Goal: Task Accomplishment & Management: Manage account settings

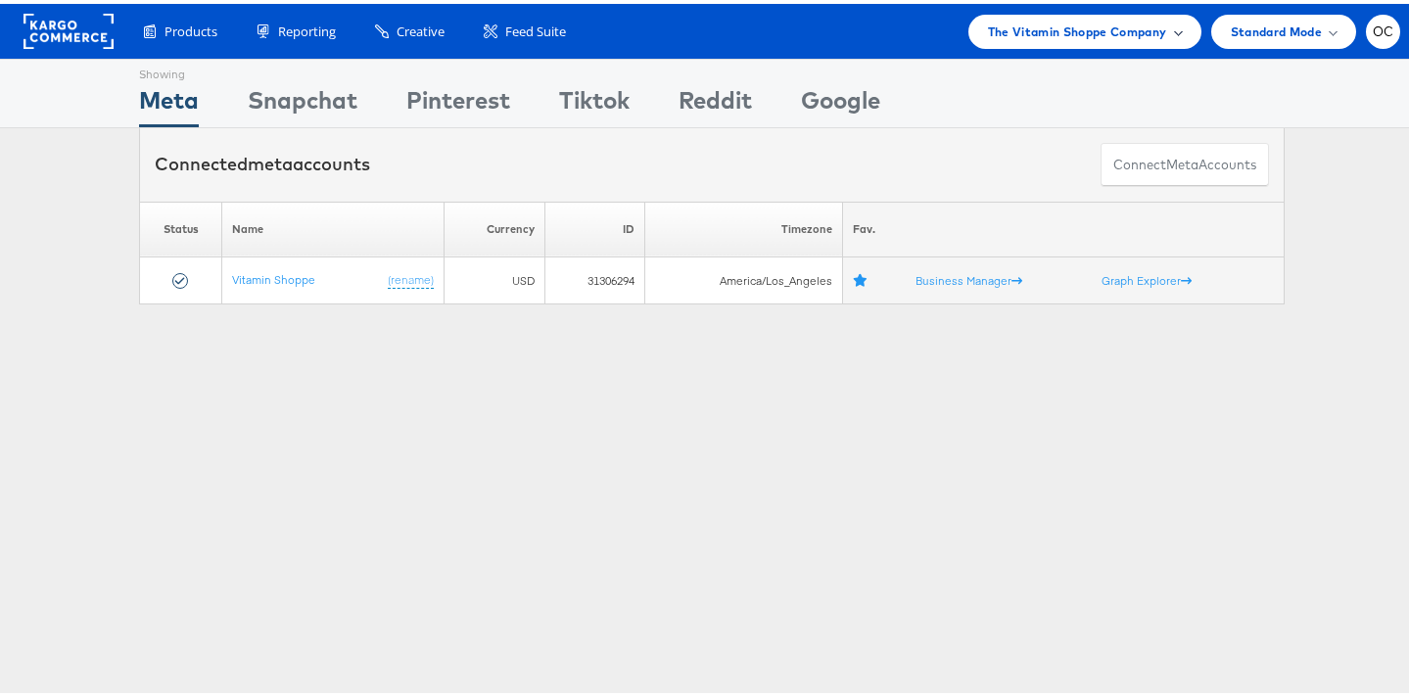
click at [988, 37] on span "The Vitamin Shoppe Company" at bounding box center [1077, 28] width 179 height 21
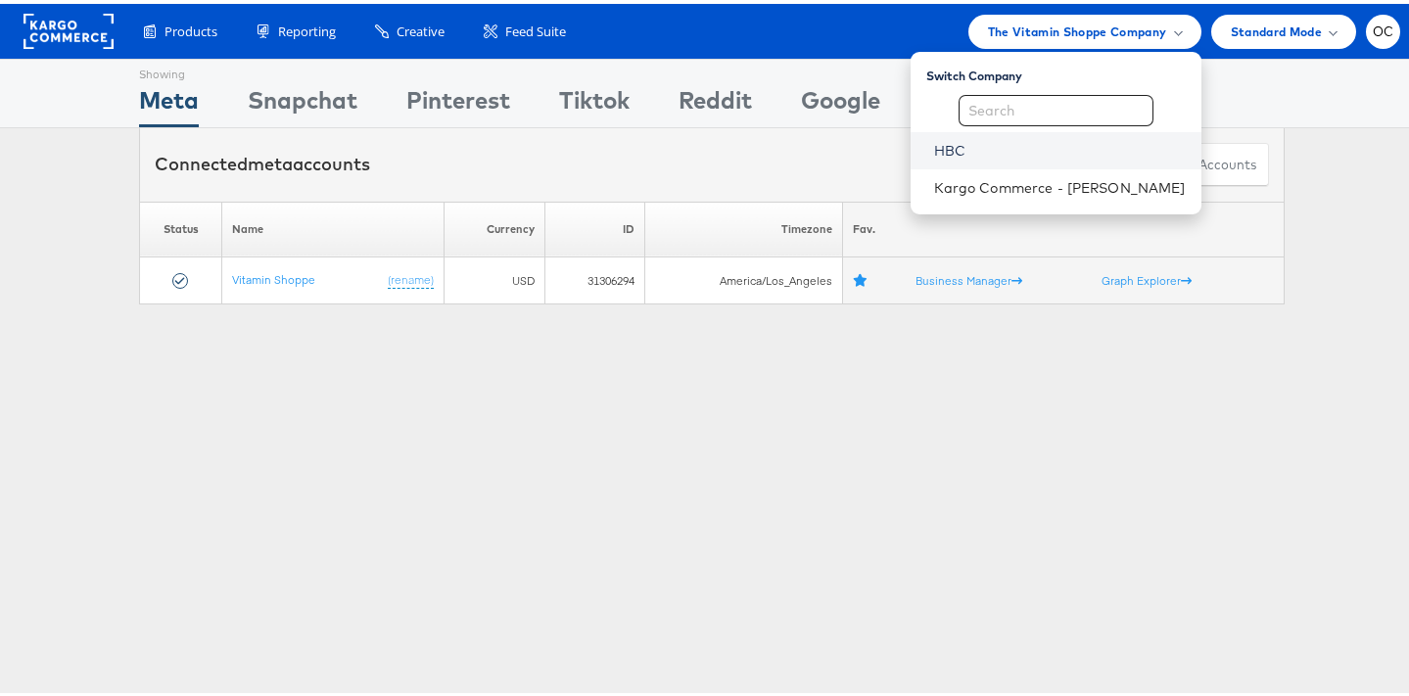
click at [971, 137] on link "HBC" at bounding box center [1060, 147] width 252 height 20
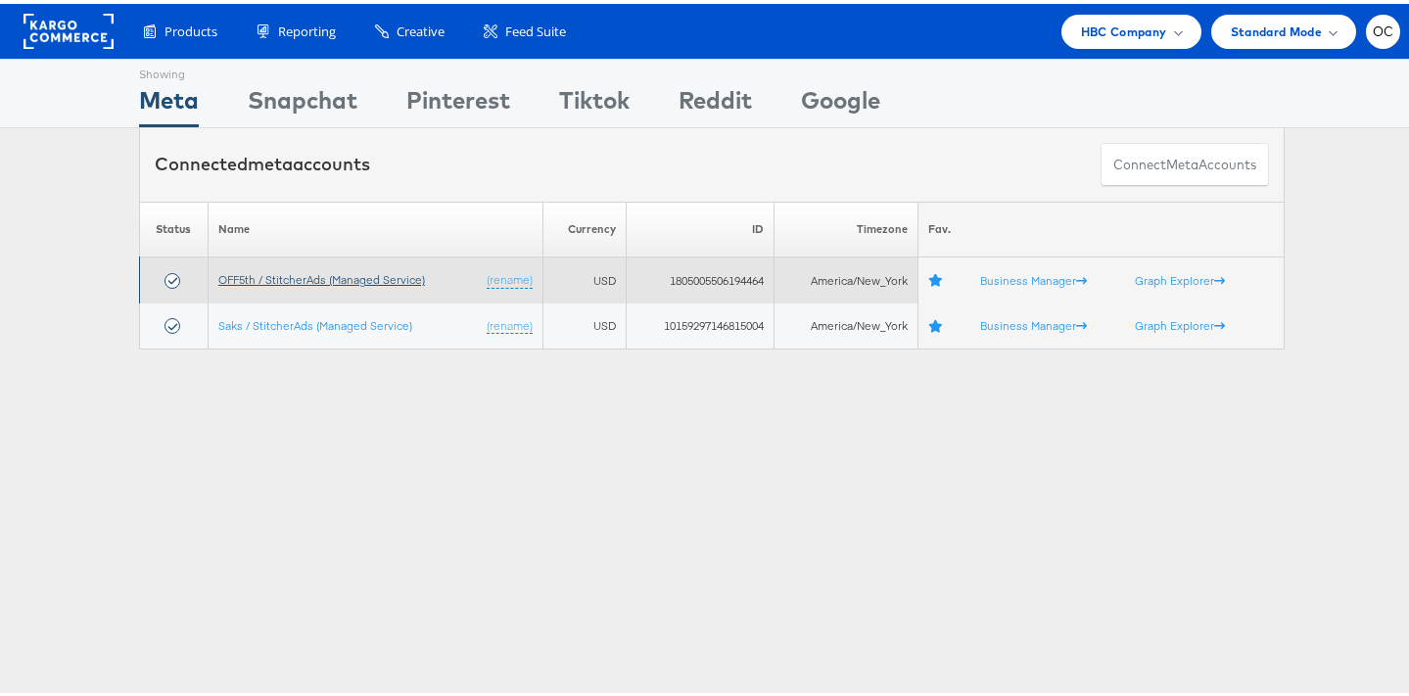
click at [362, 281] on link "OFF5th / StitcherAds (Managed Service)" at bounding box center [321, 275] width 207 height 15
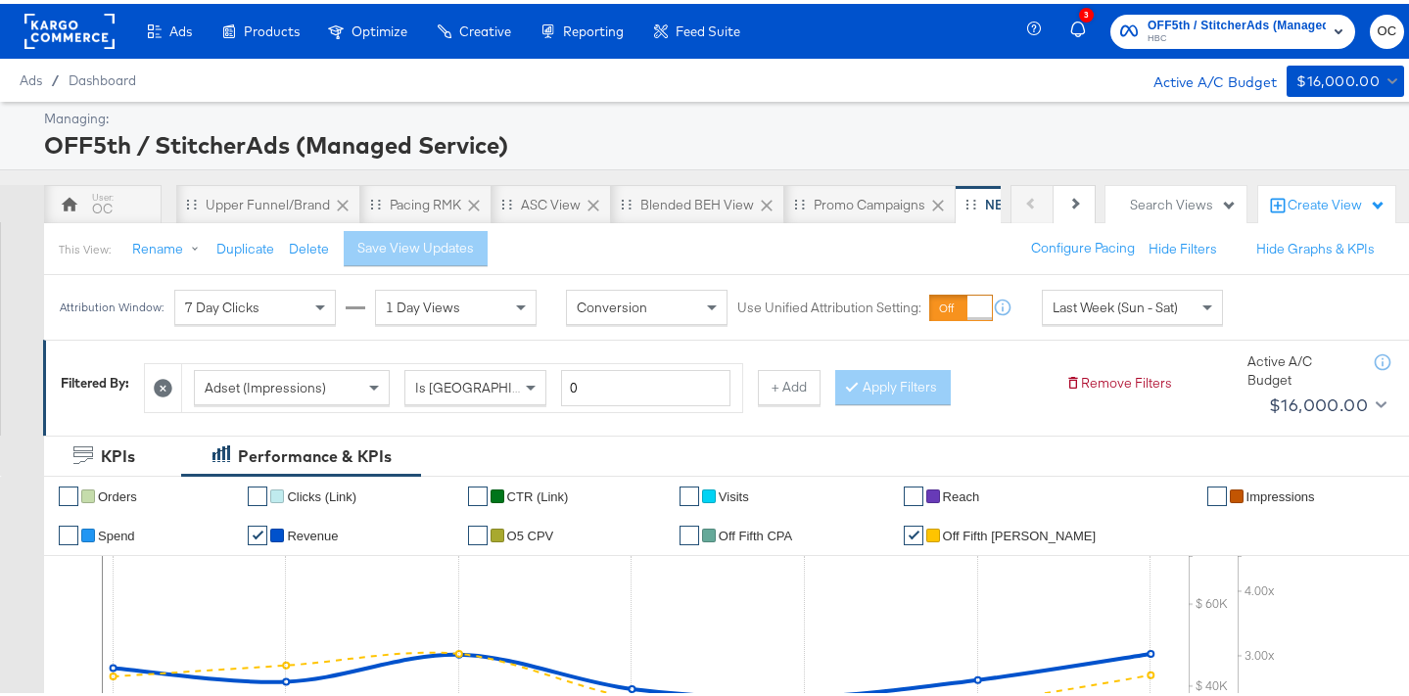
click at [44, 26] on rect at bounding box center [69, 27] width 90 height 35
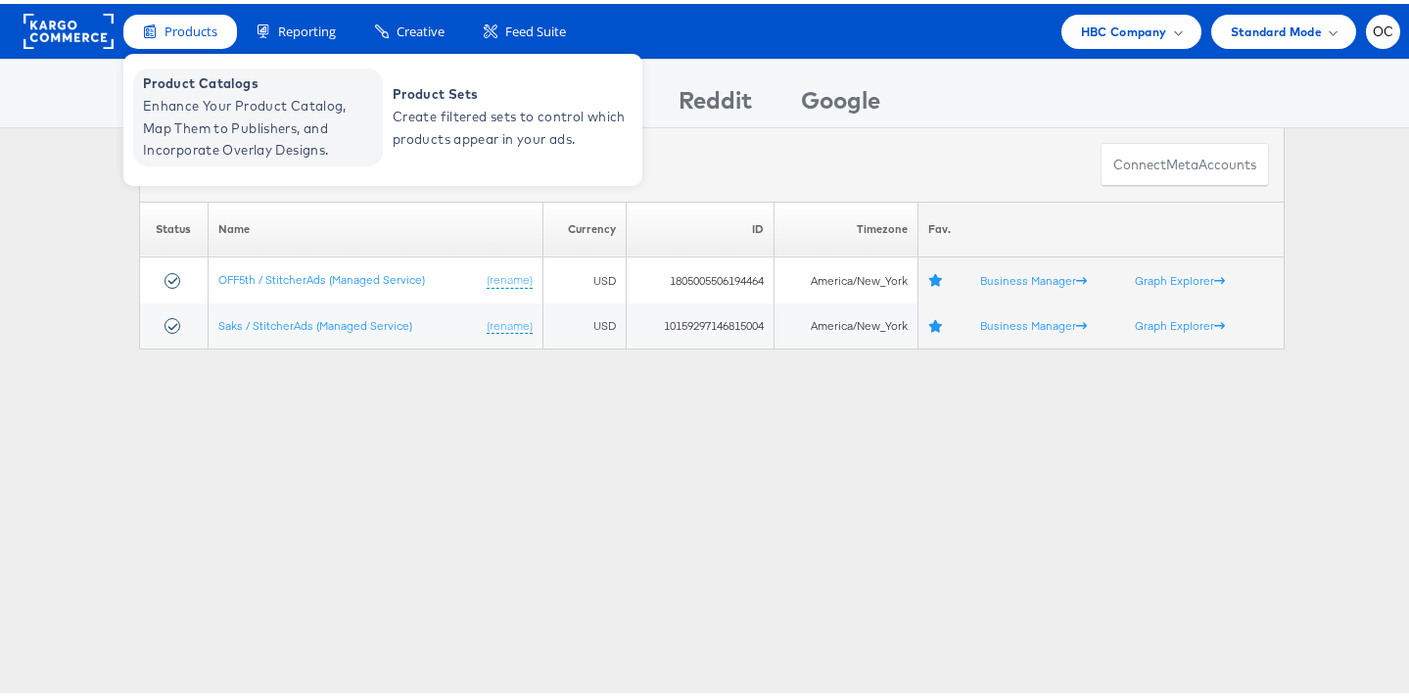
click at [239, 94] on span "Enhance Your Product Catalog, Map Them to Publishers, and Incorporate Overlay D…" at bounding box center [260, 124] width 235 height 67
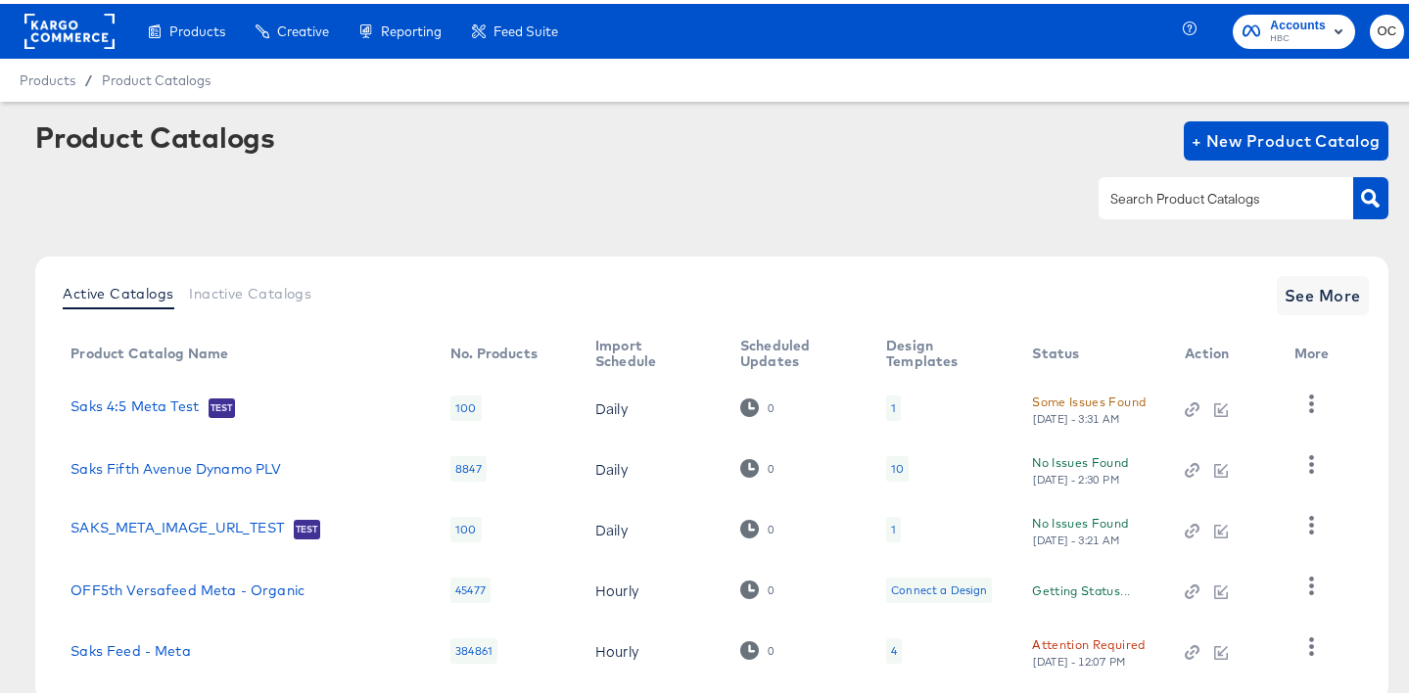
click at [1202, 201] on input "text" at bounding box center [1211, 195] width 209 height 23
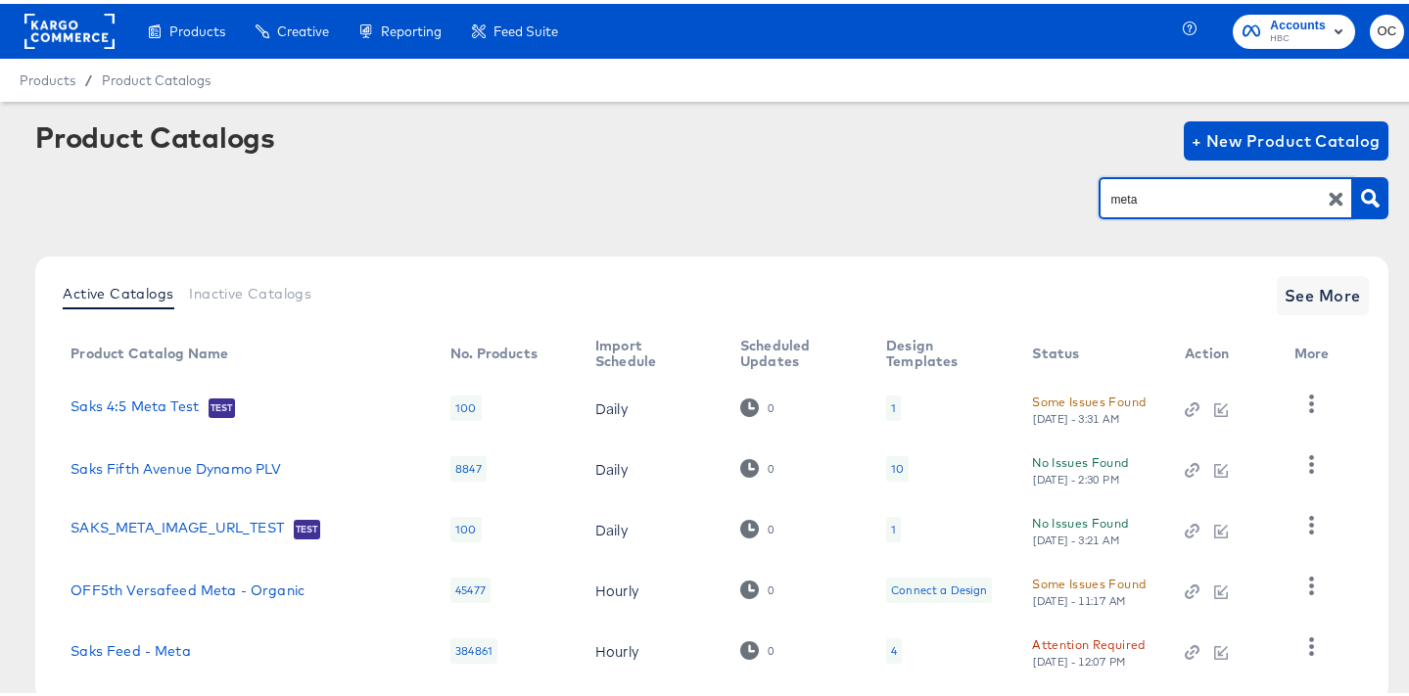
type input "meta"
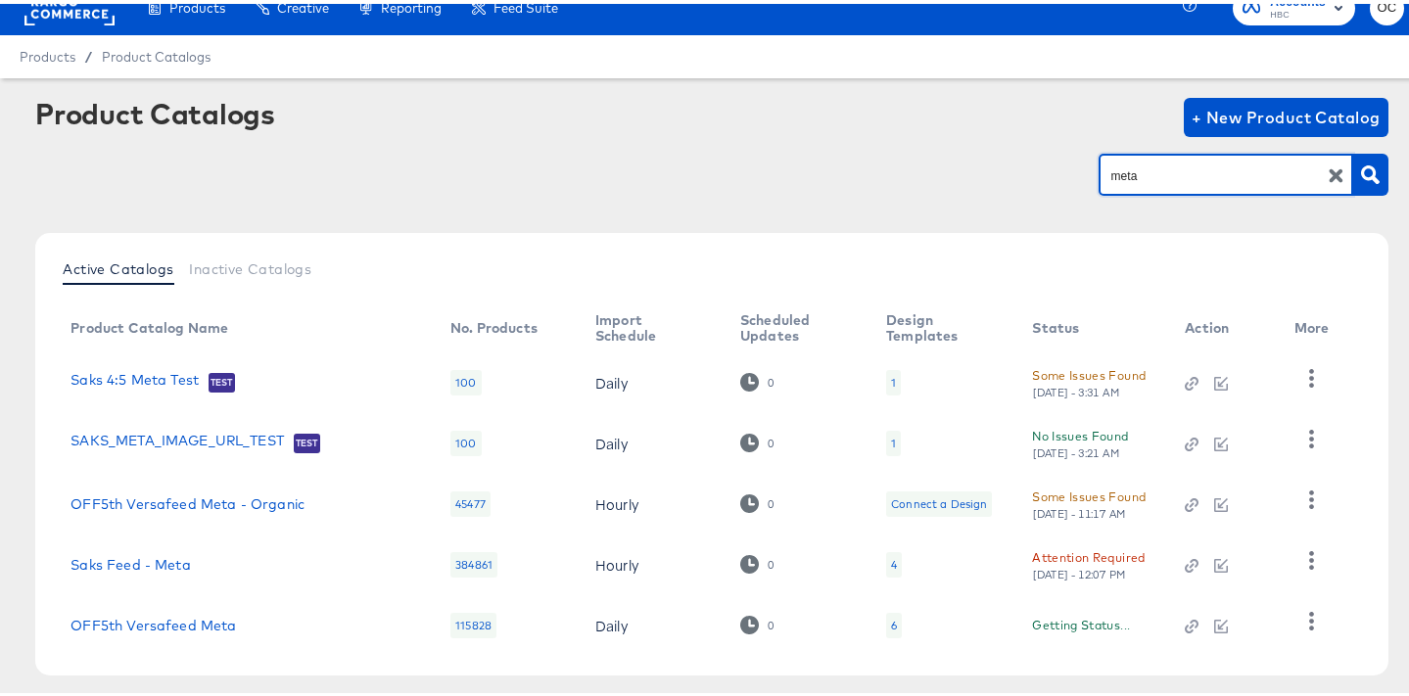
scroll to position [108, 0]
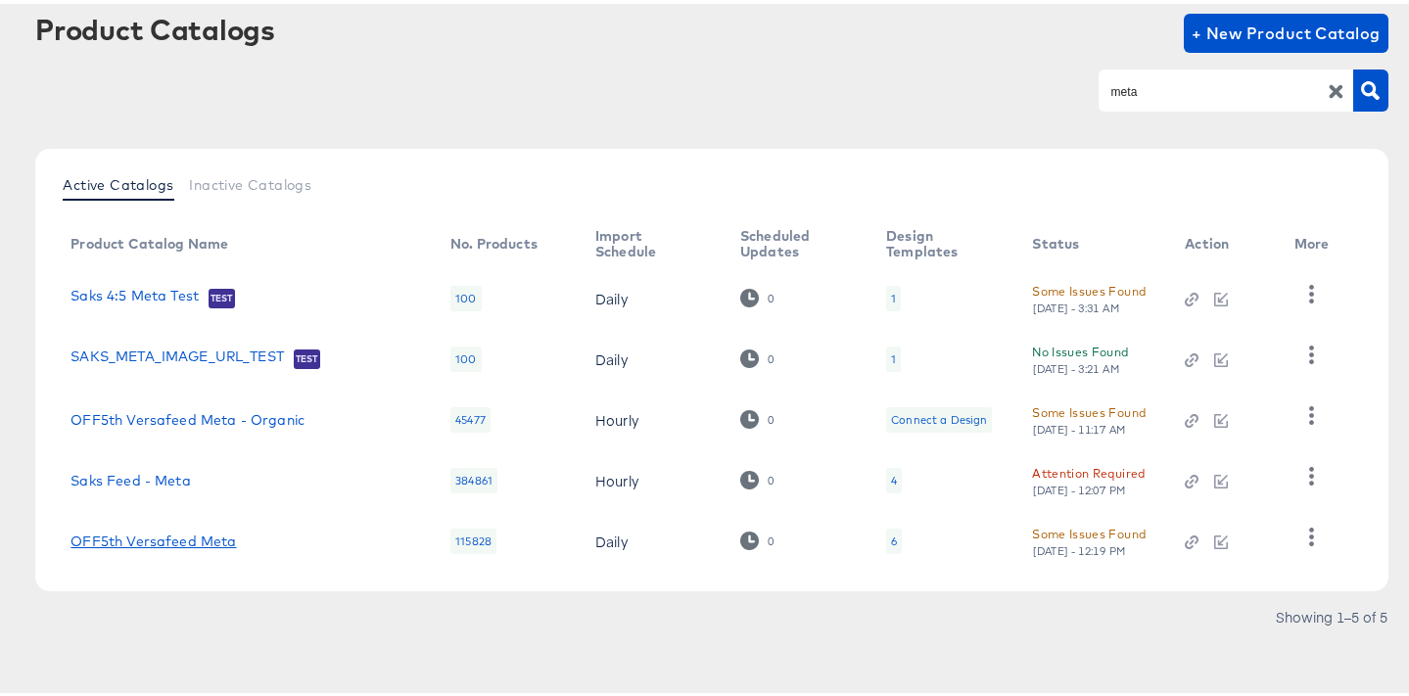
click at [167, 534] on link "OFF5th Versafeed Meta" at bounding box center [153, 538] width 165 height 16
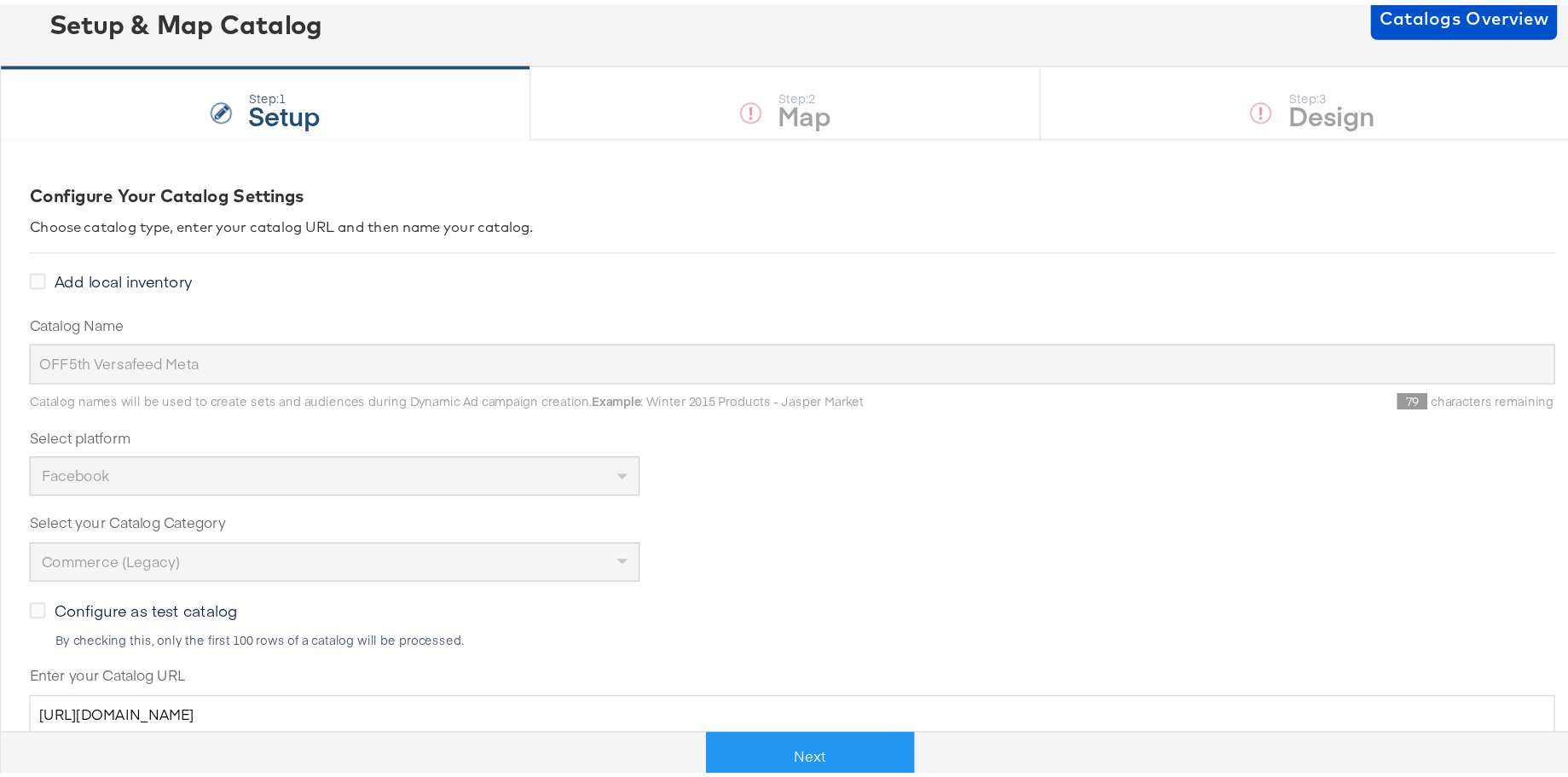
scroll to position [313, 0]
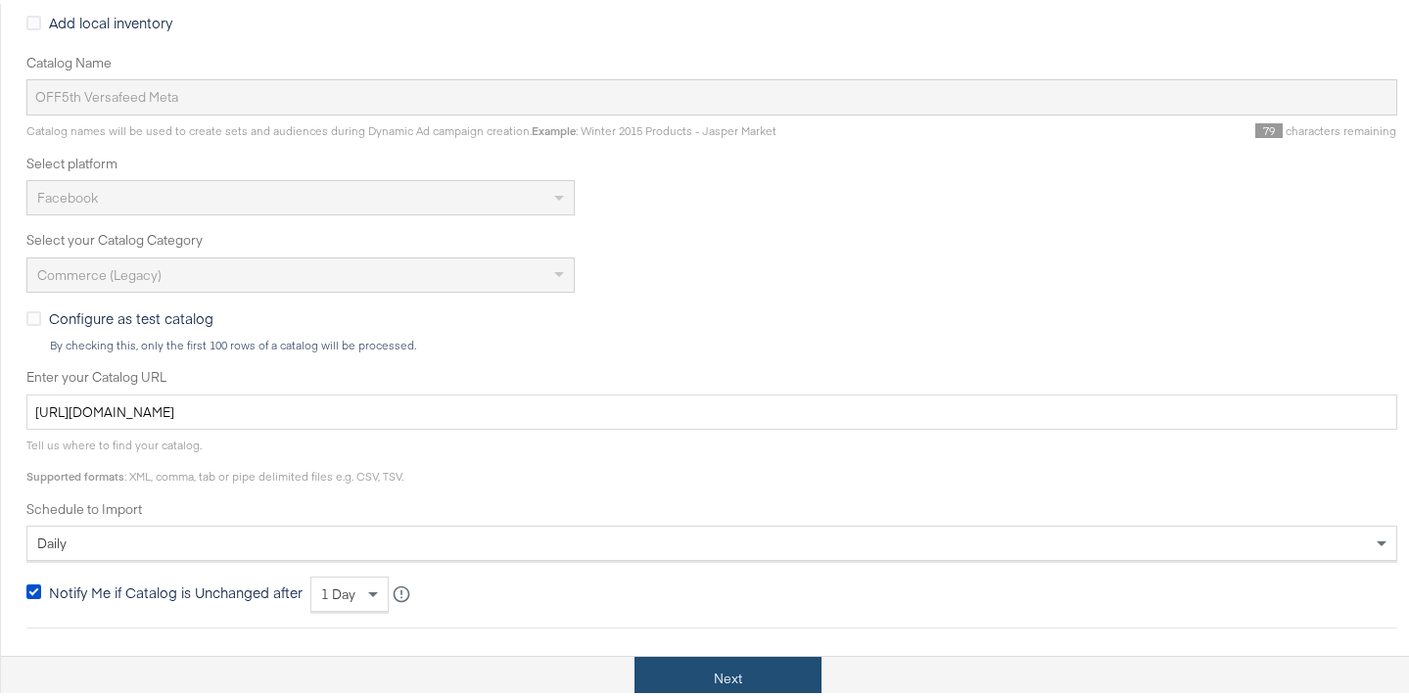
click at [728, 662] on button "Next" at bounding box center [728, 675] width 187 height 44
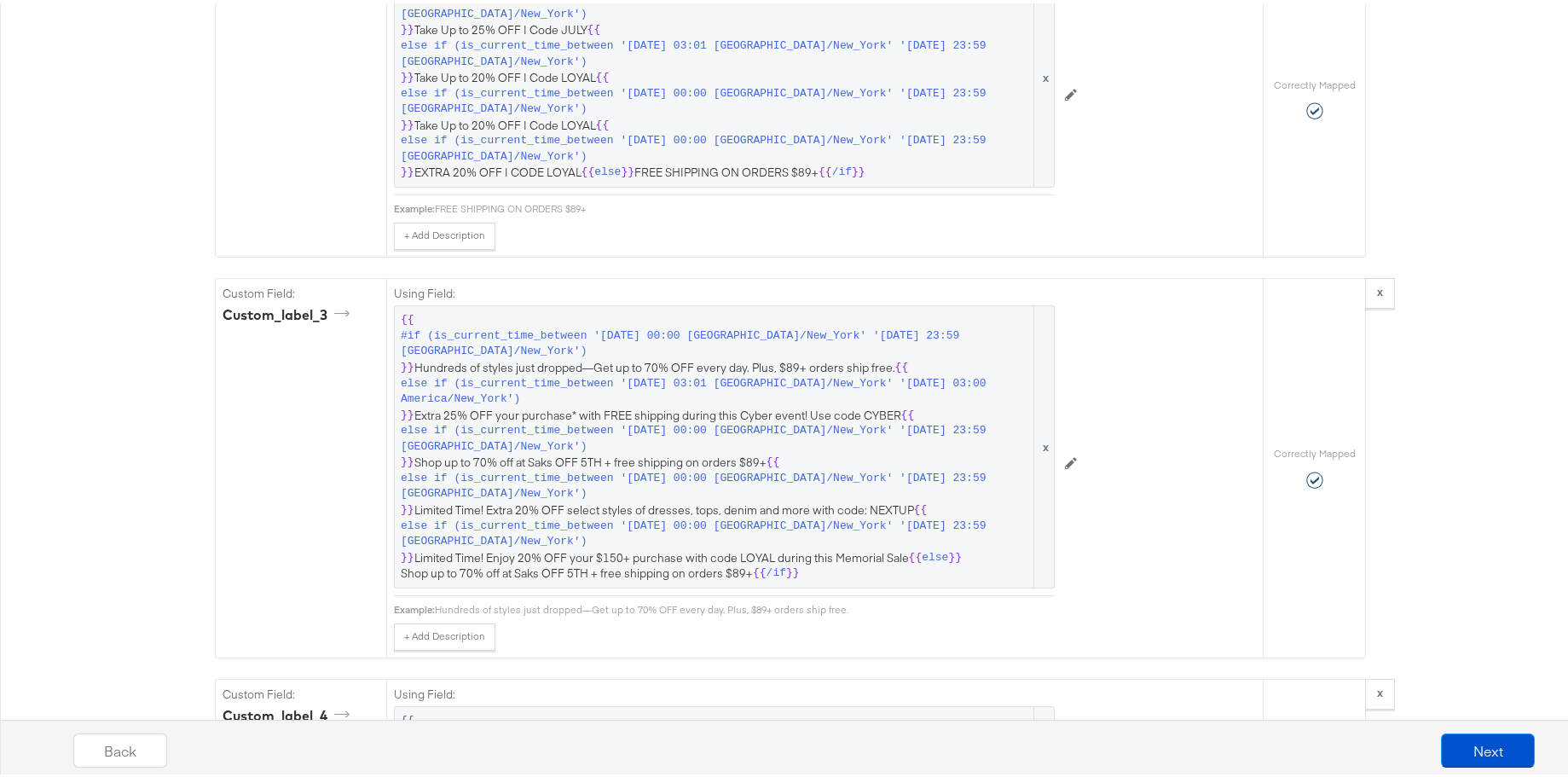
scroll to position [2508, 0]
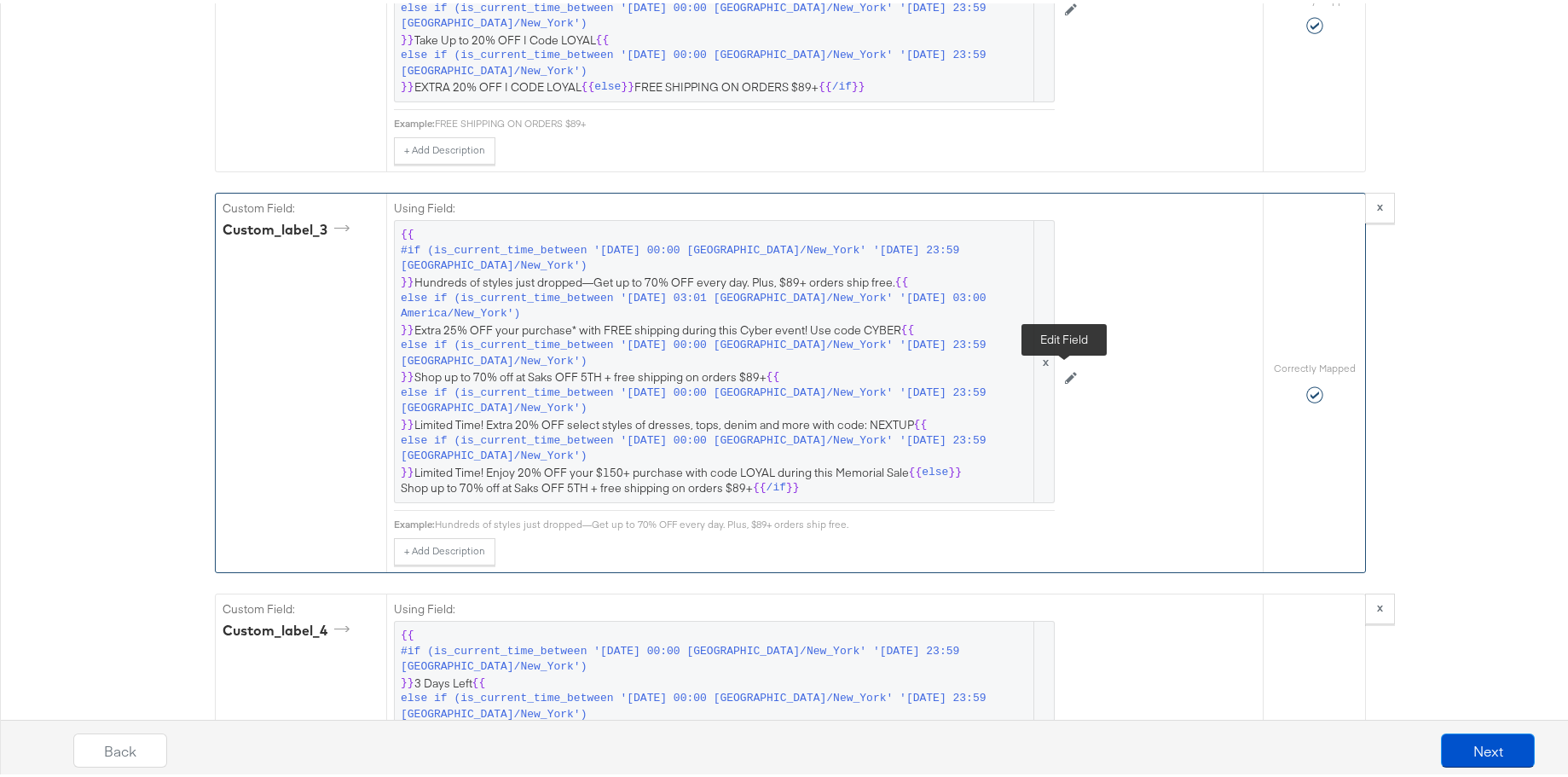
click at [1067, 375] on icon at bounding box center [1071, 375] width 12 height 12
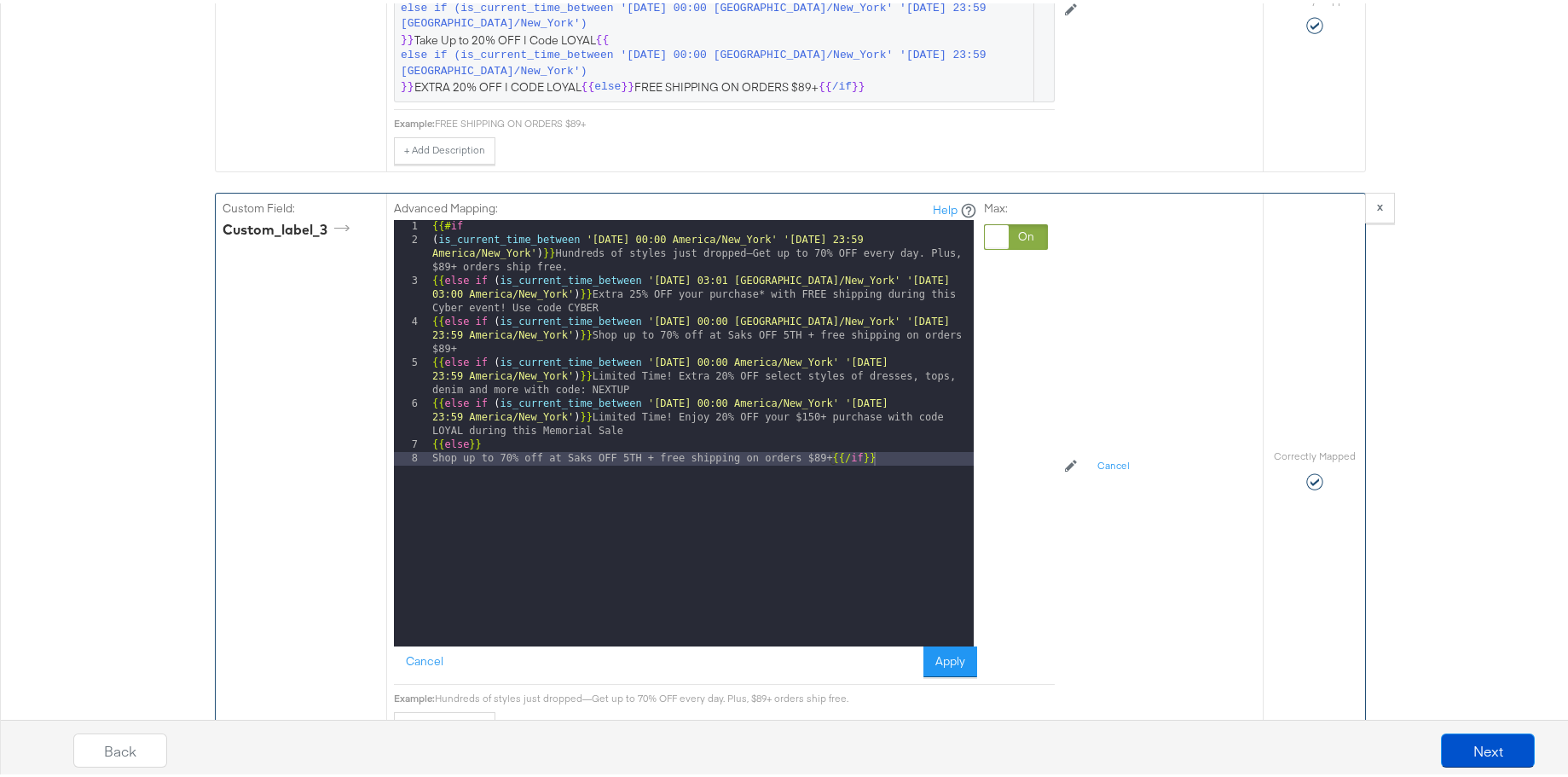
click at [690, 276] on div "{{# if ( is_current_time_between '2025-08-01 00:00 America/New_York' '2025-08-3…" at bounding box center [702, 443] width 545 height 454
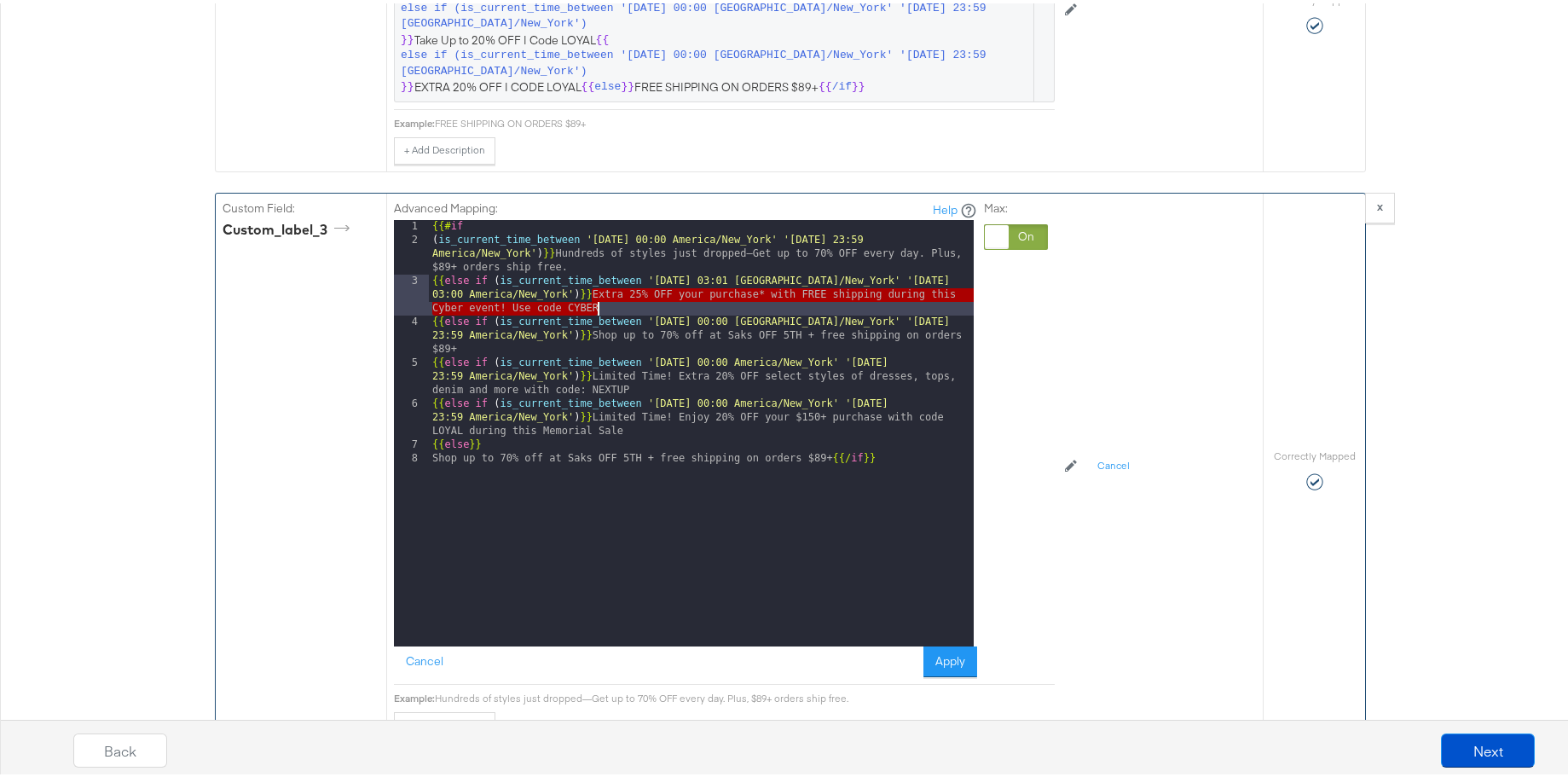
drag, startPoint x: 589, startPoint y: 293, endPoint x: 598, endPoint y: 301, distance: 12.0
click at [598, 301] on div "{{# if ( is_current_time_between '2025-08-01 00:00 America/New_York' '2025-08-3…" at bounding box center [702, 443] width 545 height 454
paste textarea
click at [688, 278] on div "{{# if ( is_current_time_between '2025-08-01 00:00 America/New_York' '2025-08-3…" at bounding box center [702, 443] width 545 height 454
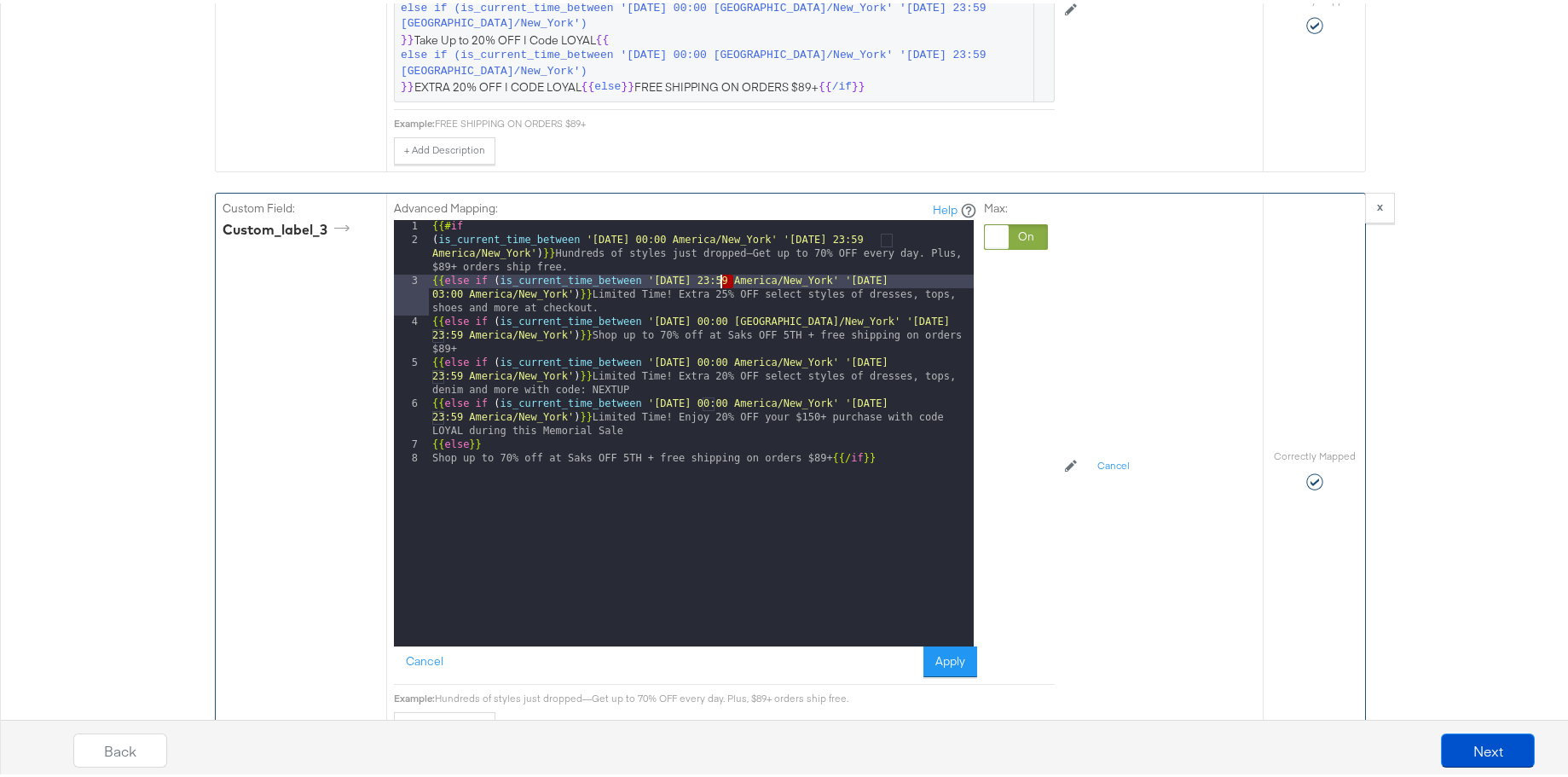
drag, startPoint x: 725, startPoint y: 278, endPoint x: 717, endPoint y: 277, distance: 8.1
click at [717, 277] on div "{{# if ( is_current_time_between '2025-08-01 00:00 America/New_York' '2025-08-3…" at bounding box center [702, 443] width 545 height 454
click at [910, 277] on div "{{# if ( is_current_time_between '2025-08-01 00:00 America/New_York' '2025-08-3…" at bounding box center [702, 443] width 545 height 454
click at [430, 294] on div "{{# if ( is_current_time_between '2025-08-01 00:00 America/New_York' '2025-08-3…" at bounding box center [702, 443] width 545 height 454
click at [615, 303] on div "{{# if ( is_current_time_between '2025-08-01 00:00 America/New_York' '2025-08-3…" at bounding box center [702, 443] width 545 height 454
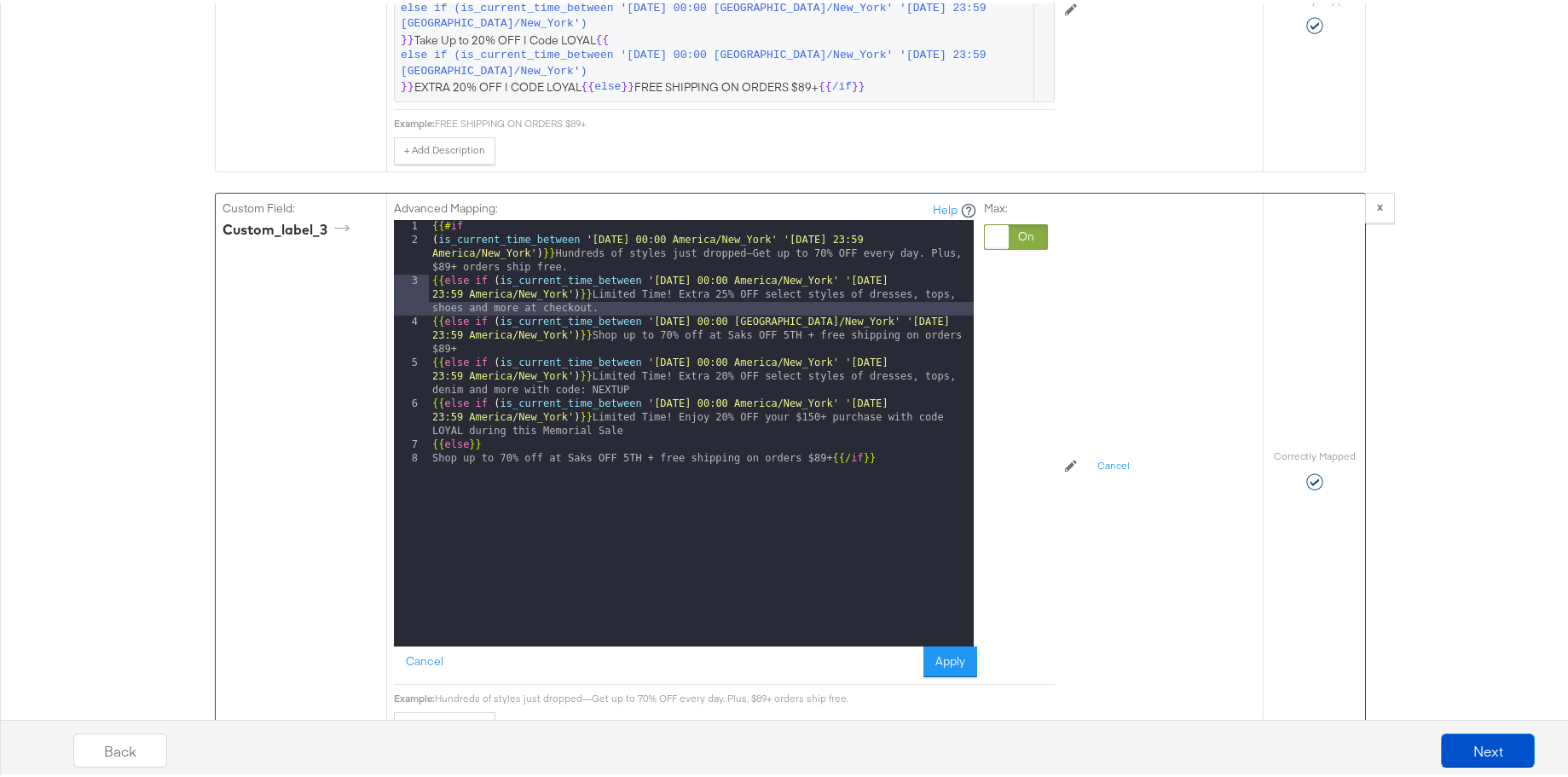
click at [866, 235] on div "{{# if ( is_current_time_between '2025-08-01 00:00 America/New_York' '2025-08-3…" at bounding box center [702, 443] width 545 height 454
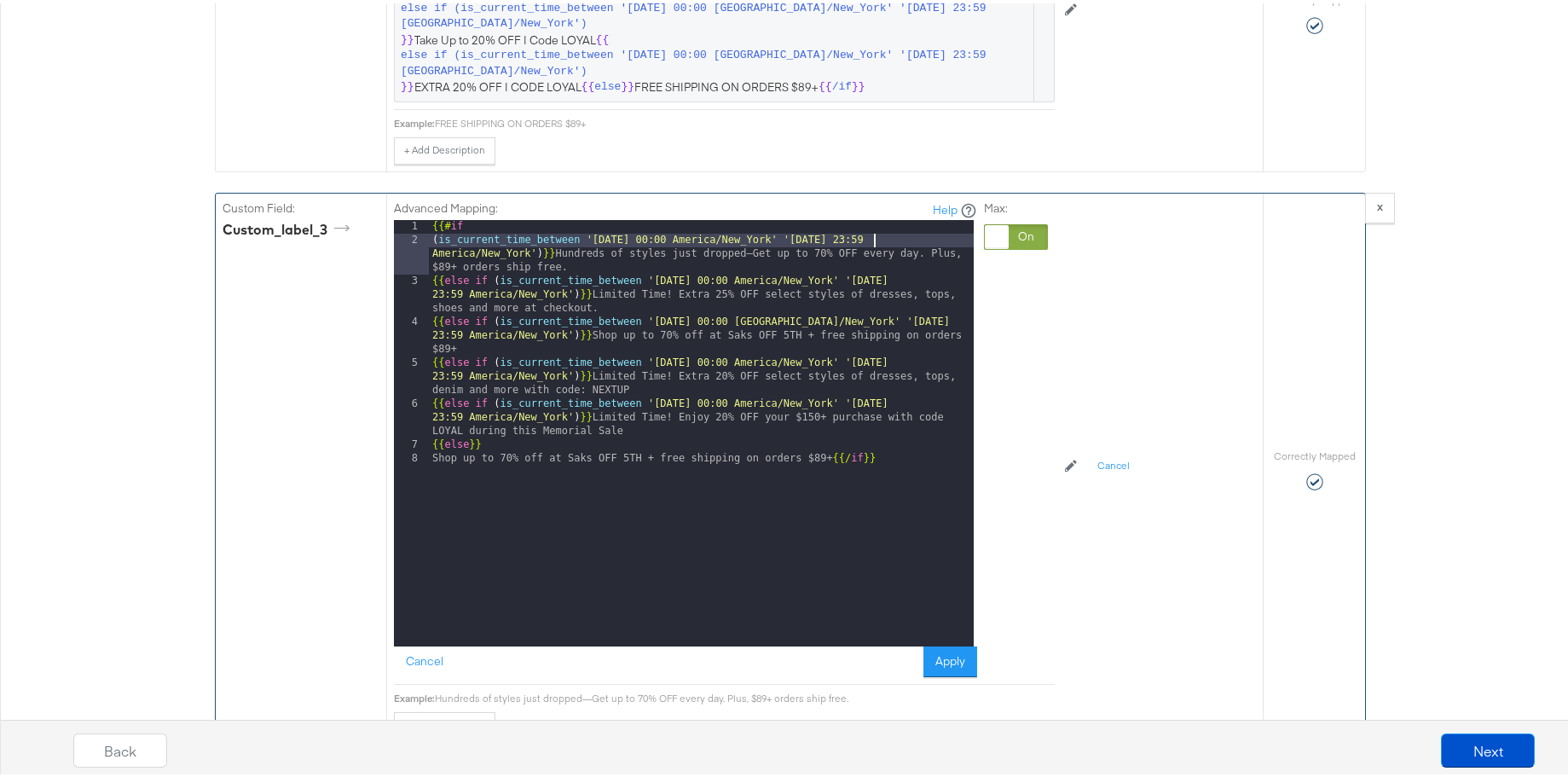
click at [994, 294] on div "Max:" at bounding box center [1015, 436] width 64 height 477
click at [585, 267] on div "{{# if ( is_current_time_between '2025-08-01 00:00 America/New_York' '2025-08-2…" at bounding box center [702, 443] width 545 height 454
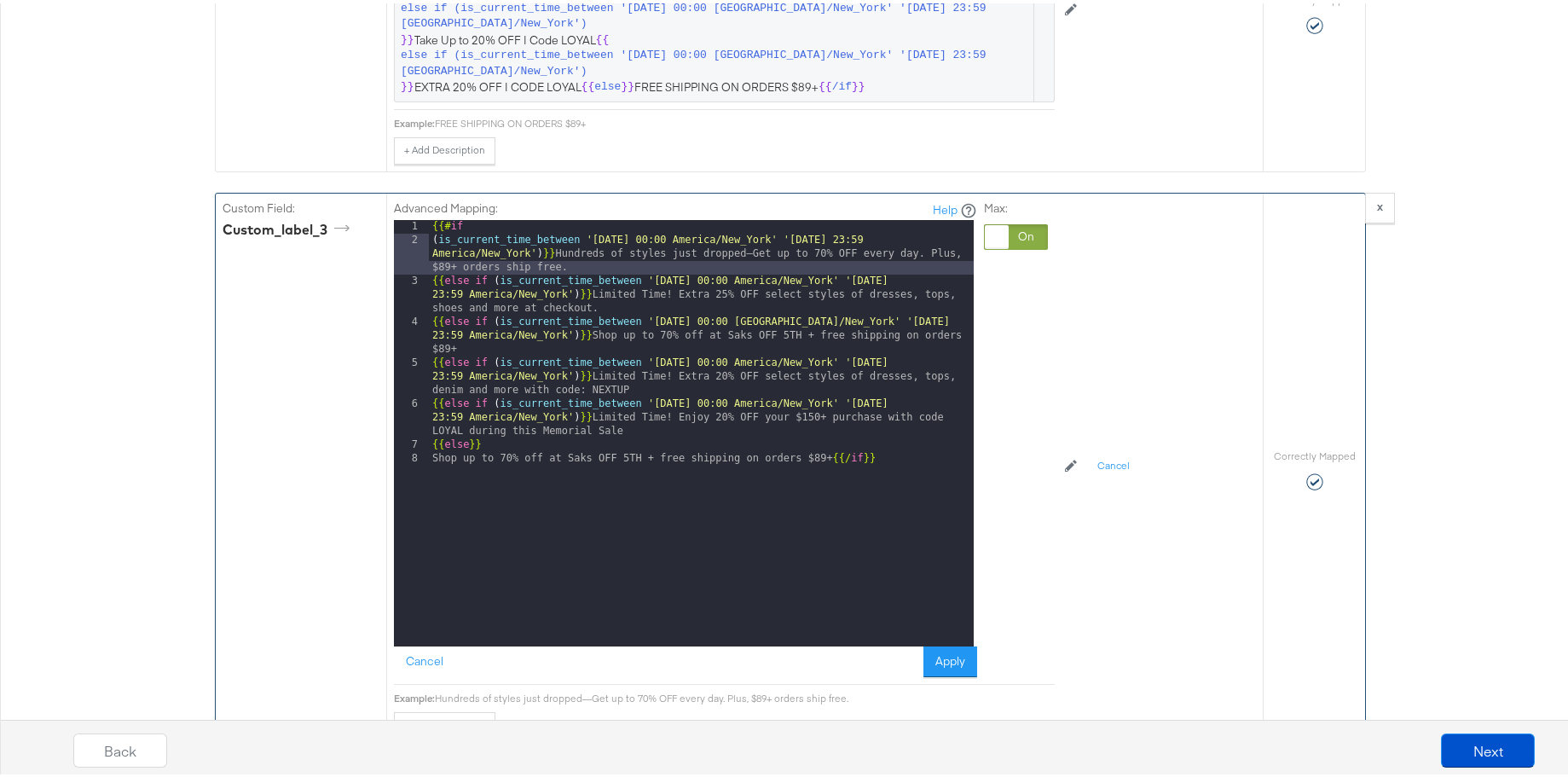
click at [689, 317] on div "{{# if ( is_current_time_between '2025-08-01 00:00 America/New_York' '2025-08-2…" at bounding box center [702, 443] width 545 height 454
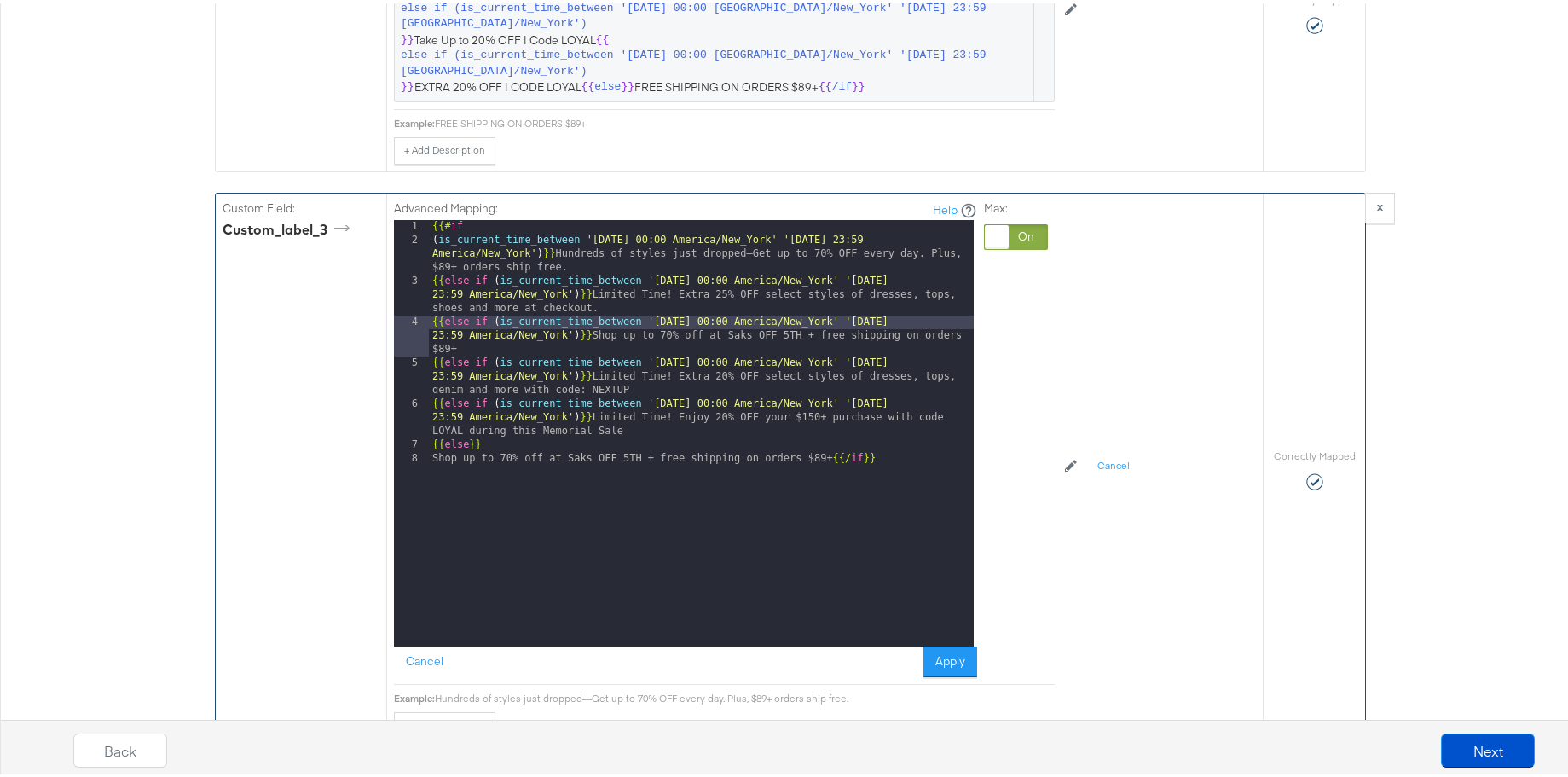
click at [906, 315] on div "{{# if ( is_current_time_between '2025-08-01 00:00 America/New_York' '2025-08-2…" at bounding box center [702, 443] width 545 height 454
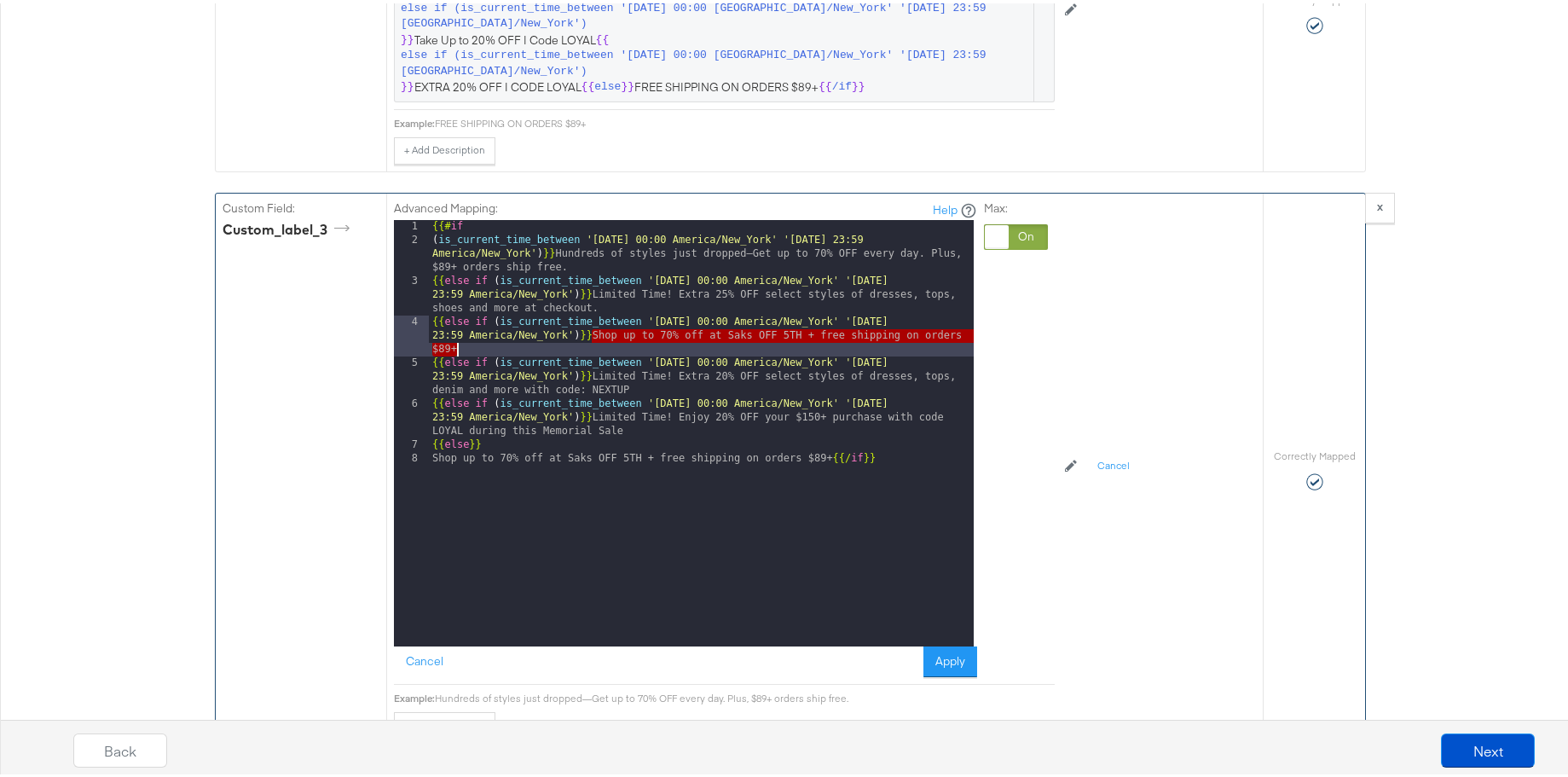
click at [592, 342] on div "{{# if ( is_current_time_between '2025-08-01 00:00 America/New_York' '2025-08-2…" at bounding box center [702, 443] width 545 height 454
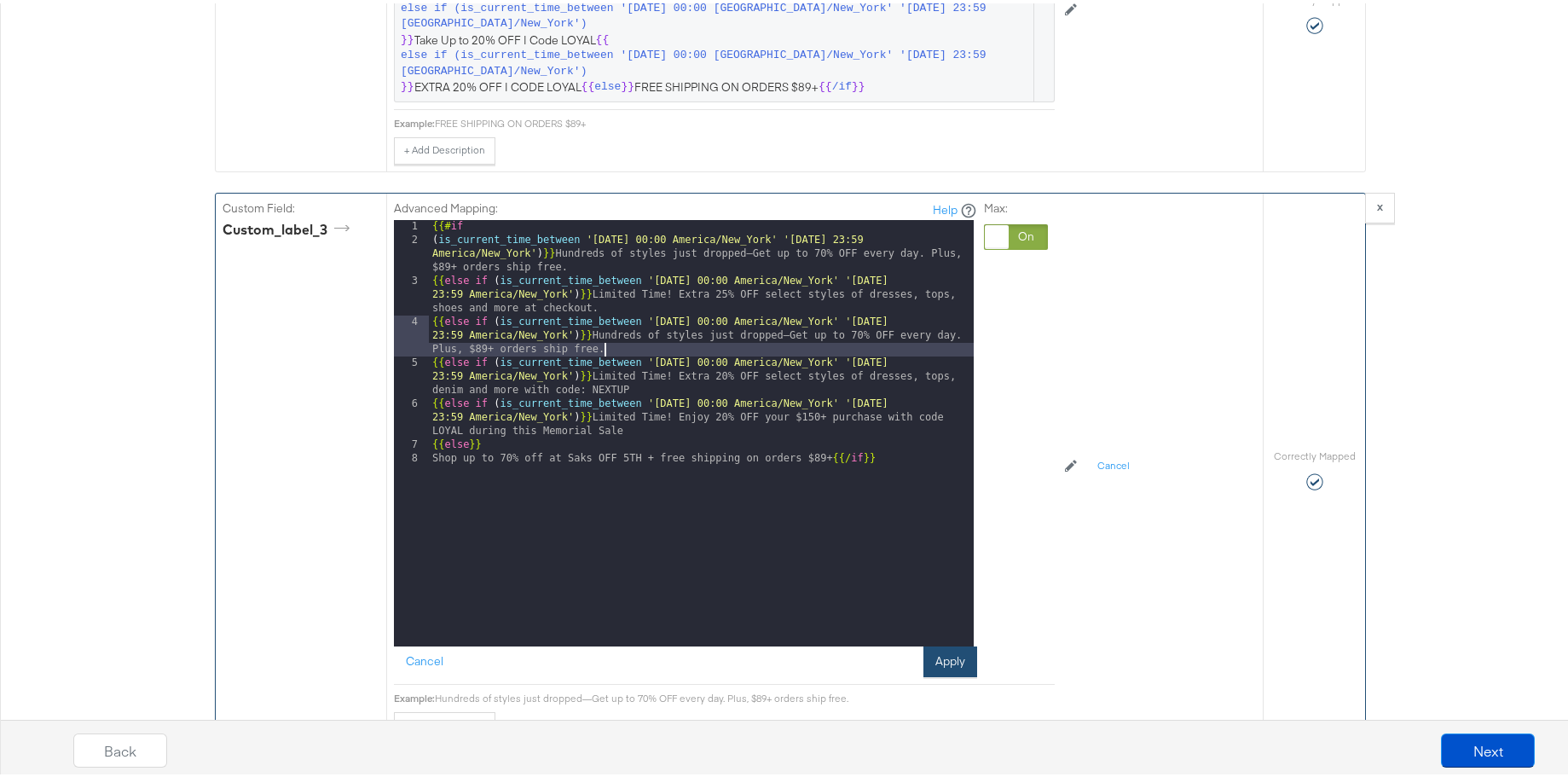
click at [950, 605] on button "Apply" at bounding box center [951, 658] width 54 height 30
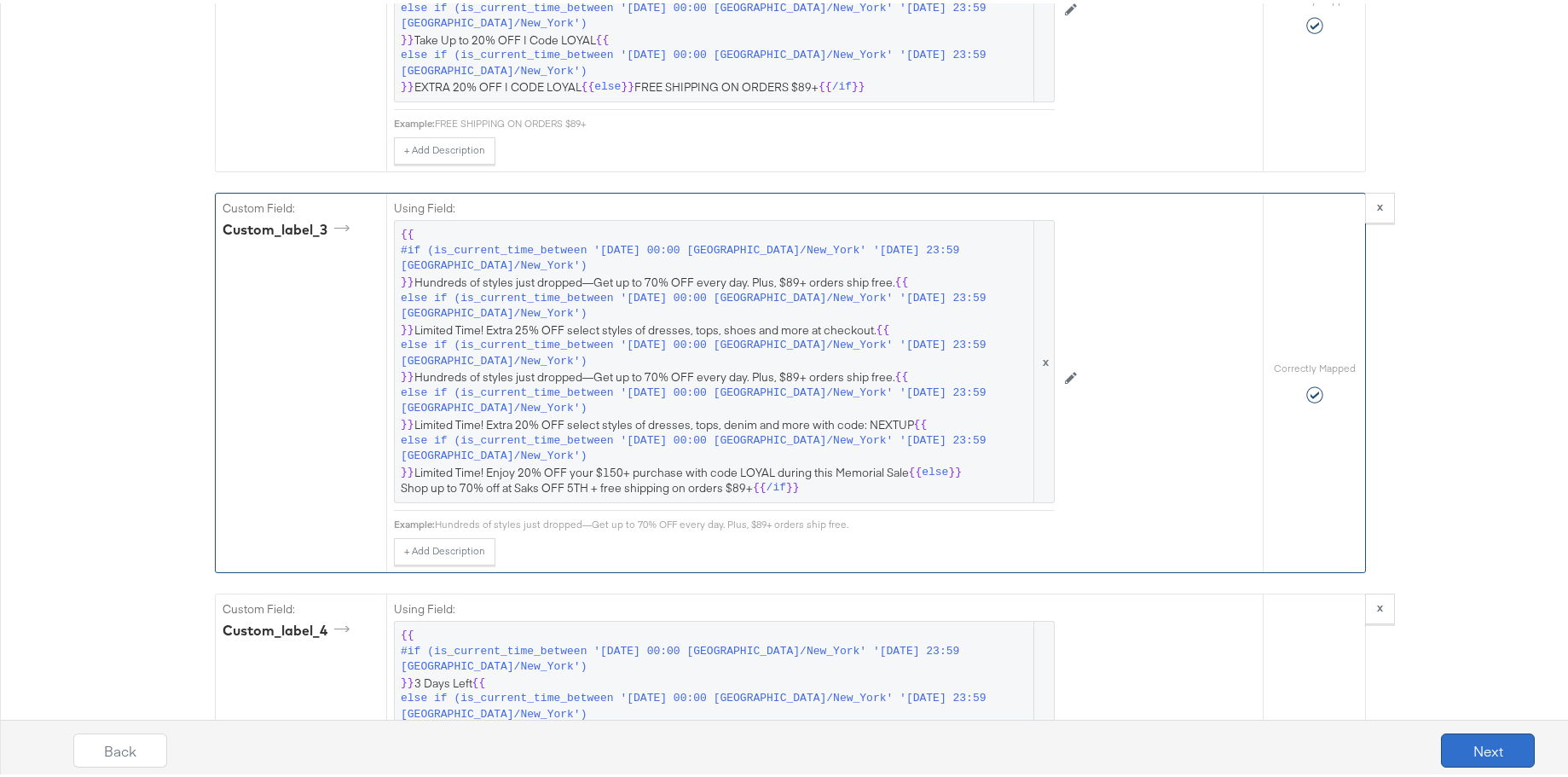
click at [1239, 605] on button "Next" at bounding box center [1488, 747] width 94 height 34
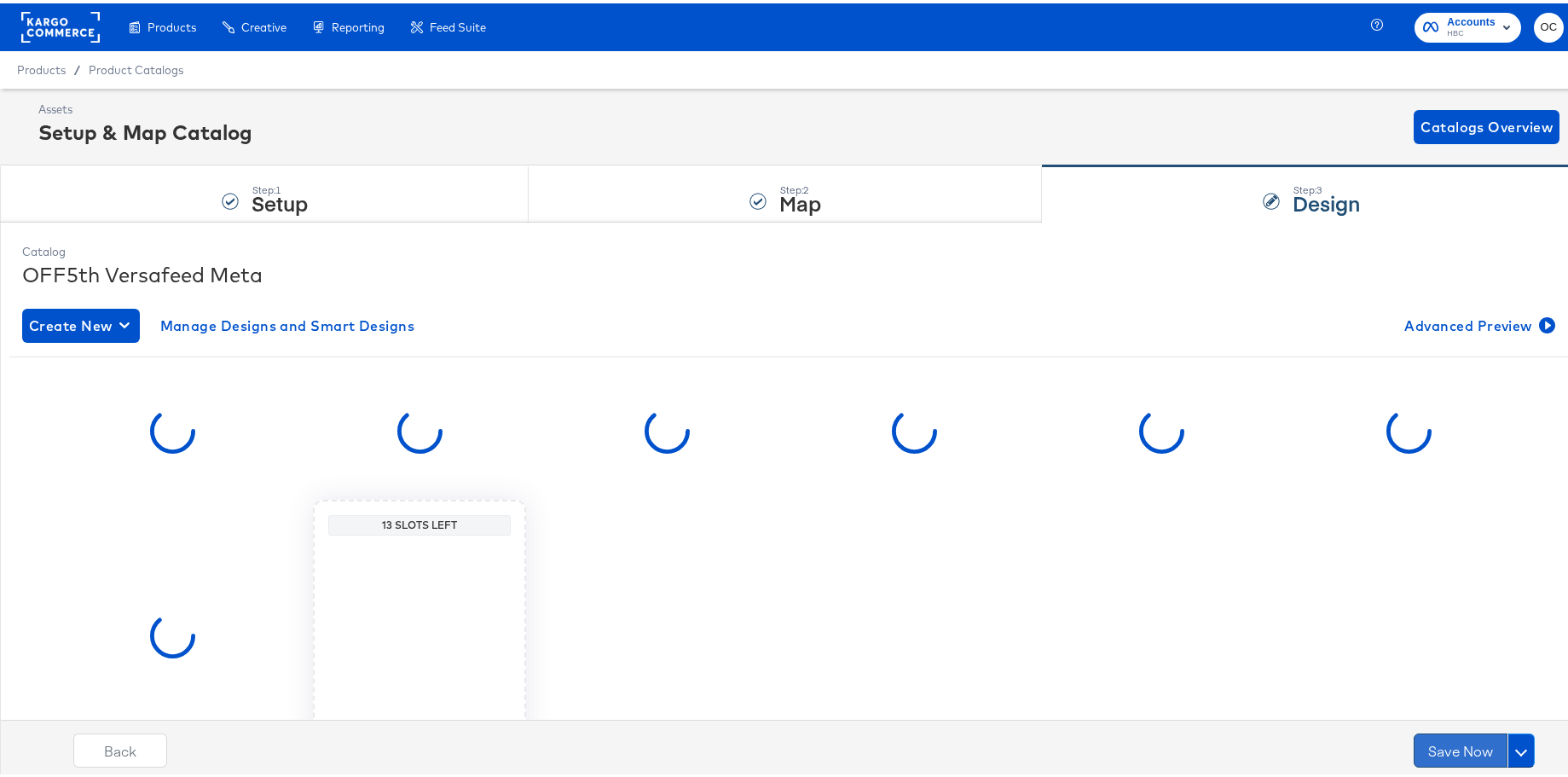
click at [1239, 605] on button "Save Now" at bounding box center [1461, 747] width 94 height 34
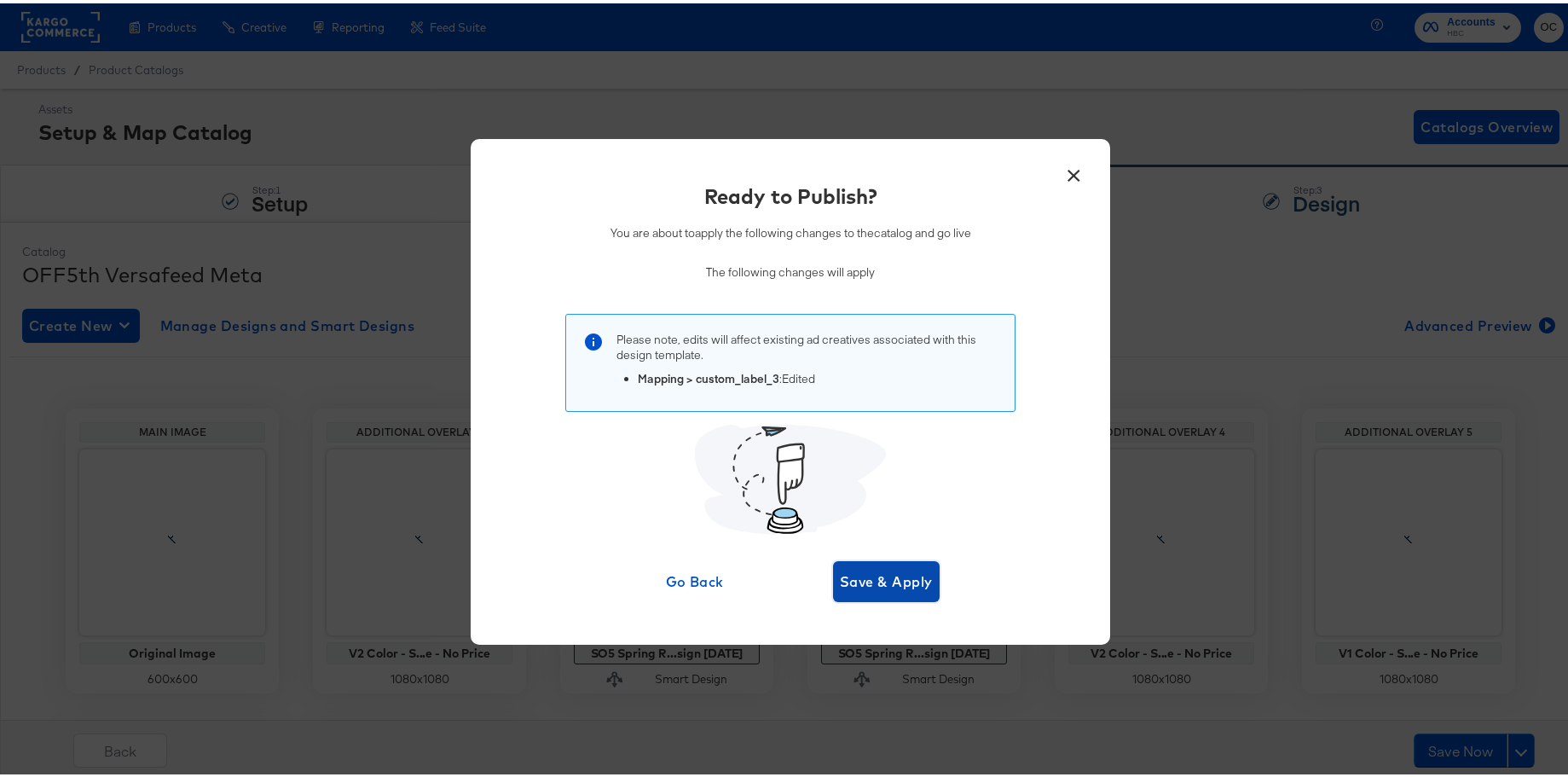
click at [878, 569] on span "Save & Apply" at bounding box center [886, 578] width 93 height 24
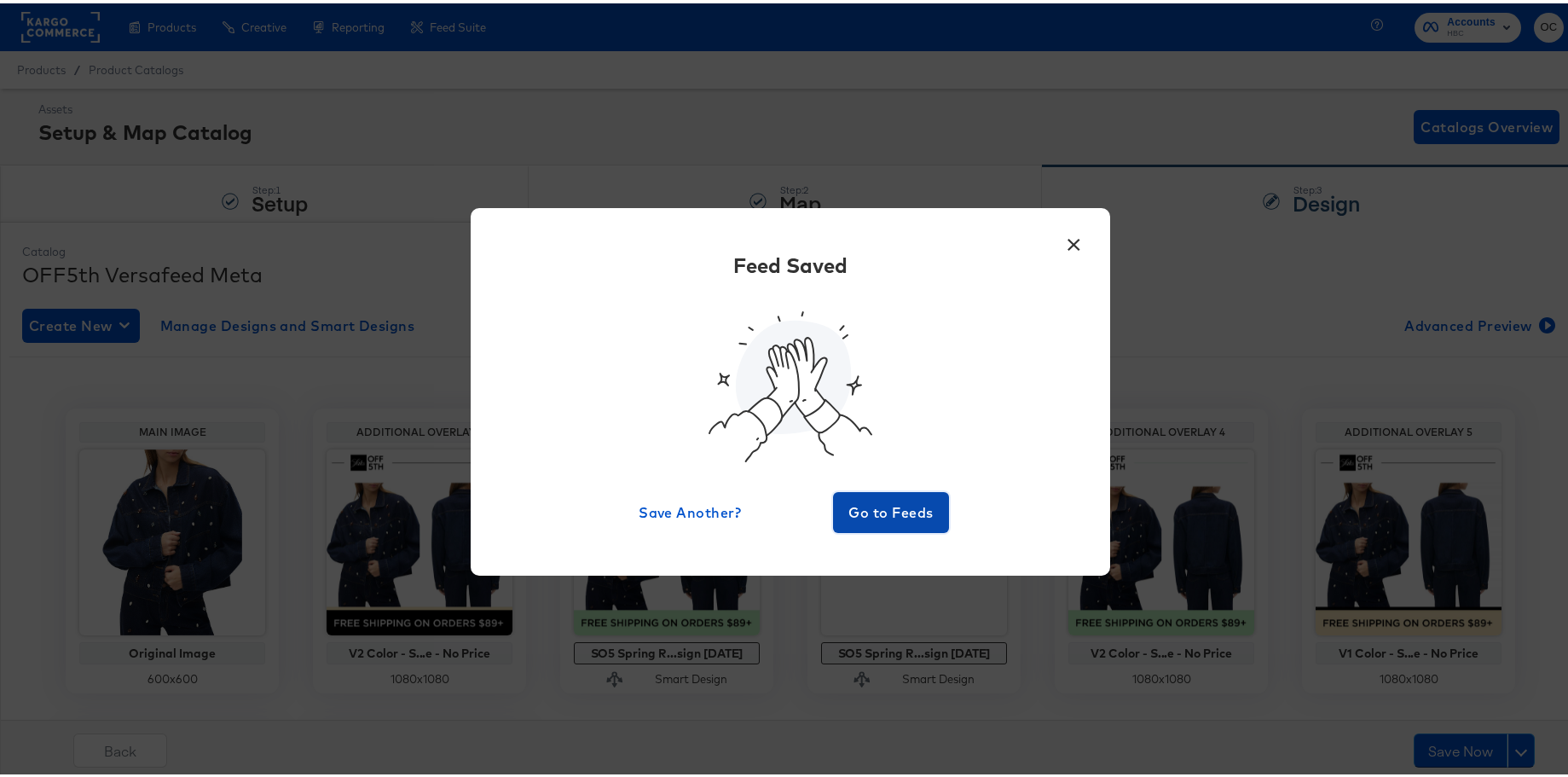
click at [892, 508] on span "Go to Feeds" at bounding box center [892, 509] width 103 height 24
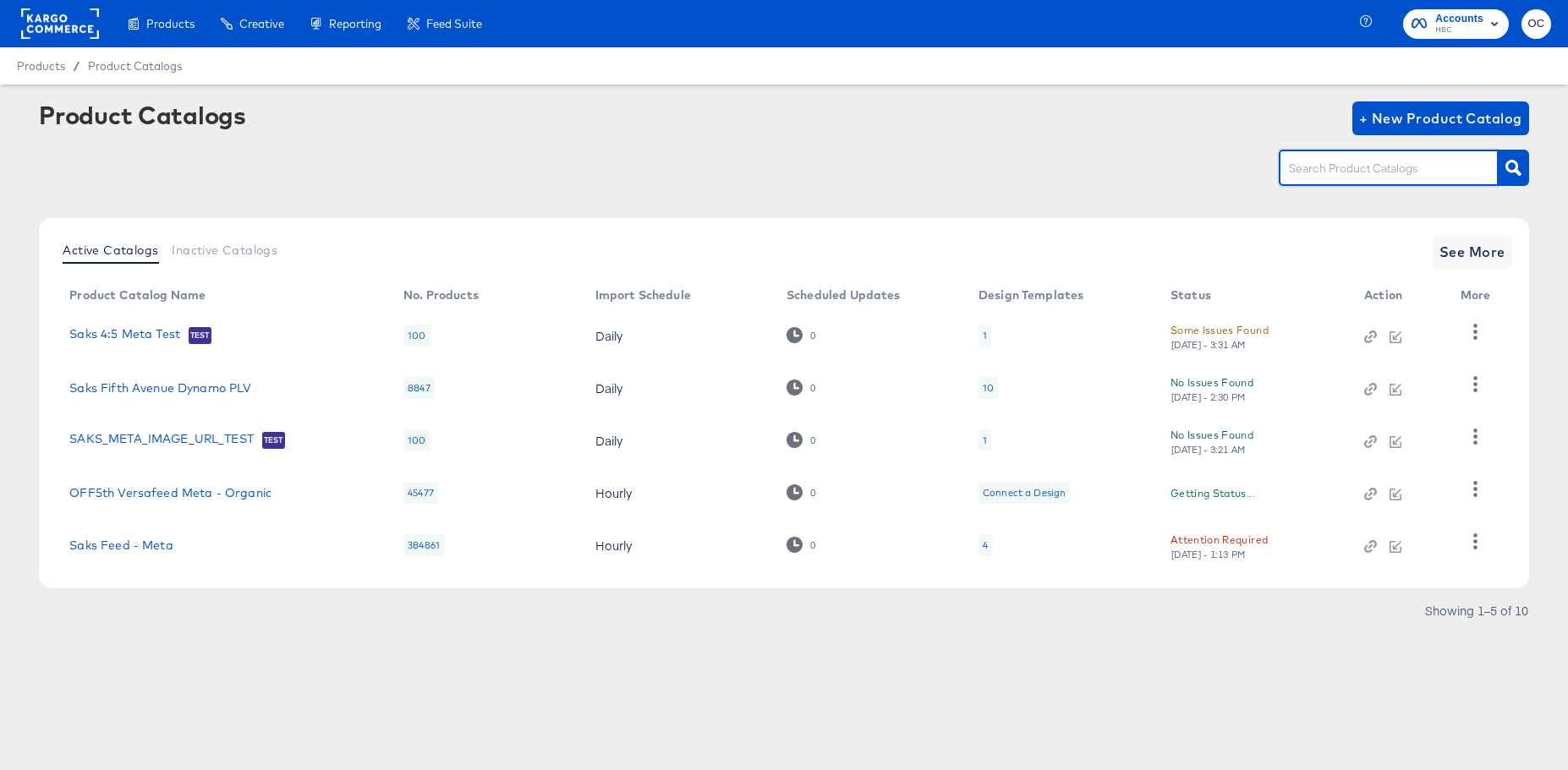
click at [1229, 165] on input "text" at bounding box center [1375, 168] width 180 height 20
type input "meta"
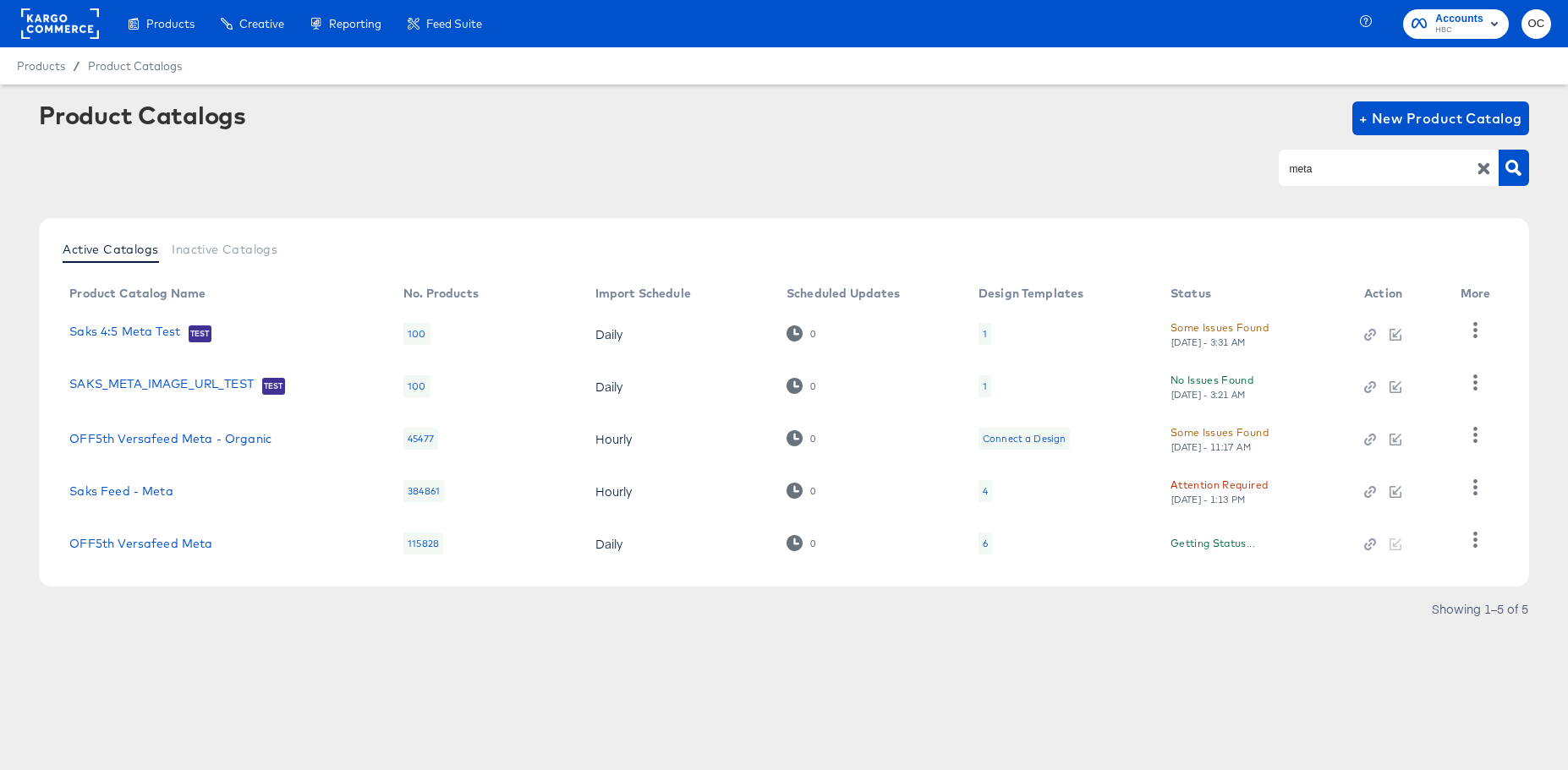
click at [131, 555] on td "OFF5th Versafeed Meta" at bounding box center [223, 543] width 334 height 53
click at [135, 549] on link "OFF5th Versafeed Meta" at bounding box center [140, 544] width 142 height 14
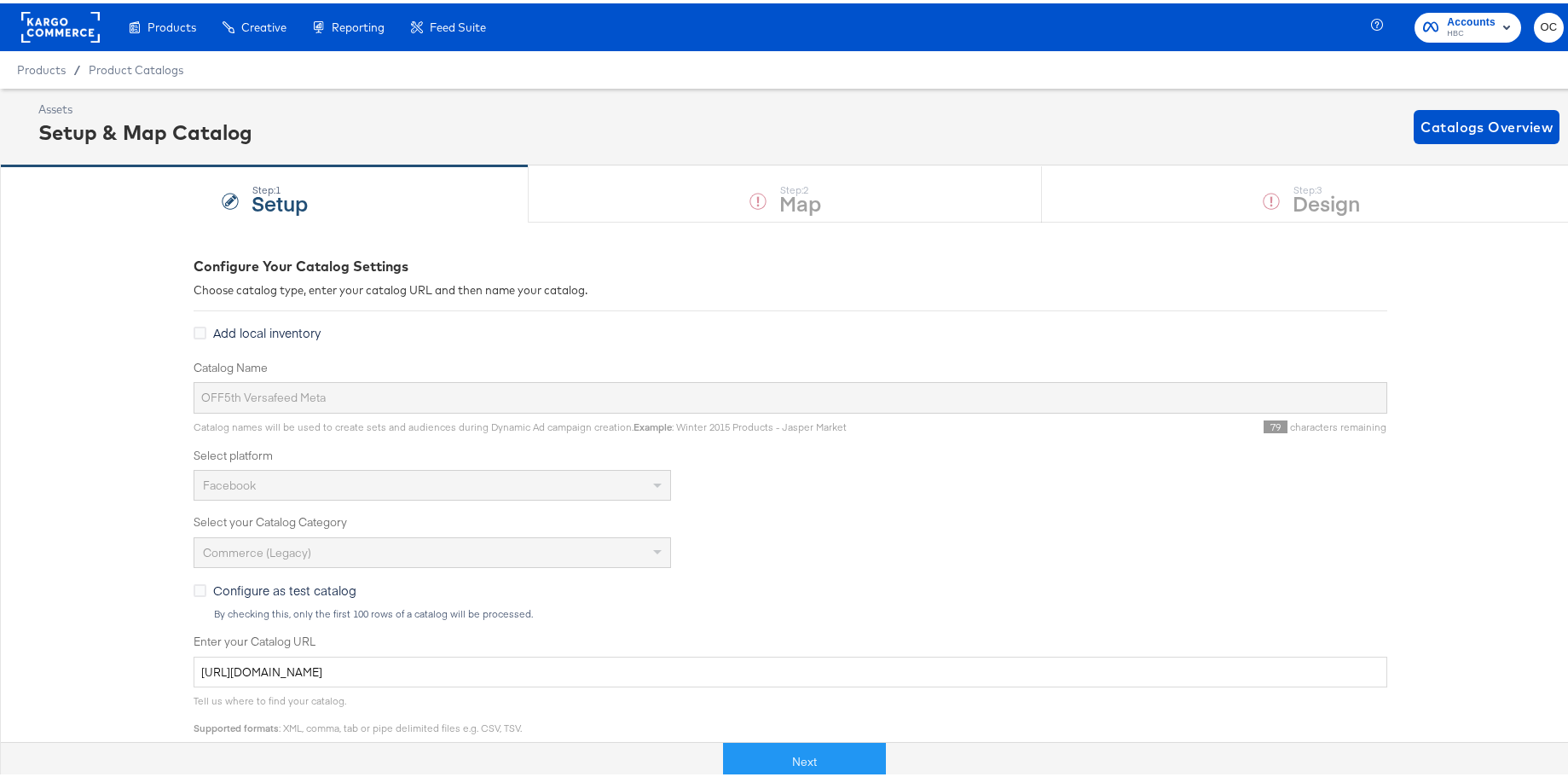
scroll to position [421, 0]
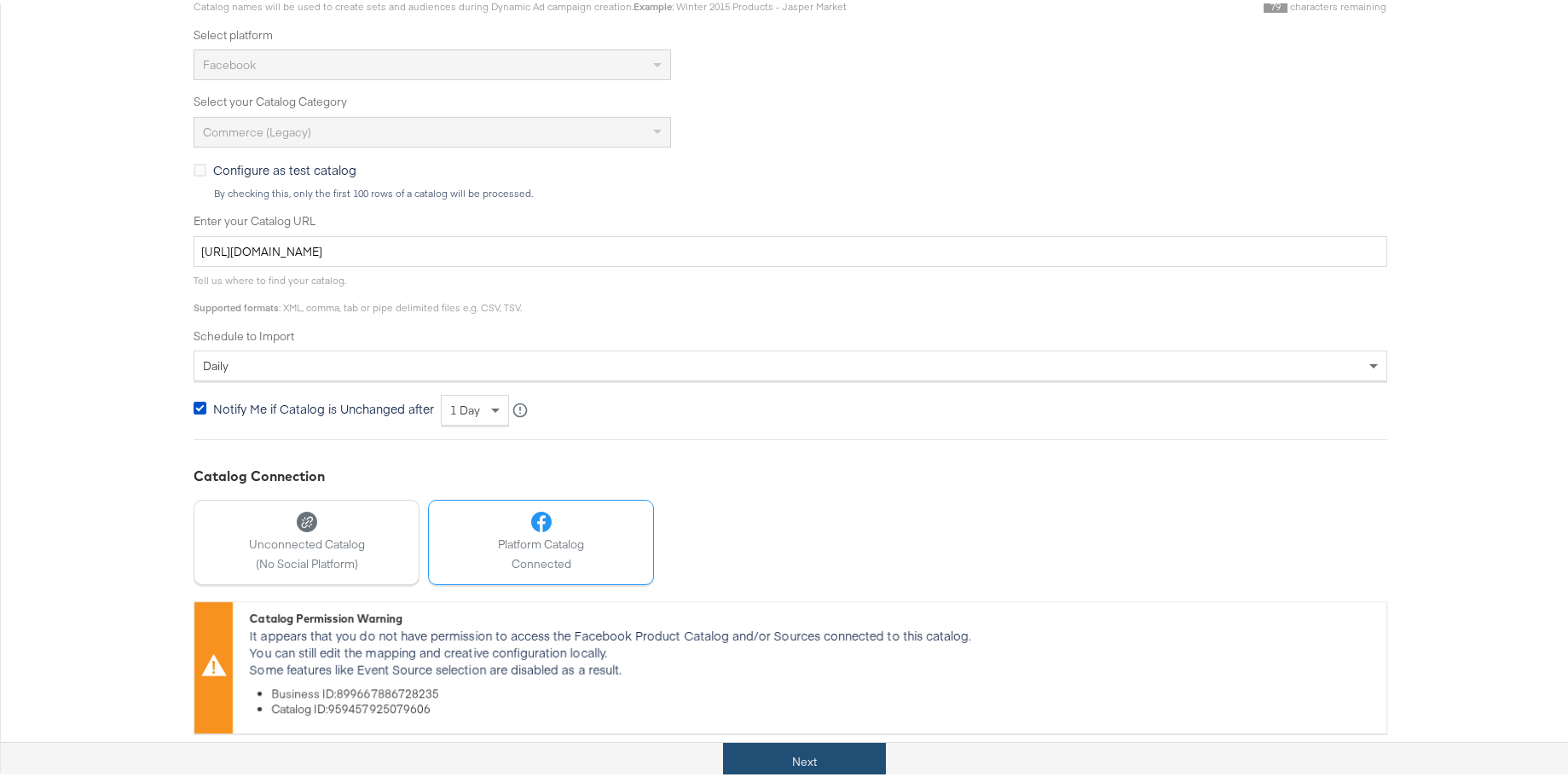
click at [806, 605] on button "Next" at bounding box center [804, 759] width 163 height 38
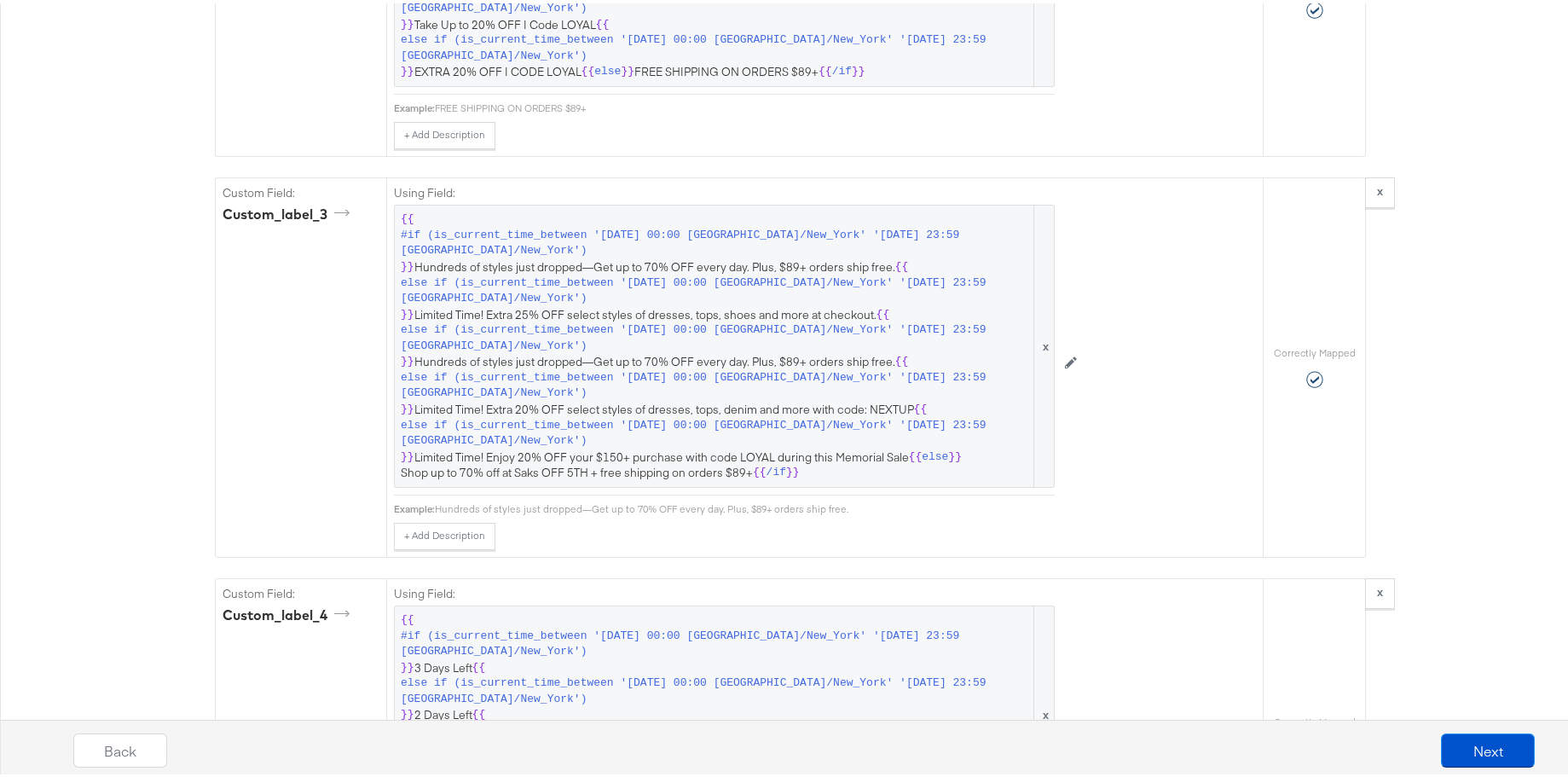
scroll to position [2549, 0]
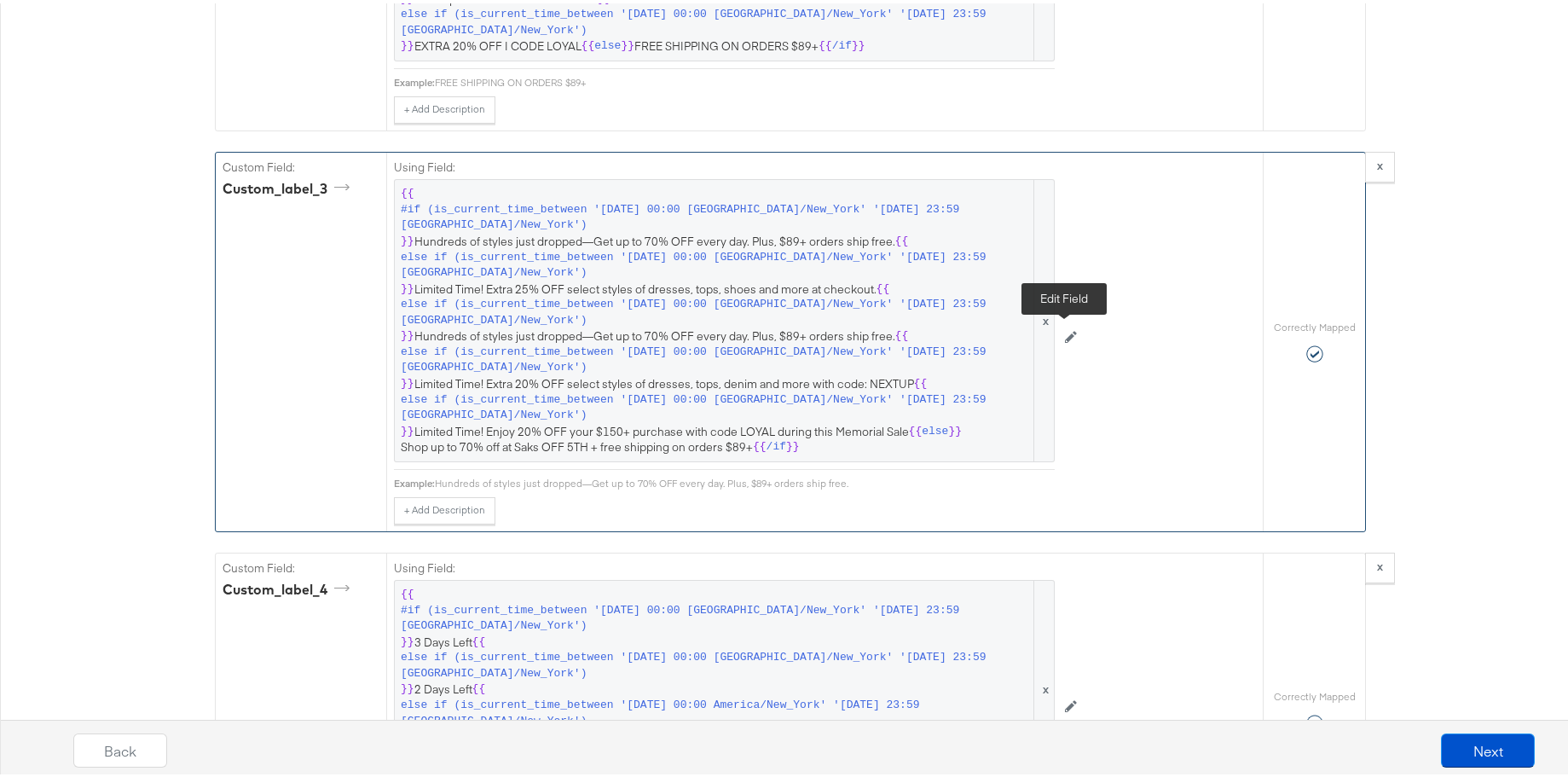
click at [1066, 341] on button at bounding box center [1070, 334] width 32 height 27
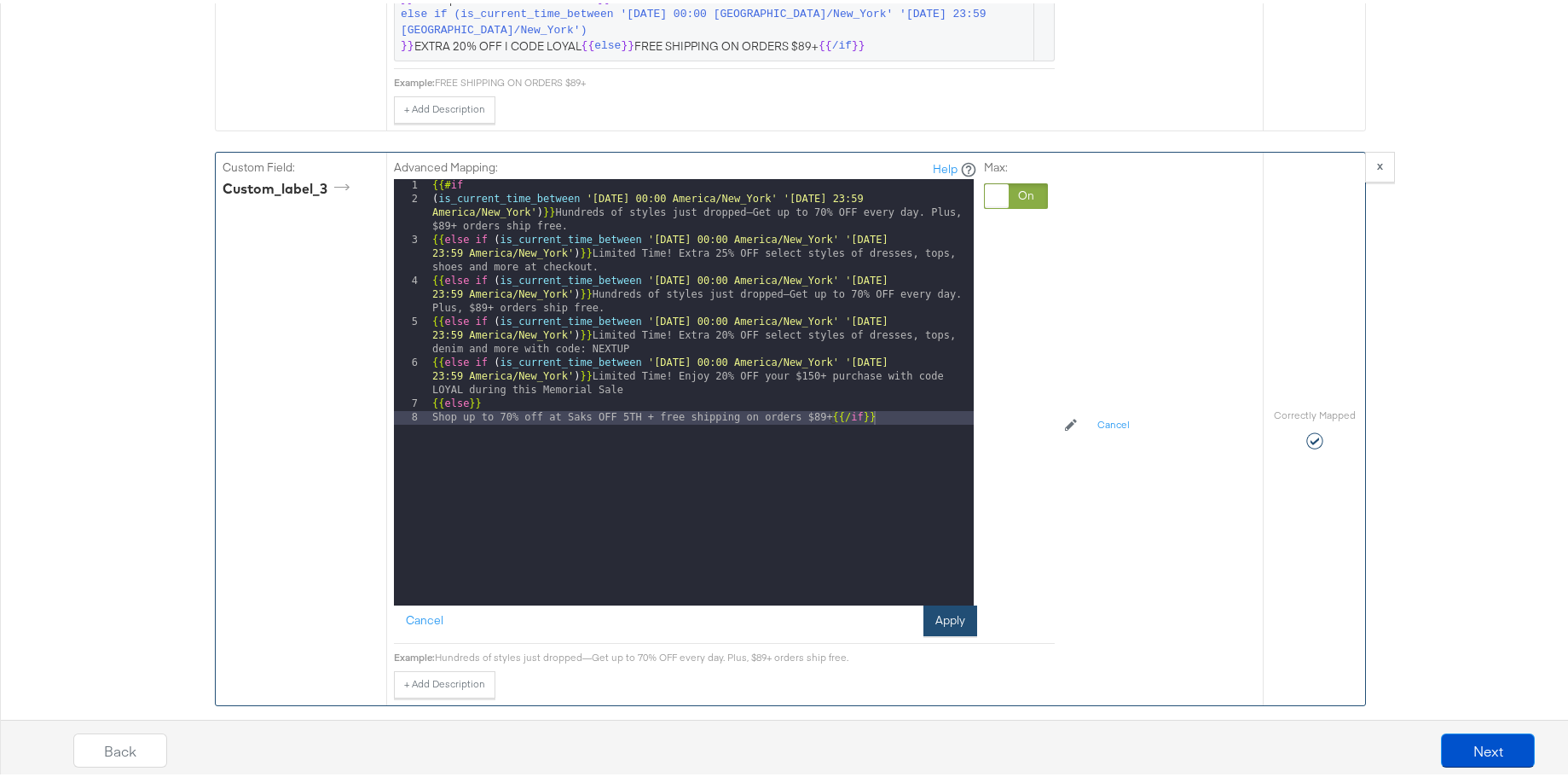
click at [953, 605] on button "Apply" at bounding box center [951, 617] width 54 height 30
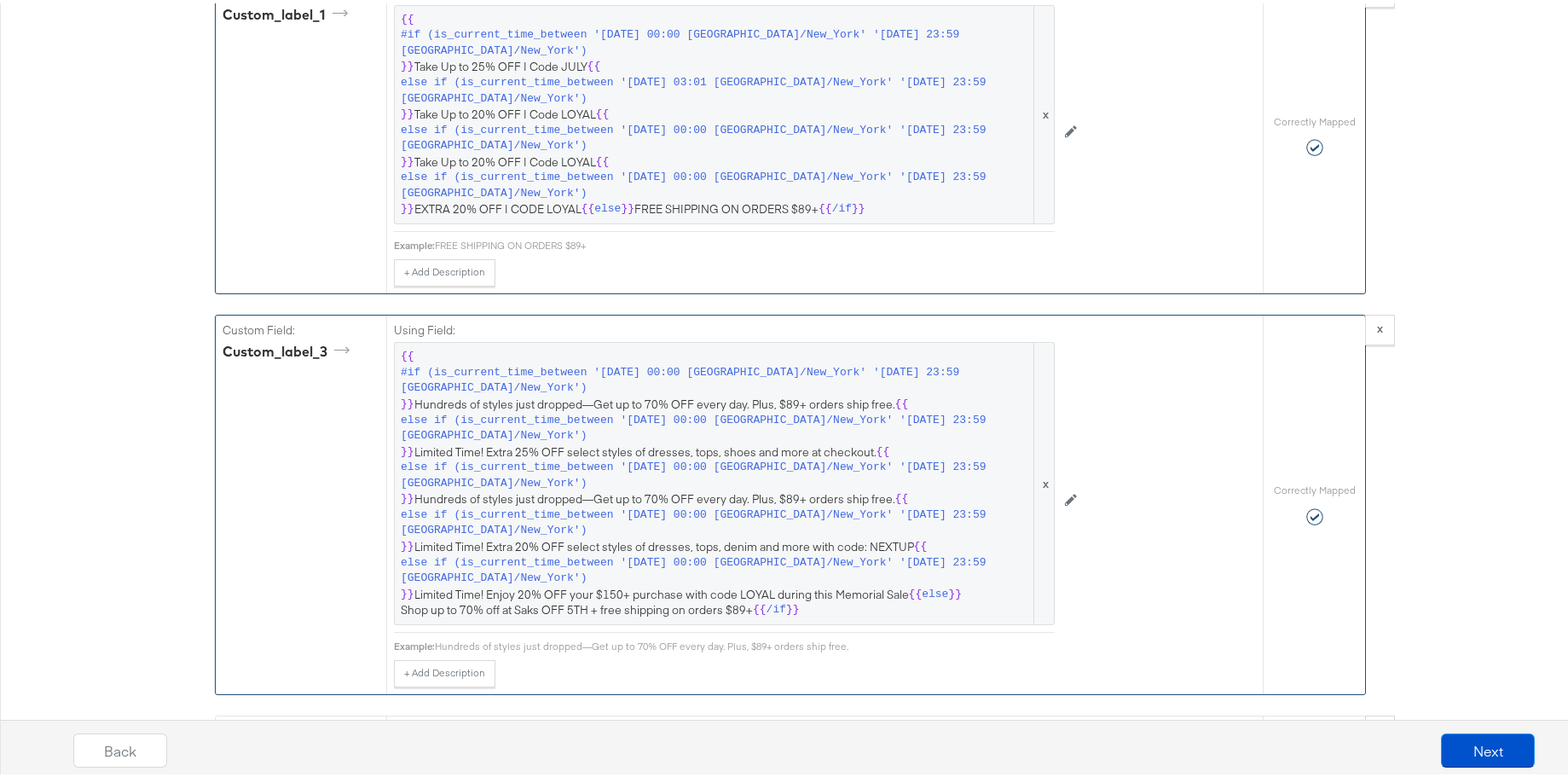
scroll to position [2447, 0]
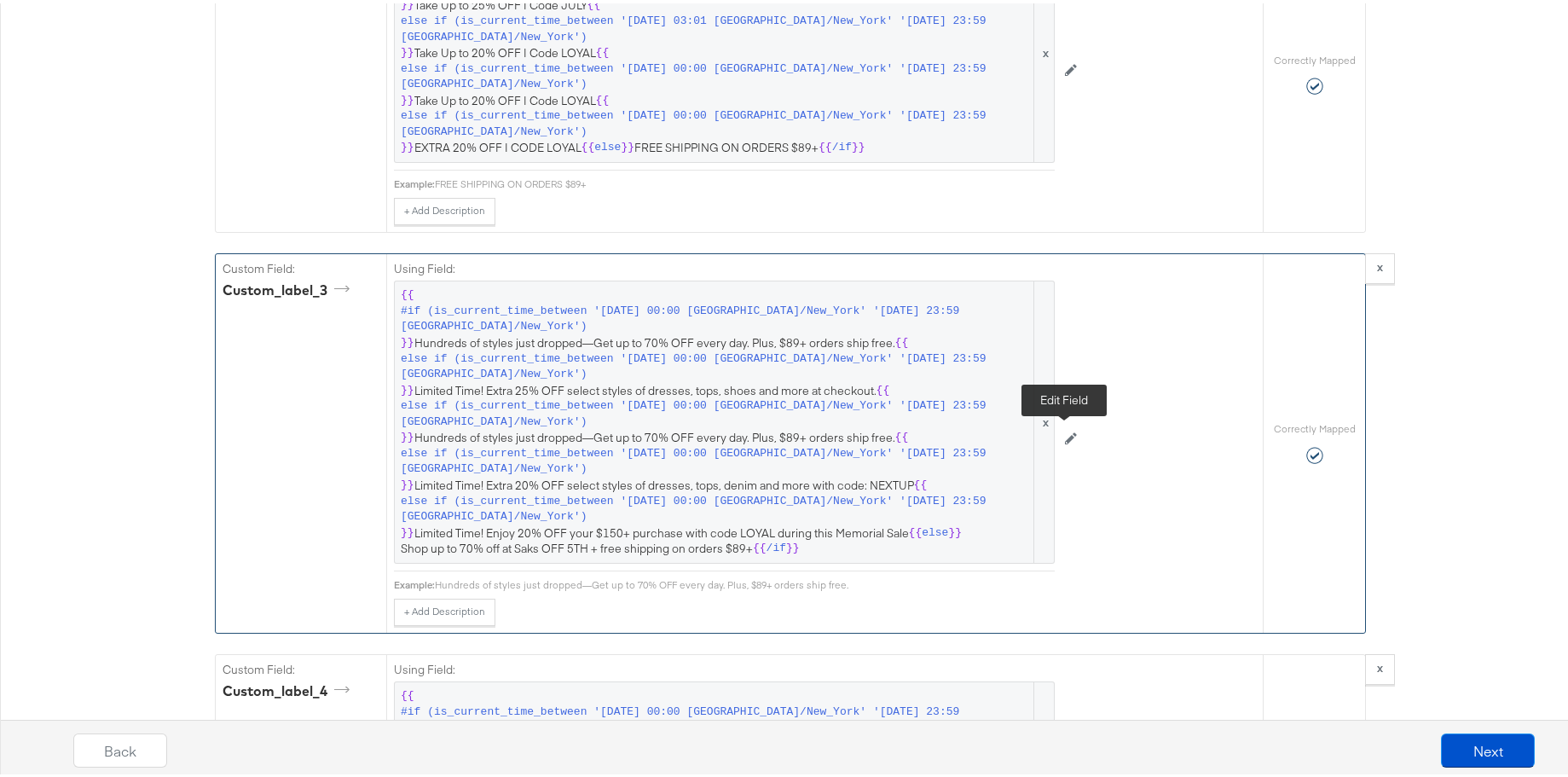
click at [1065, 437] on icon at bounding box center [1071, 436] width 12 height 12
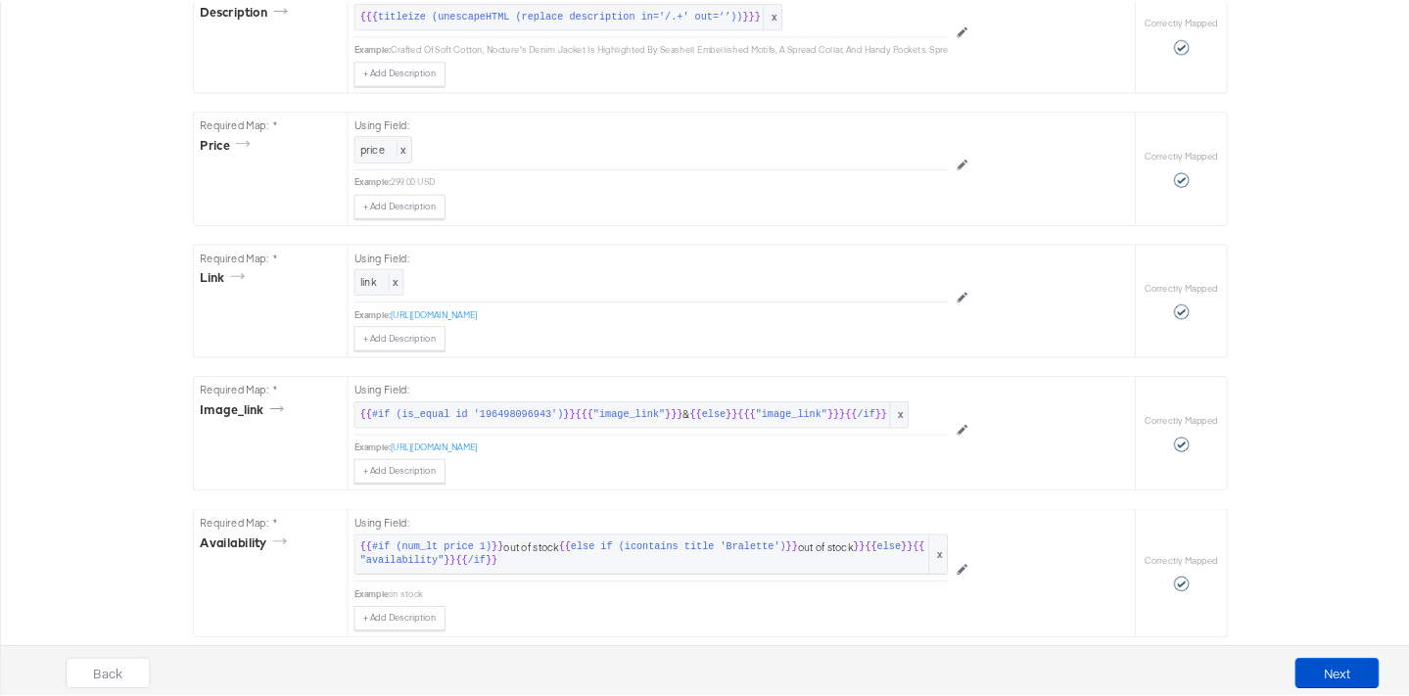
scroll to position [0, 0]
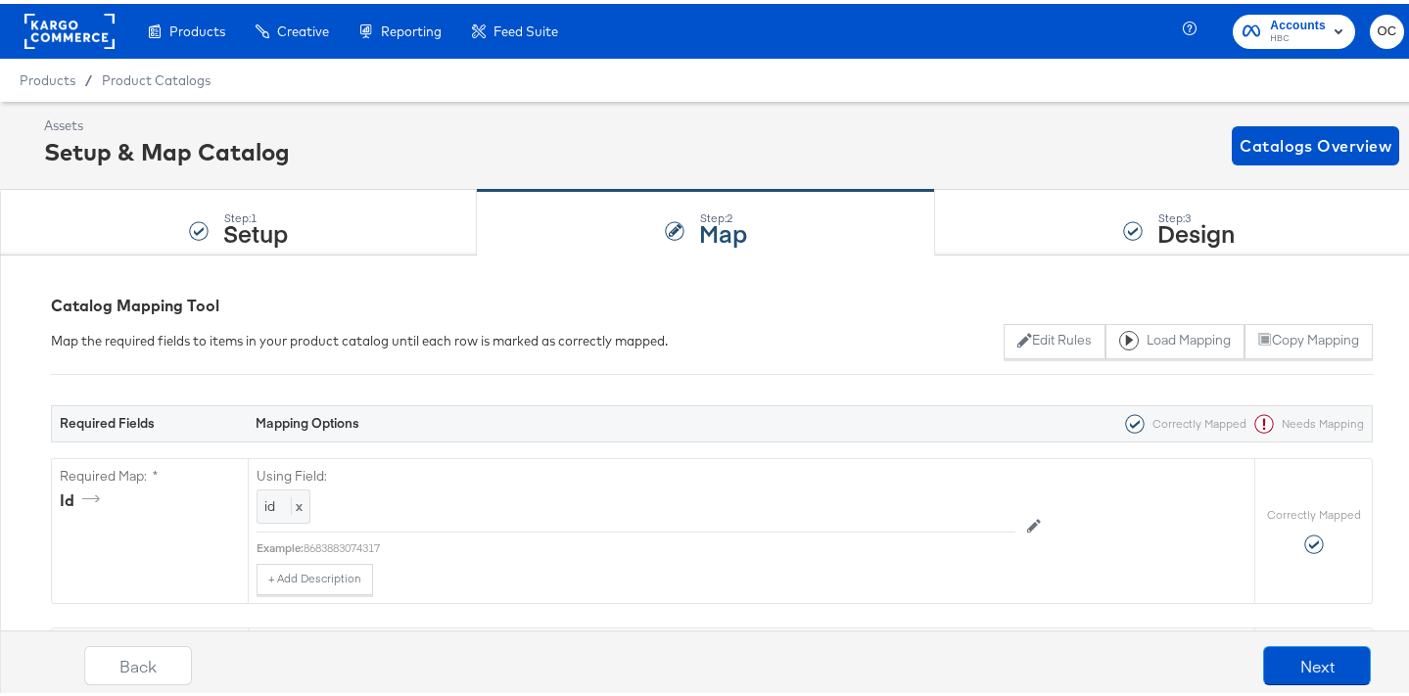
click at [114, 38] on rect at bounding box center [69, 27] width 90 height 35
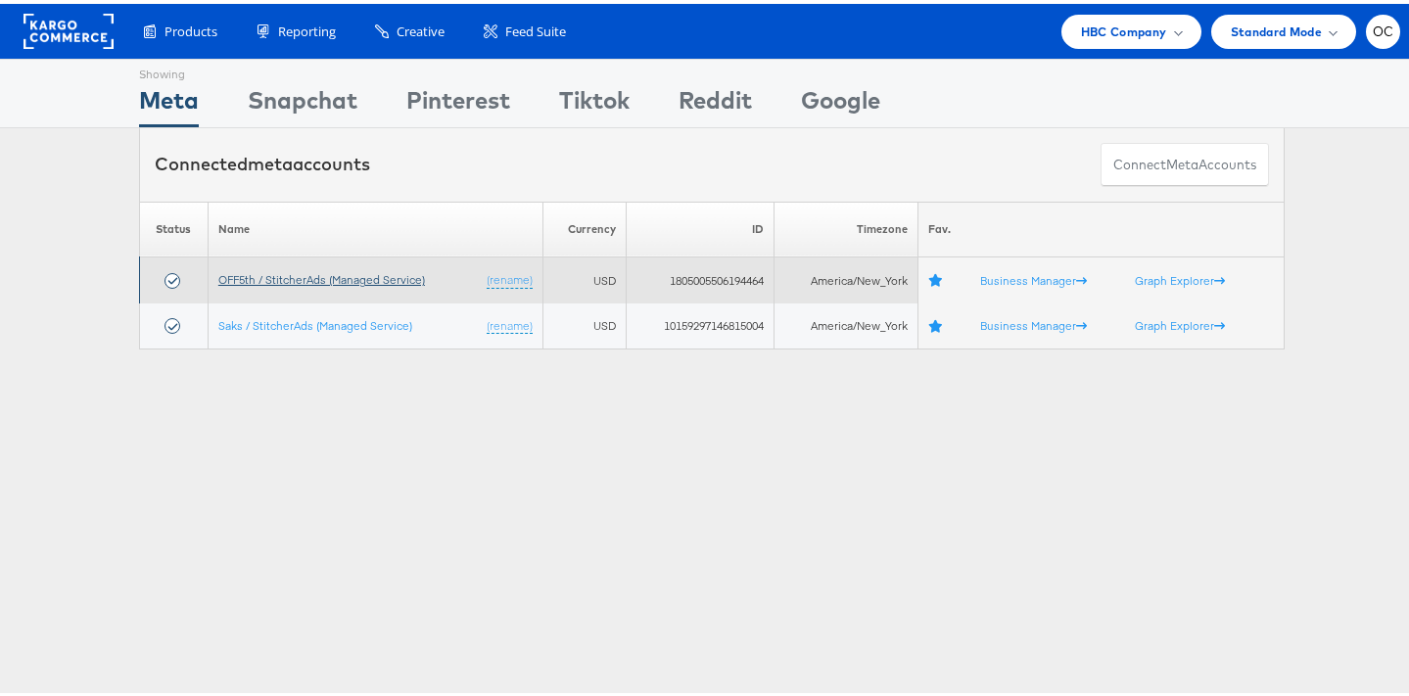
click at [319, 269] on link "OFF5th / StitcherAds (Managed Service)" at bounding box center [321, 275] width 207 height 15
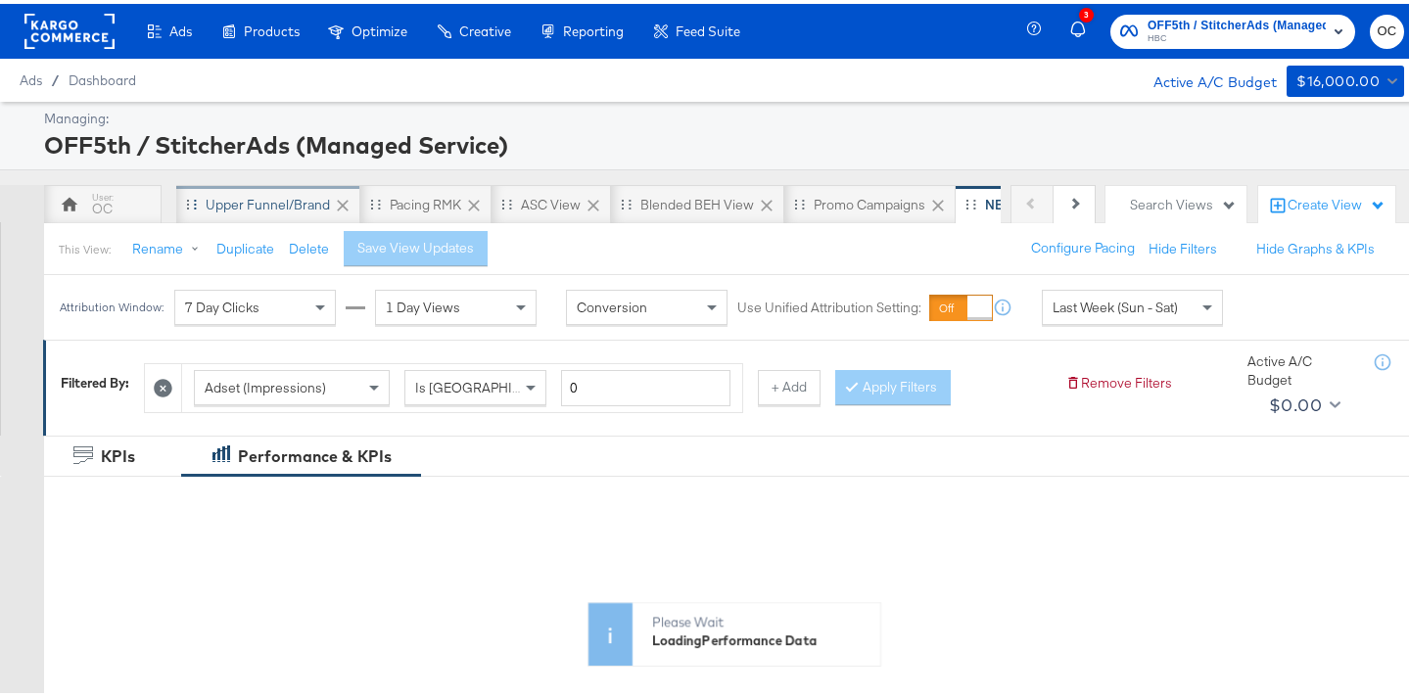
click at [259, 204] on div "Upper Funnel/Brand" at bounding box center [268, 201] width 124 height 19
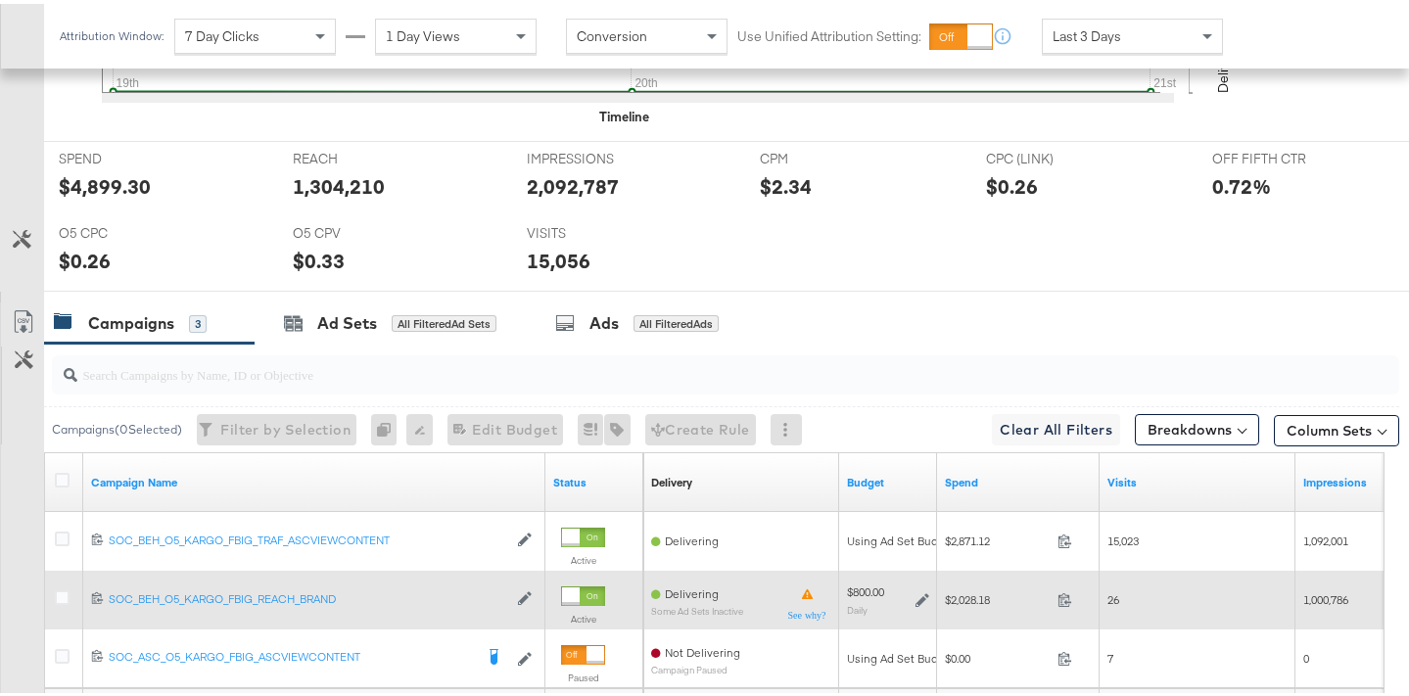
scroll to position [948, 0]
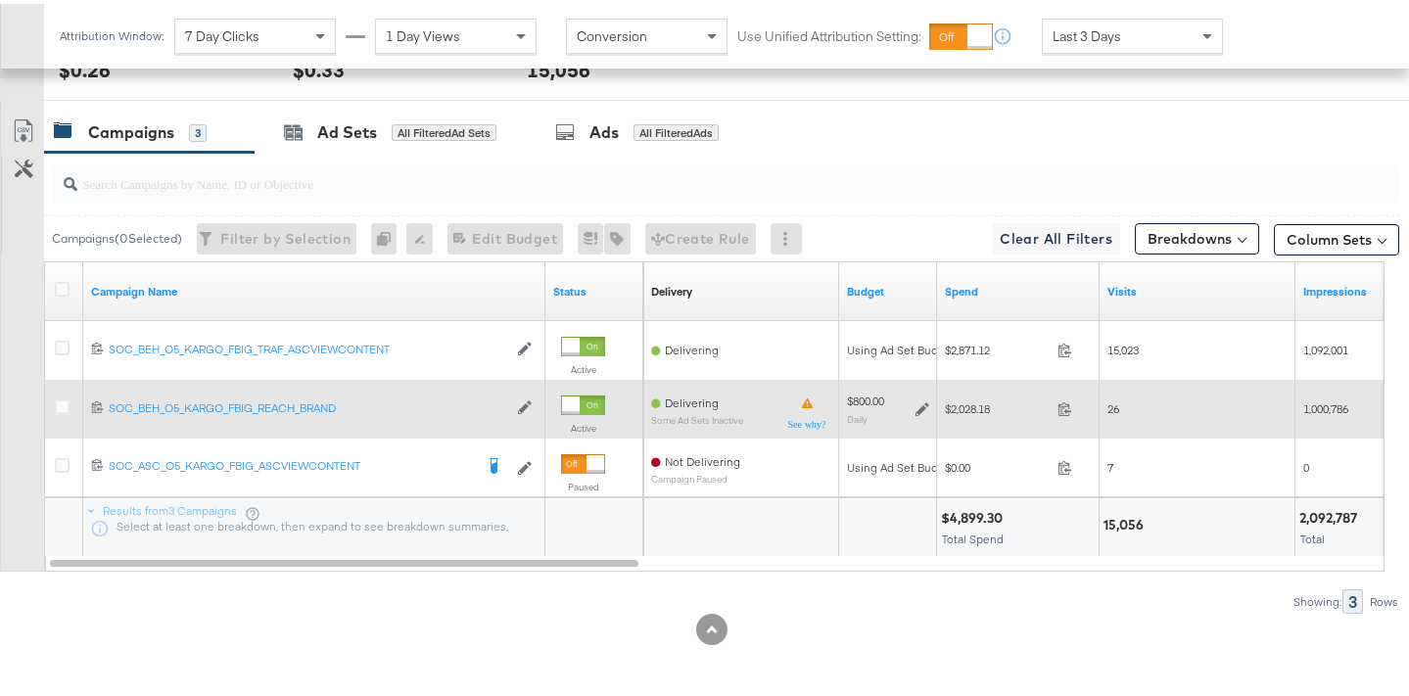
click at [920, 404] on icon at bounding box center [923, 406] width 14 height 14
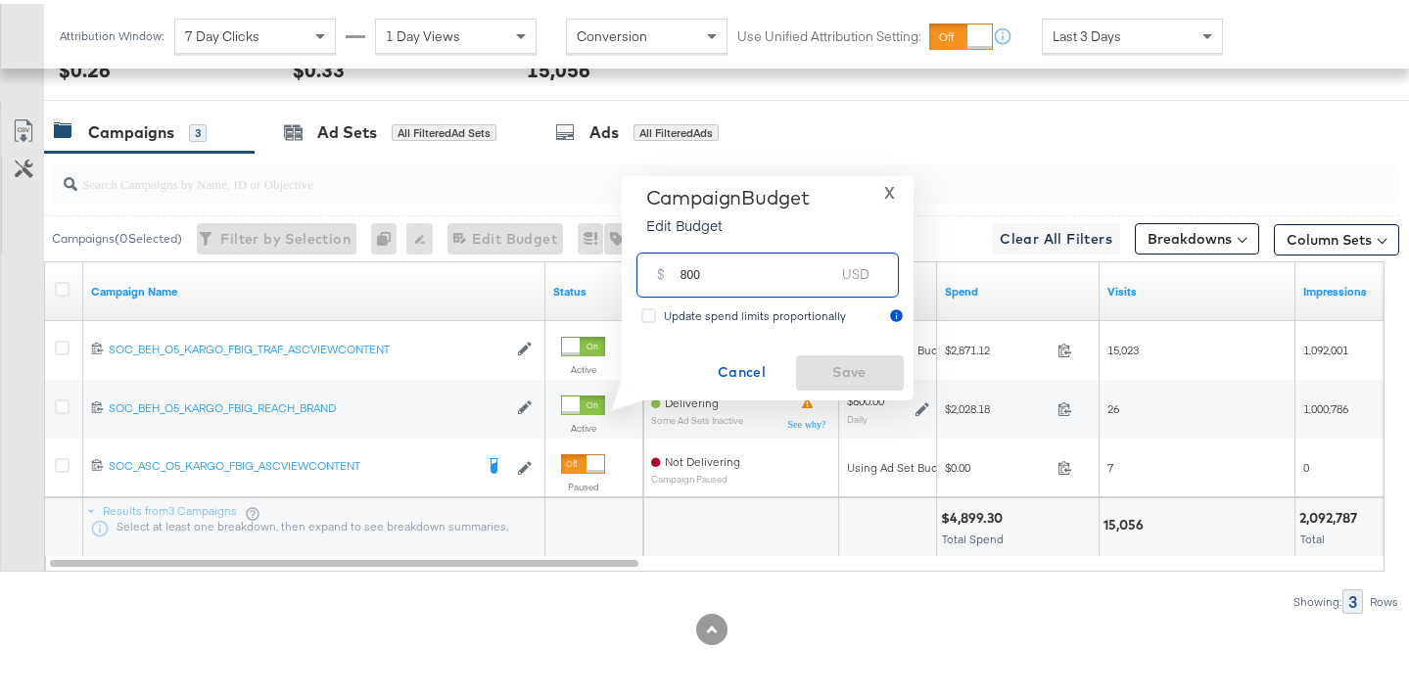
click at [687, 273] on input "800" at bounding box center [758, 263] width 155 height 42
type input "900"
click at [804, 379] on span "Save" at bounding box center [850, 368] width 92 height 24
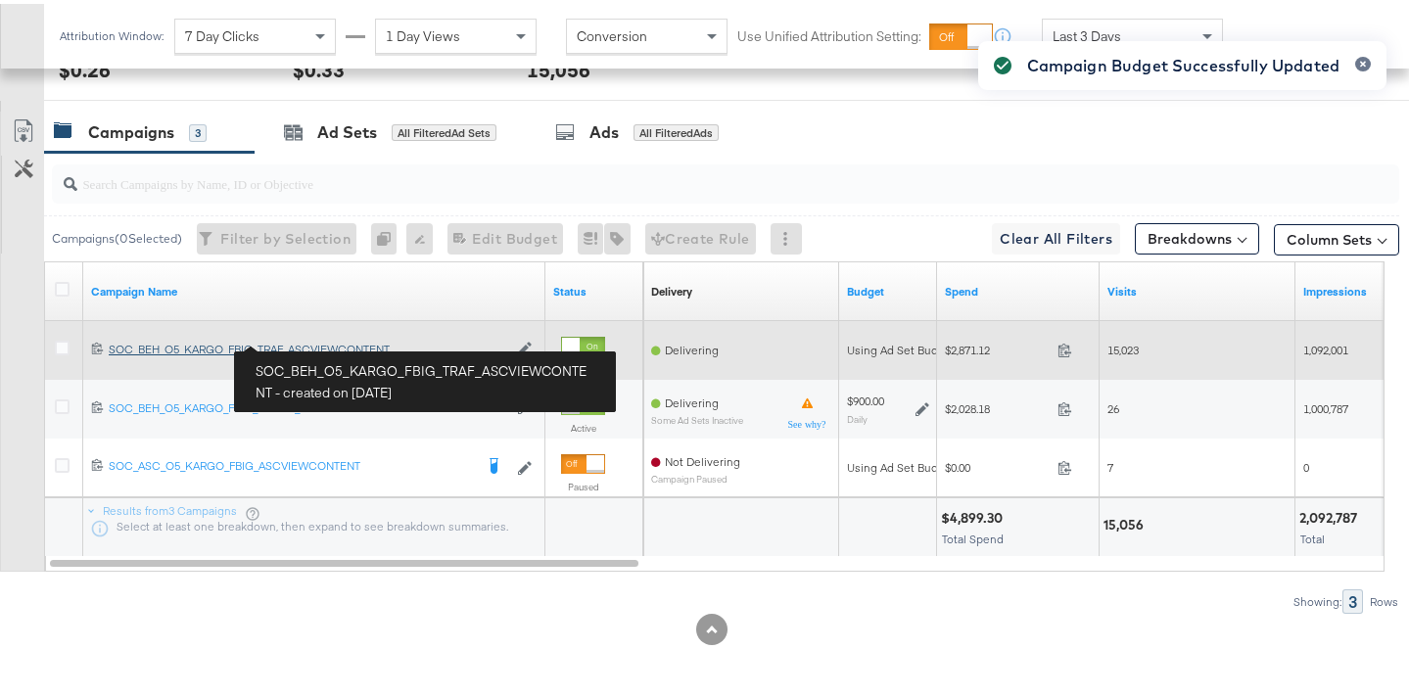
click at [334, 346] on div "SOC_BEH_O5_KARGO_FBIG_TRAF_ASCVIEWCONTENT SOC_BEH_O5_KARGO_FBIG_TRAF_ASCVIEWCON…" at bounding box center [308, 346] width 399 height 16
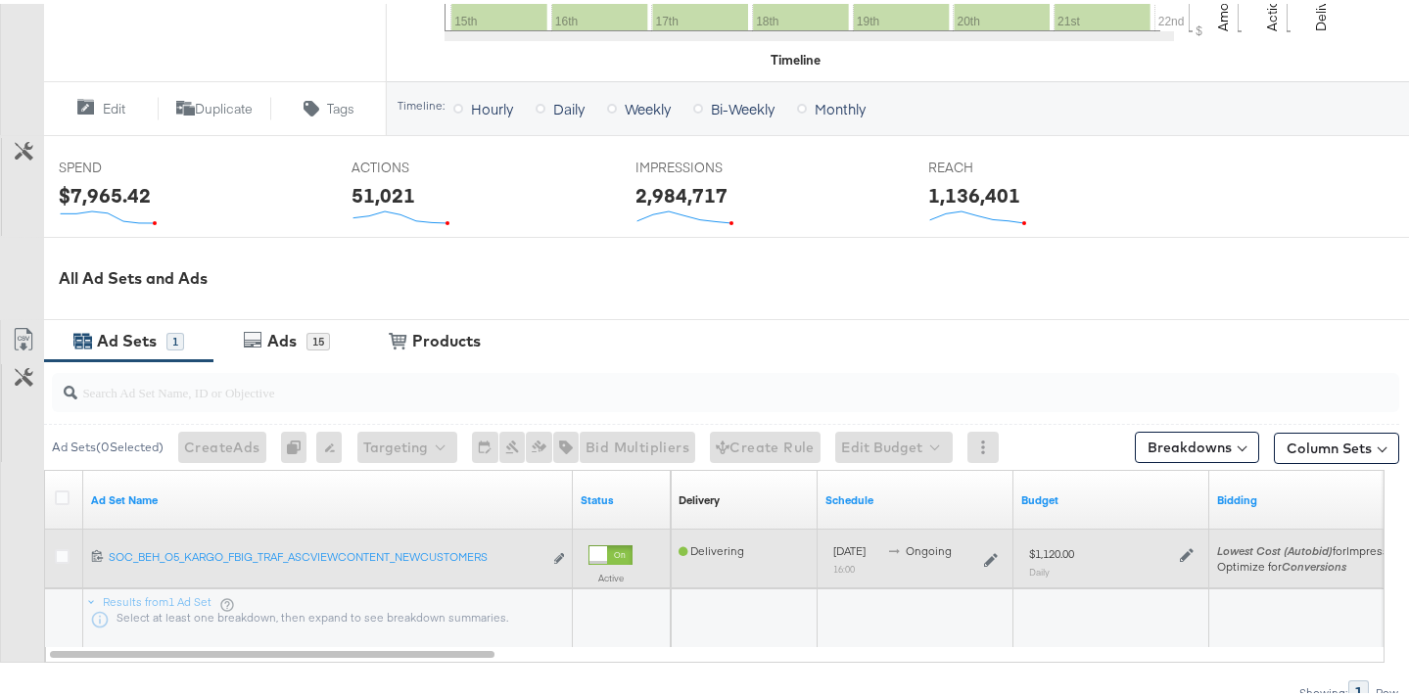
scroll to position [801, 0]
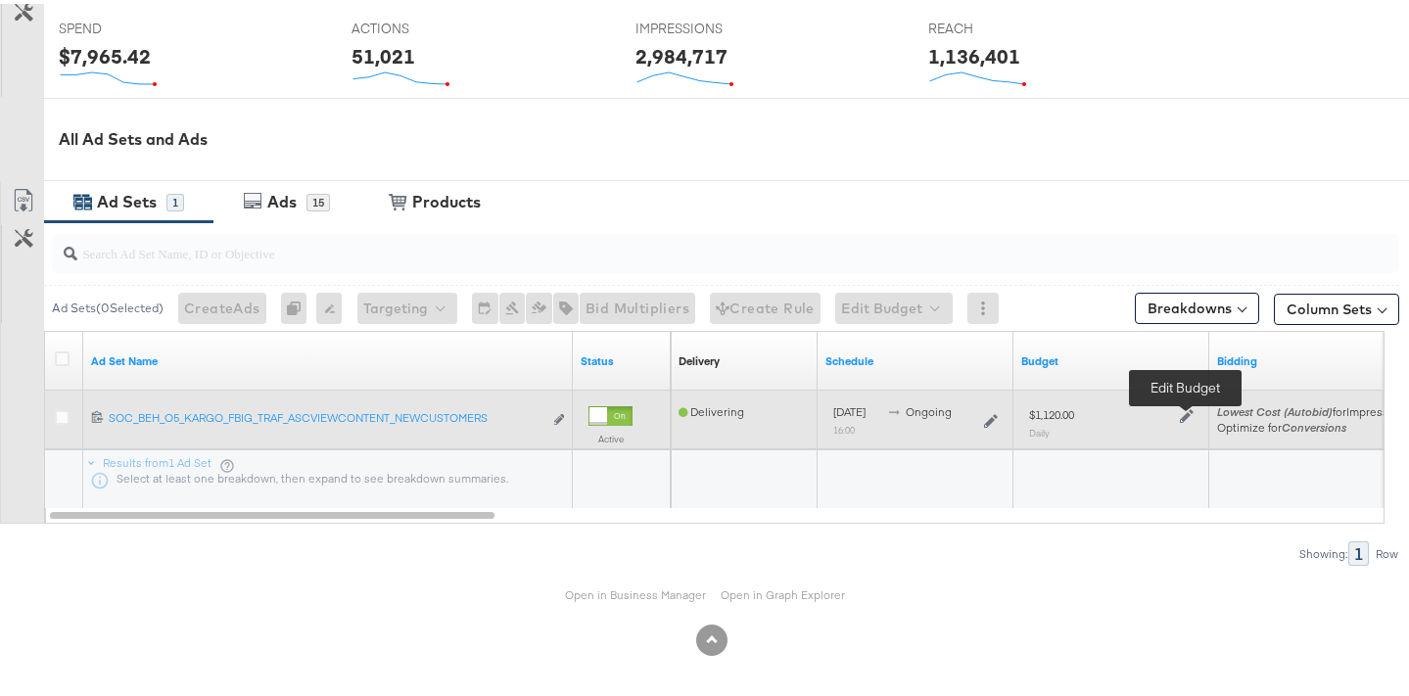
click at [1185, 410] on icon at bounding box center [1187, 412] width 14 height 14
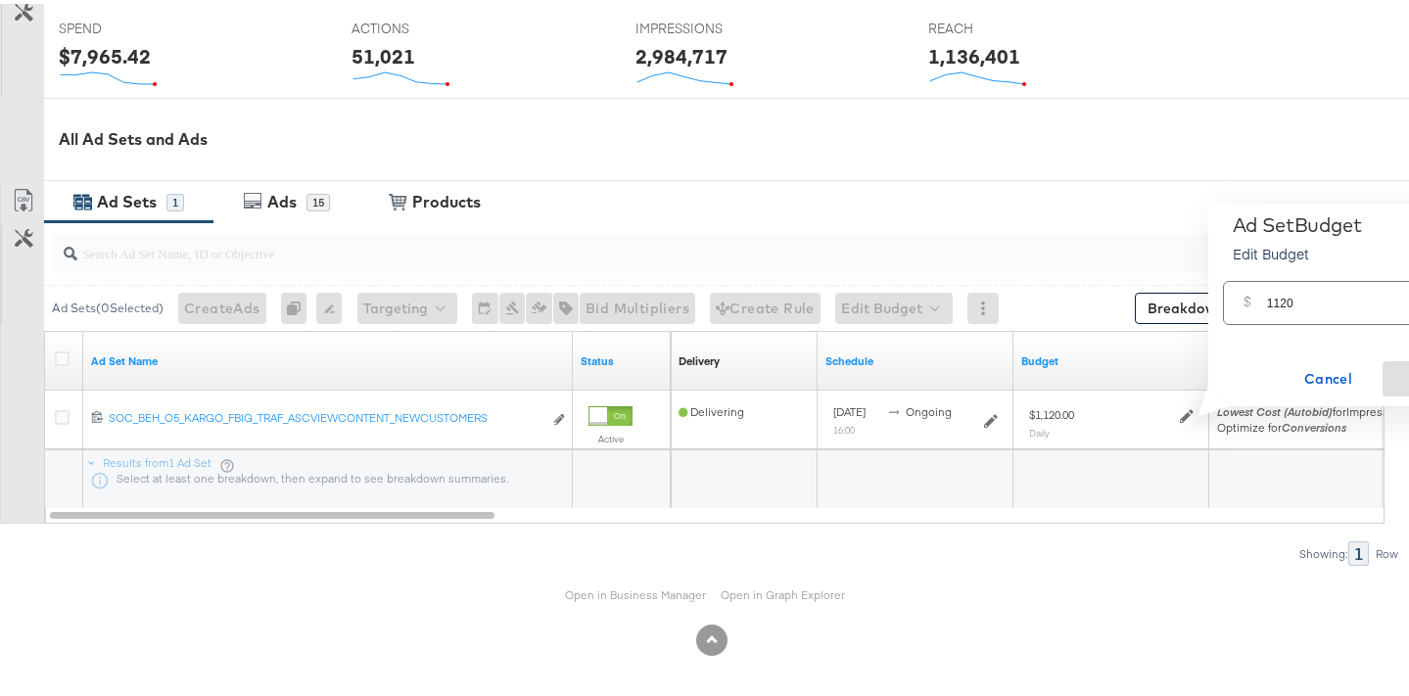
click at [1280, 297] on input "1120" at bounding box center [1344, 291] width 155 height 42
type input "1260"
click at [1387, 366] on button "Save" at bounding box center [1437, 374] width 108 height 35
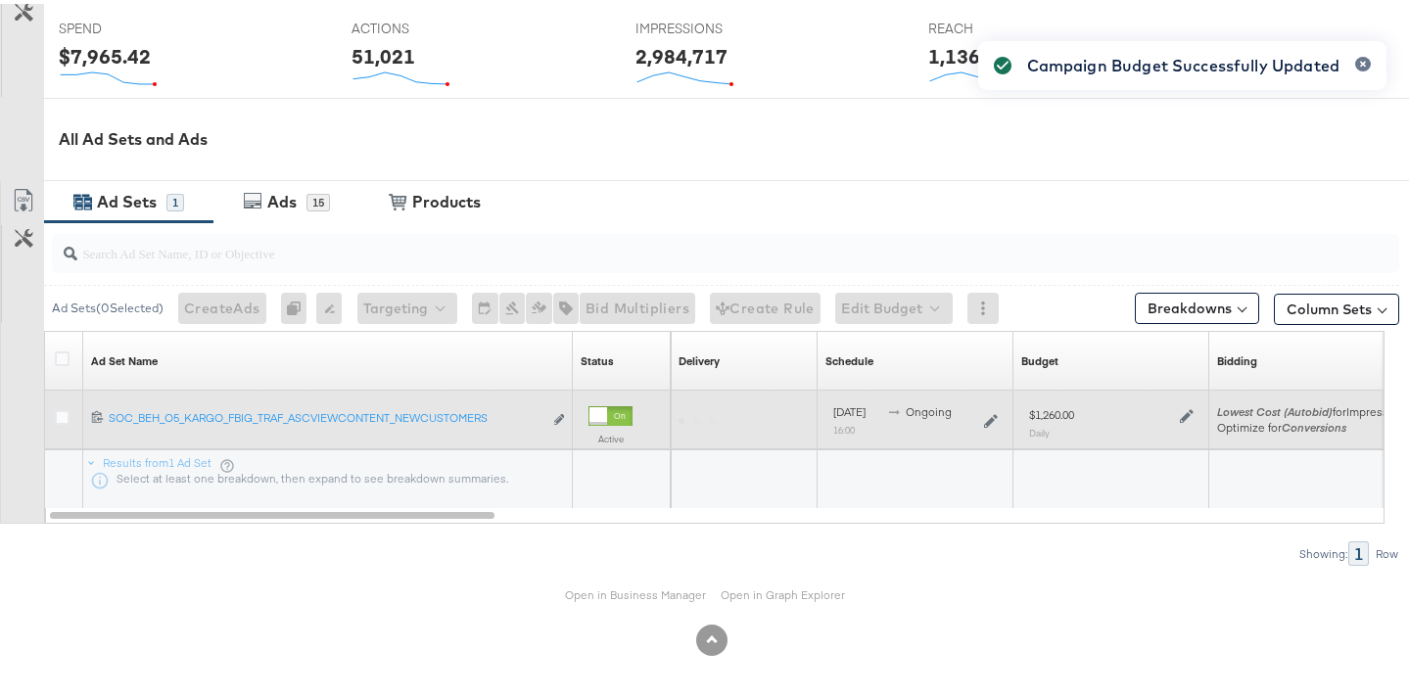
scroll to position [0, 0]
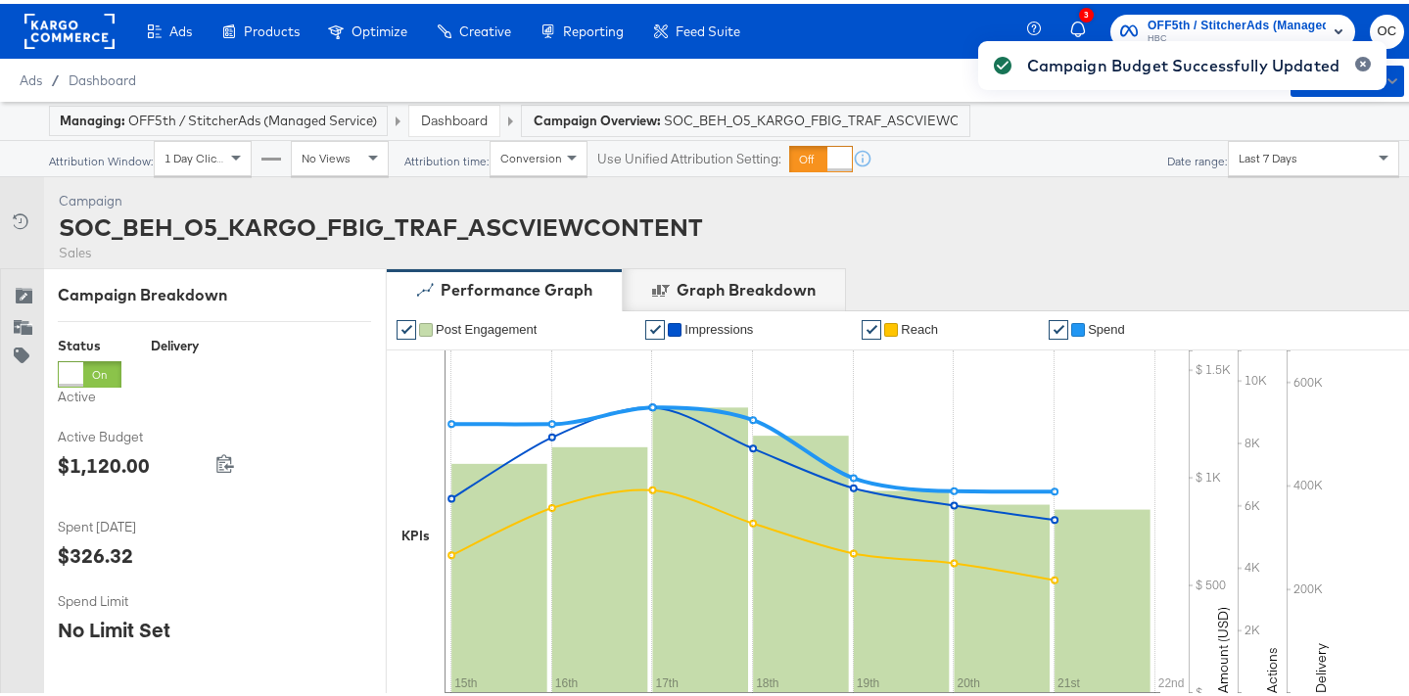
click at [469, 121] on link "Dashboard" at bounding box center [454, 117] width 67 height 18
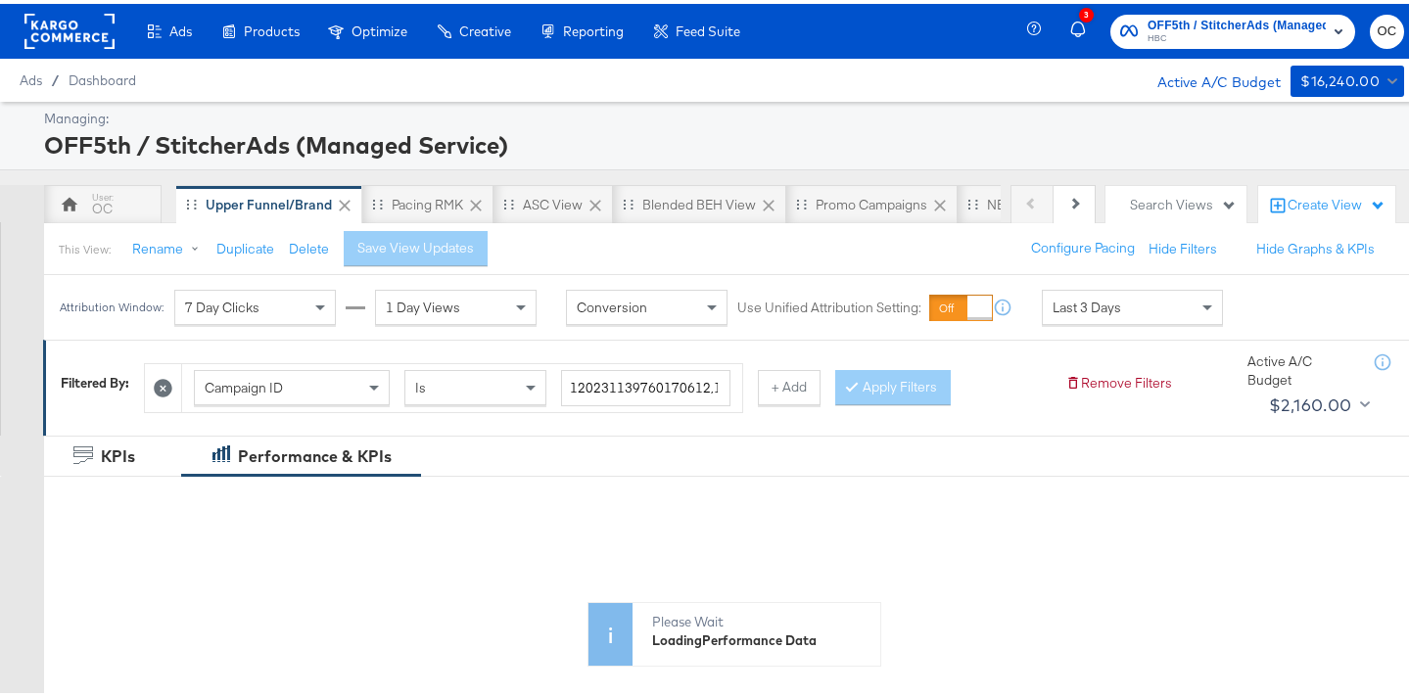
drag, startPoint x: 413, startPoint y: 212, endPoint x: 439, endPoint y: 234, distance: 34.0
click at [413, 212] on div "Pacing RMK" at bounding box center [427, 200] width 131 height 39
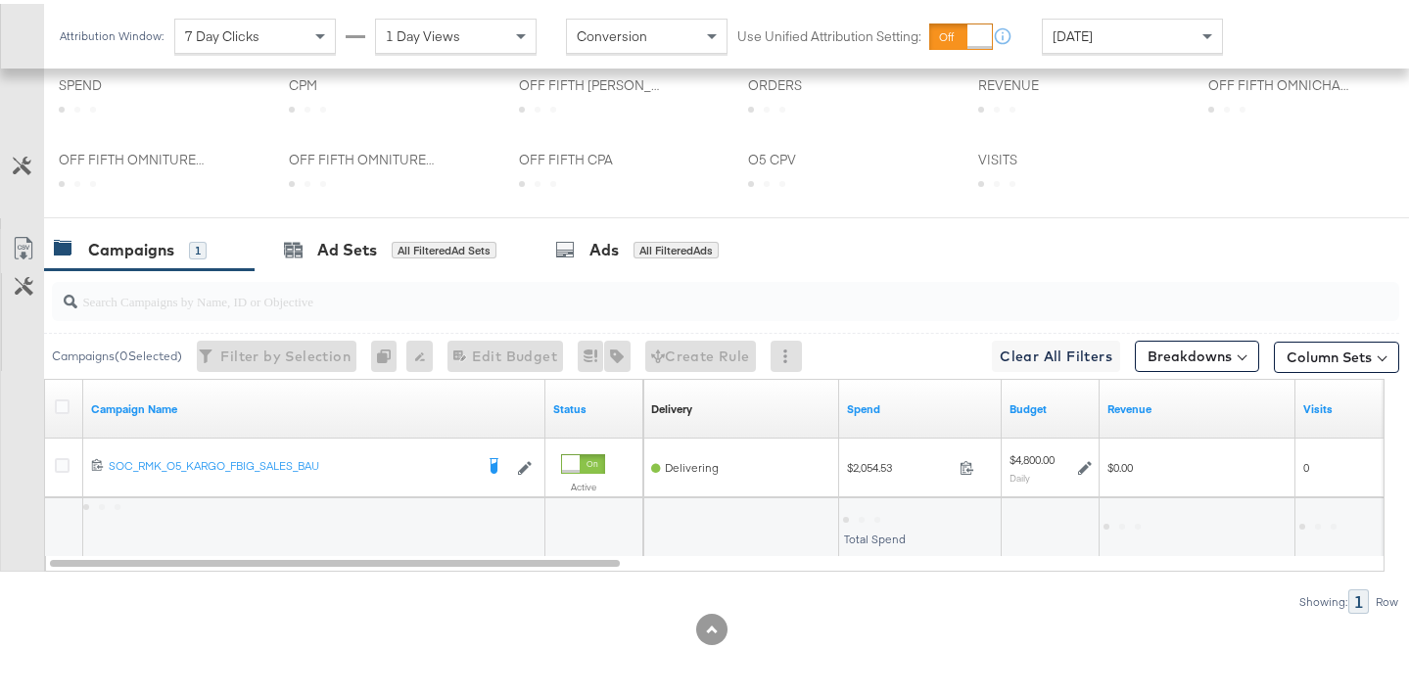
scroll to position [874, 0]
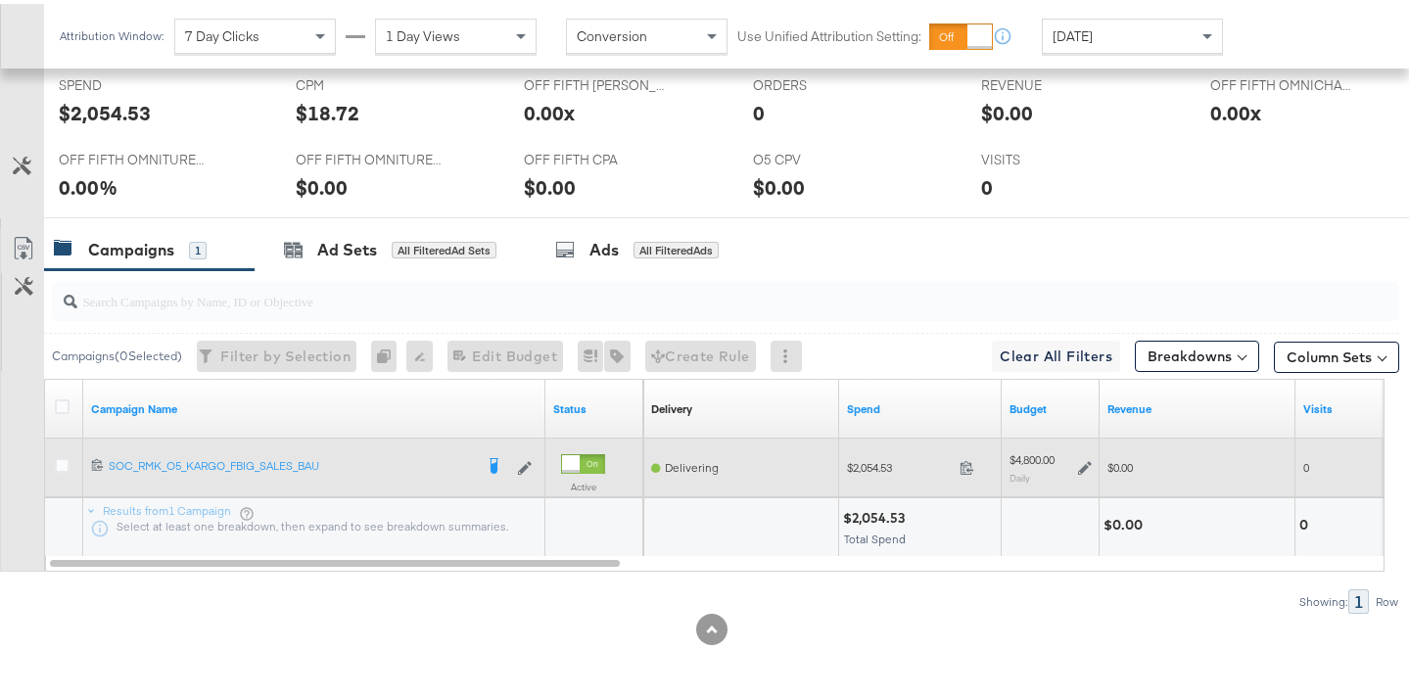
click at [1090, 460] on icon at bounding box center [1085, 464] width 14 height 14
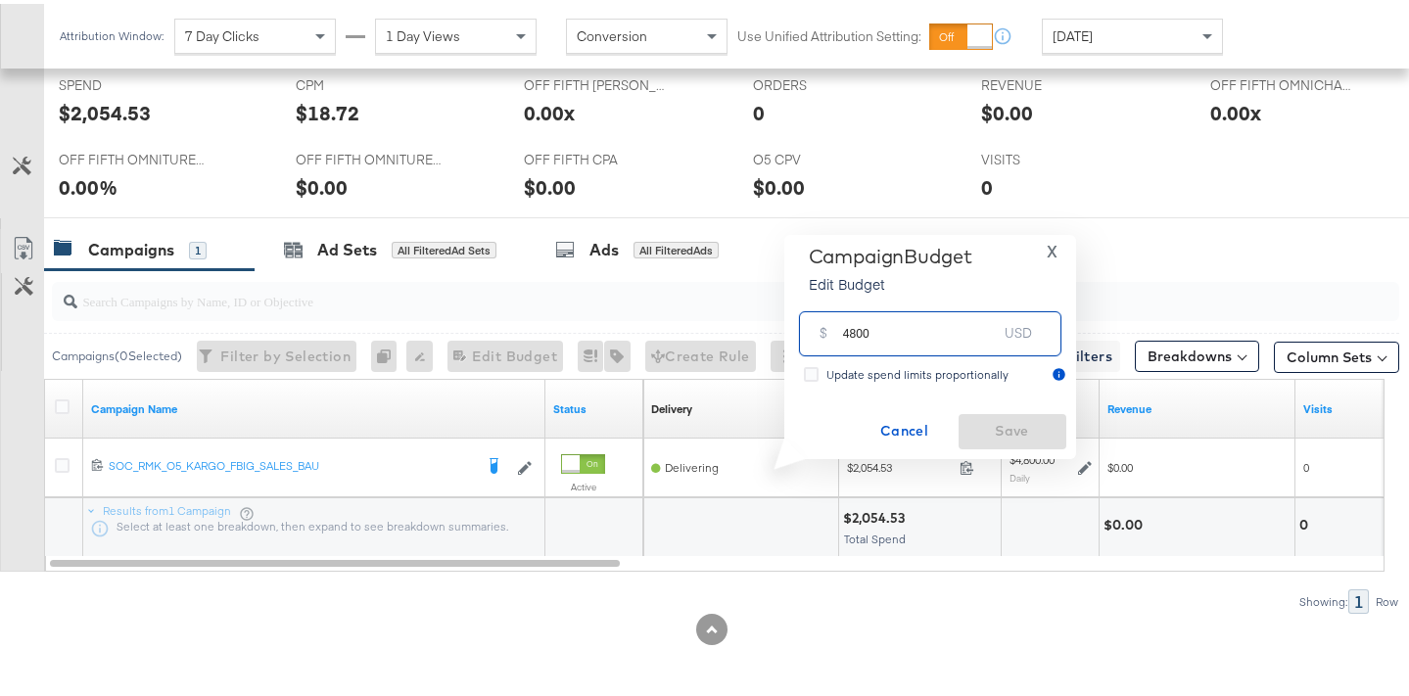
drag, startPoint x: 855, startPoint y: 330, endPoint x: 832, endPoint y: 326, distance: 22.9
click at [832, 326] on div "$ 4800 USD" at bounding box center [930, 329] width 262 height 44
type input "5400"
click at [1026, 415] on span "Save" at bounding box center [1013, 427] width 92 height 24
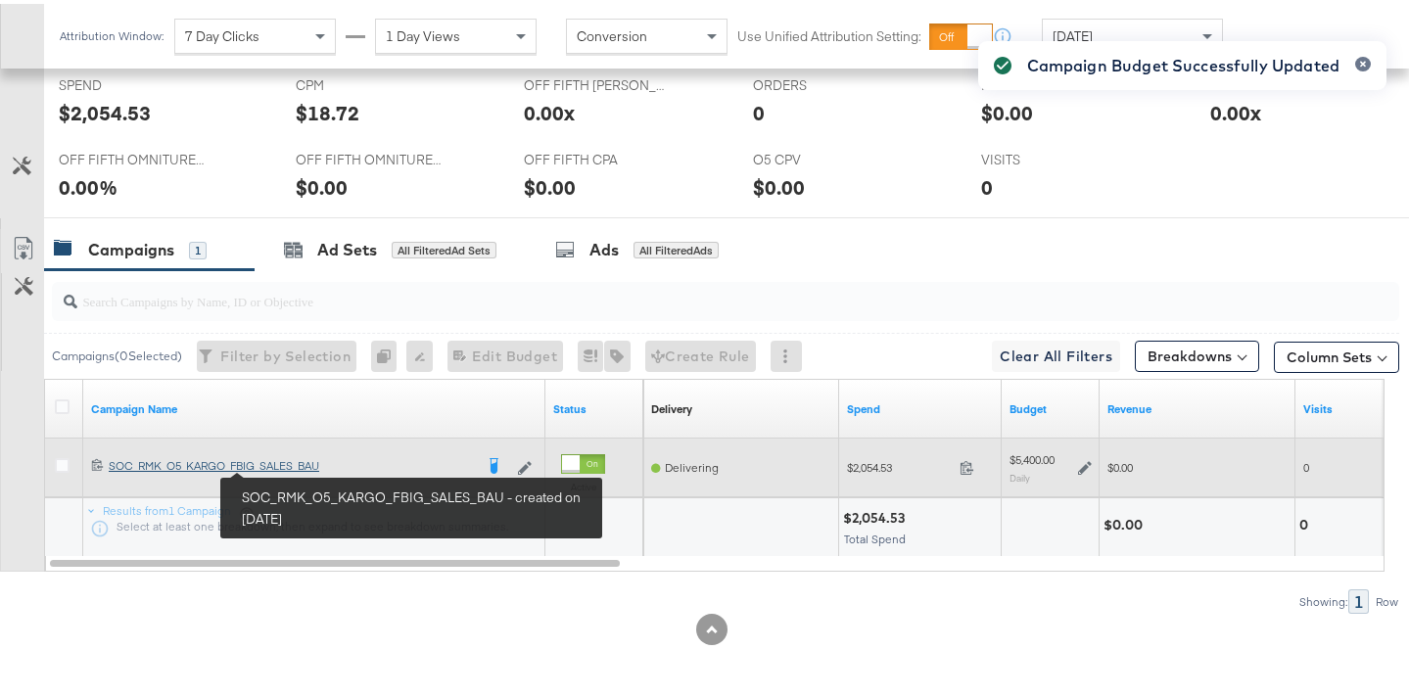
click at [294, 465] on div "SOC_RMK_O5_KARGO_FBIG_SALES_BAU SOC_RMK_O5_KARGO_FBIG_SALES_BAU" at bounding box center [291, 462] width 364 height 16
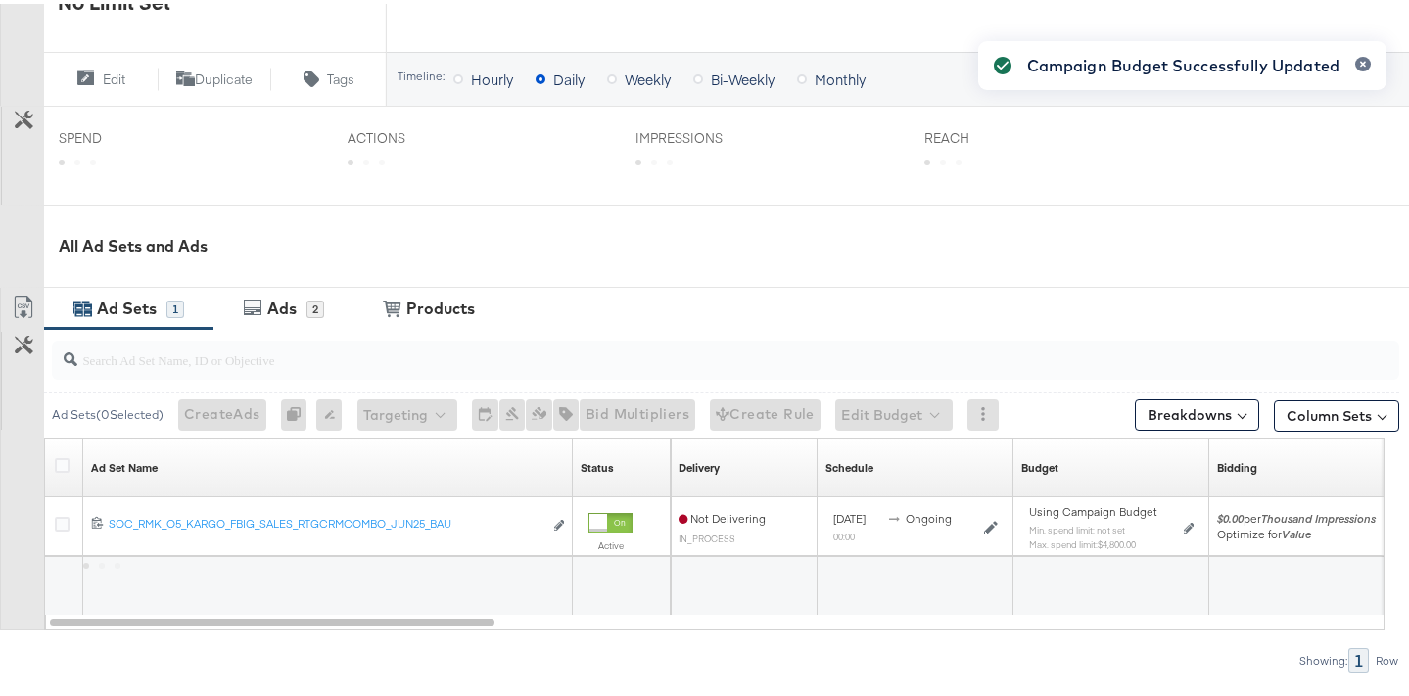
scroll to position [799, 0]
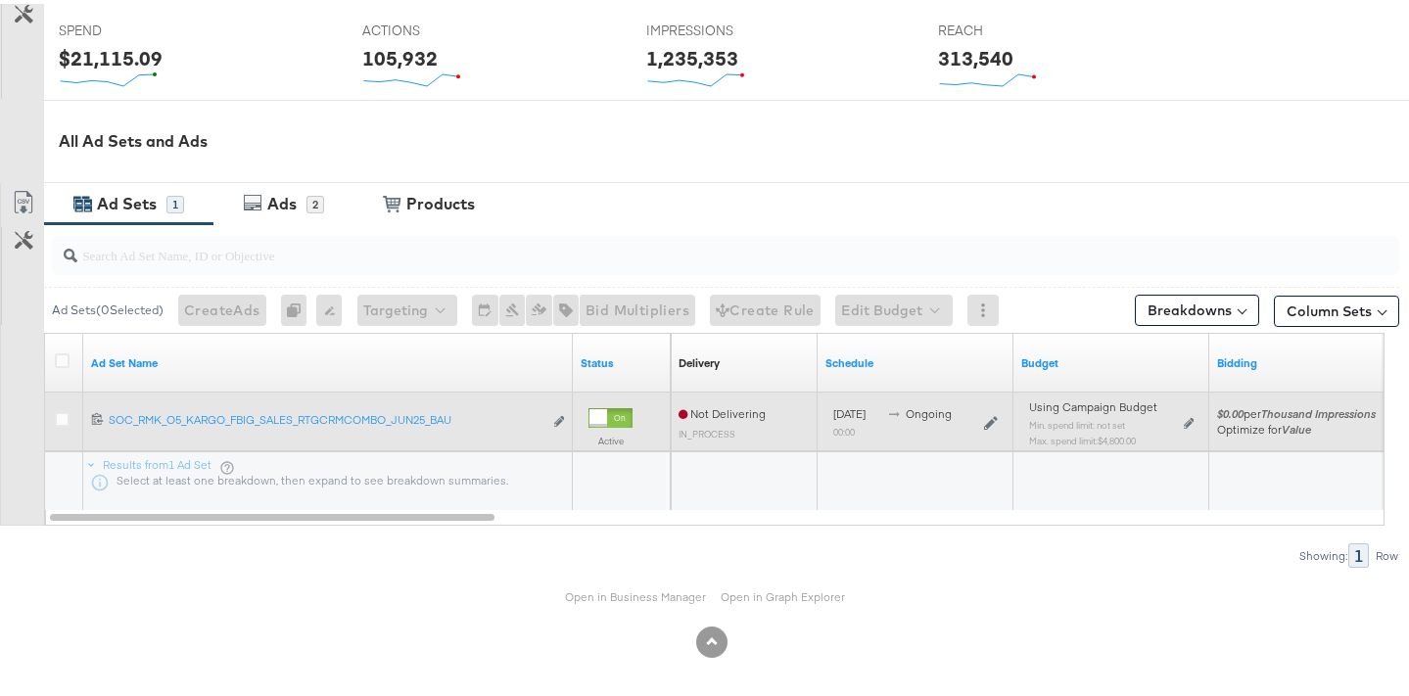
click at [1183, 418] on div "Using Campaign Budget Min. spend limit: not set Max. spend limit : $4,800.00 Ed…" at bounding box center [1111, 427] width 165 height 46
click at [1191, 419] on icon at bounding box center [1189, 419] width 10 height 11
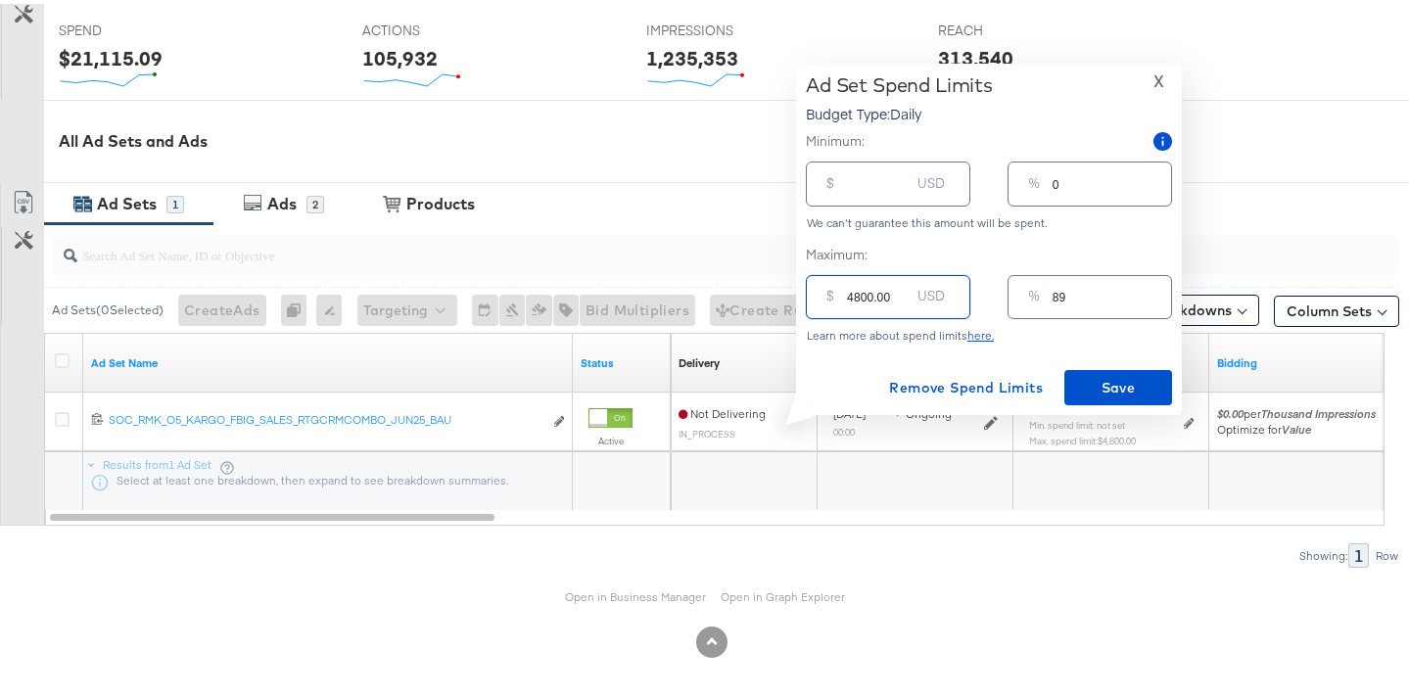
drag, startPoint x: 857, startPoint y: 291, endPoint x: 841, endPoint y: 291, distance: 15.7
click at [841, 291] on div "$ 4800.00 USD" at bounding box center [888, 293] width 165 height 44
type input "500.00"
type input "9"
type input "5400.00"
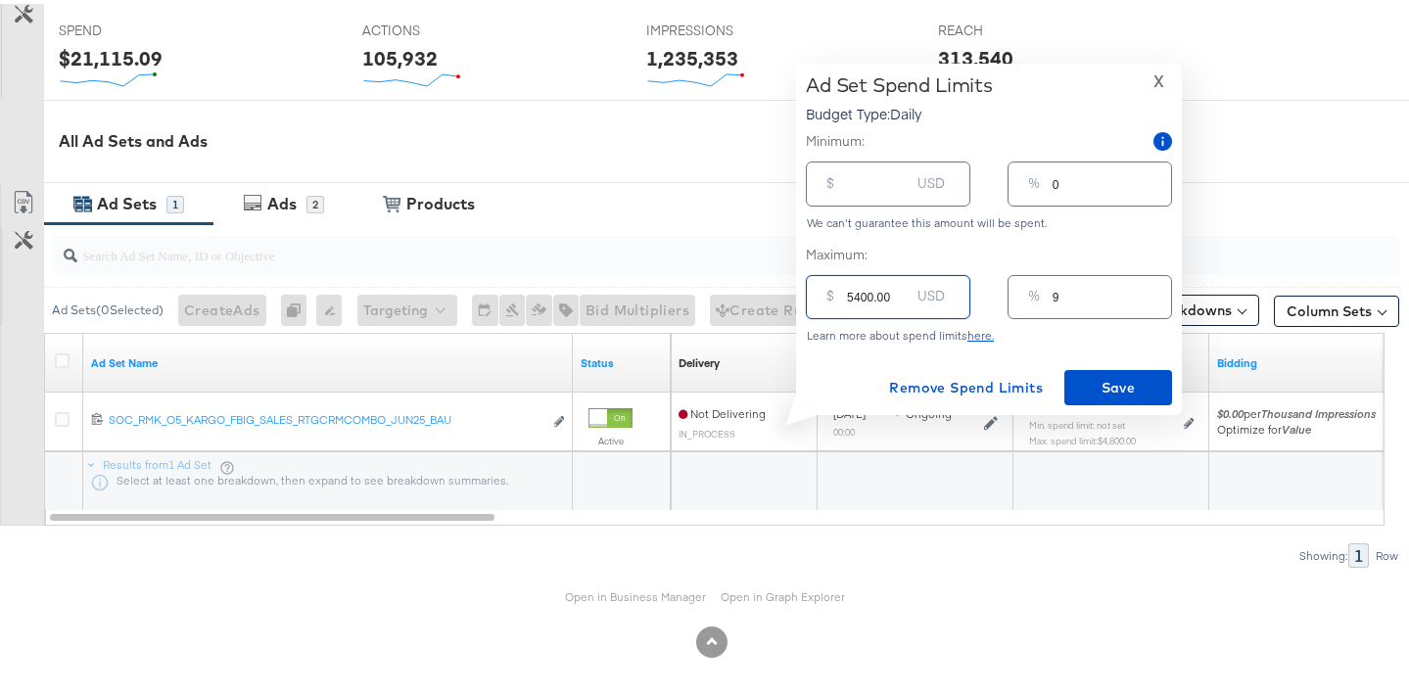
type input "100"
type input "5400.00"
click at [873, 182] on input "number" at bounding box center [878, 172] width 63 height 42
type input "50"
type input "1"
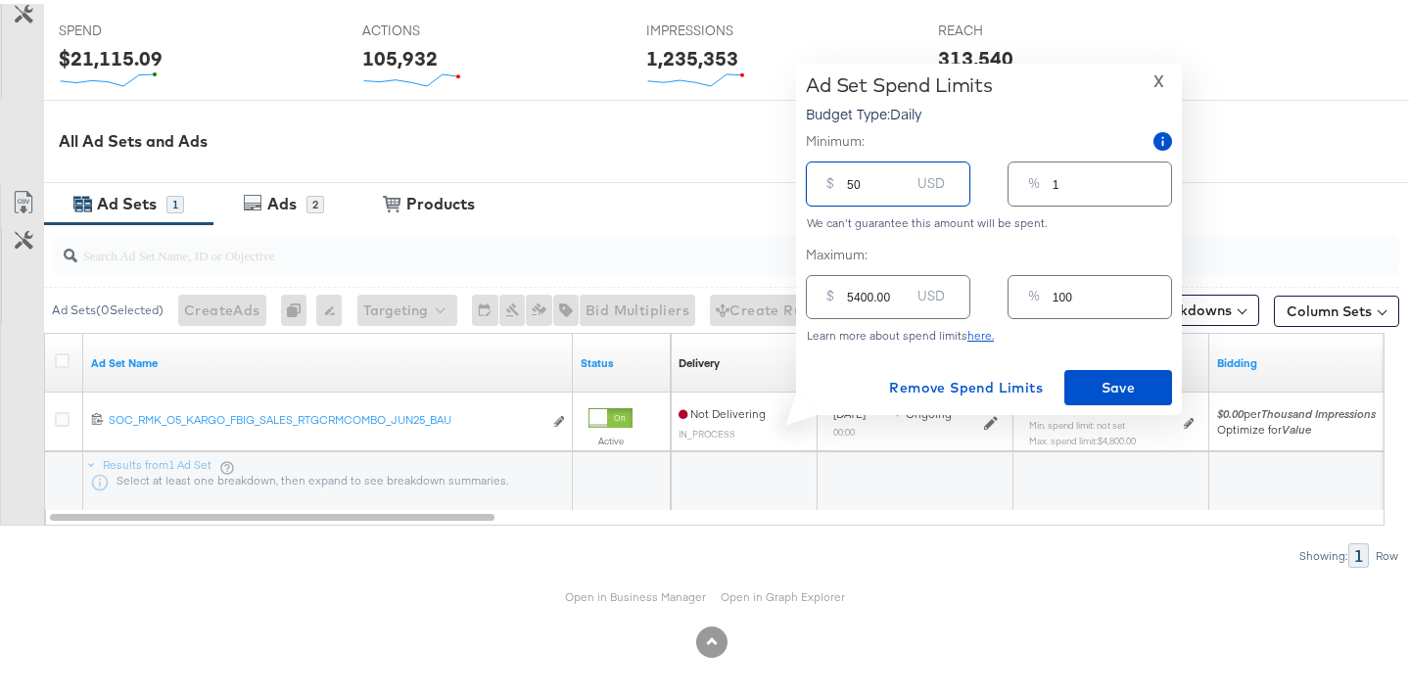
type input "500"
type input "9"
type input "5000"
type input "93"
type input "500"
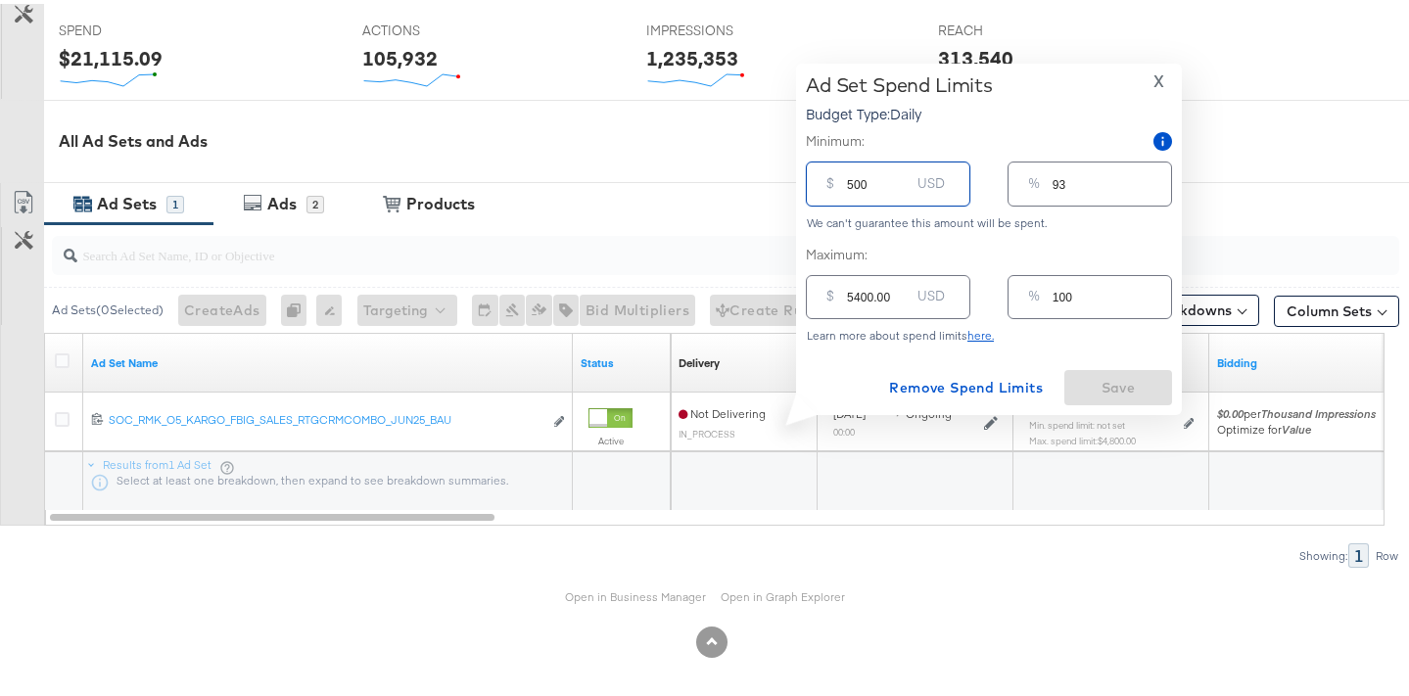
type input "9"
type input "50"
type input "1"
type input "5"
type input "0"
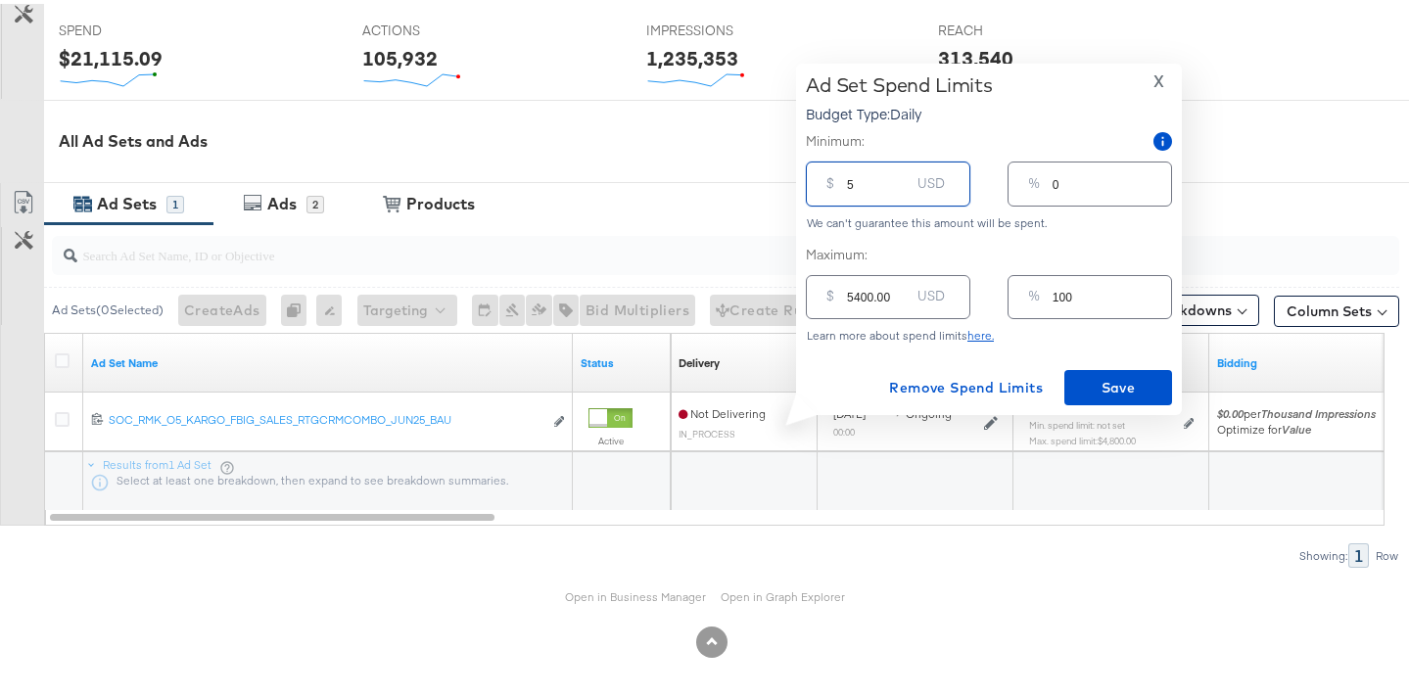
type input "45"
type input "1"
type input "4"
type input "0"
type input "49"
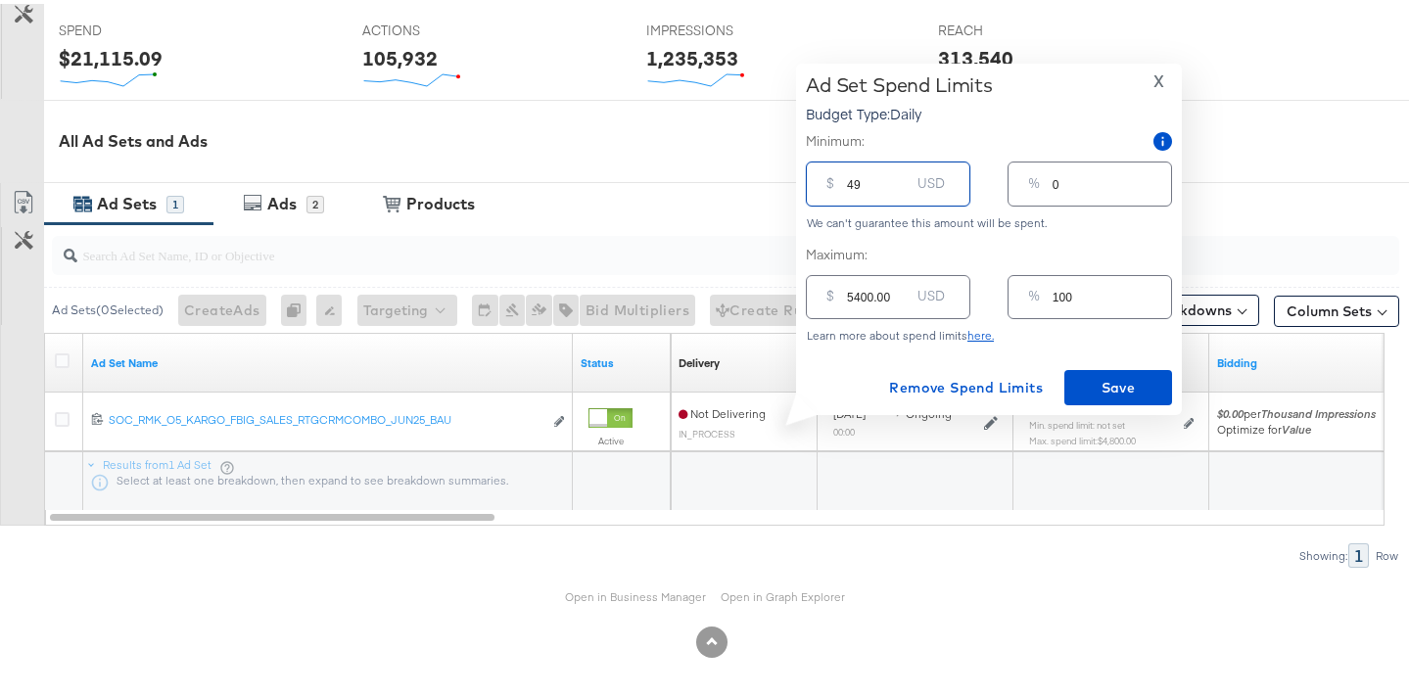
type input "1"
type input "490"
type input "9"
type input "4900"
type input "91"
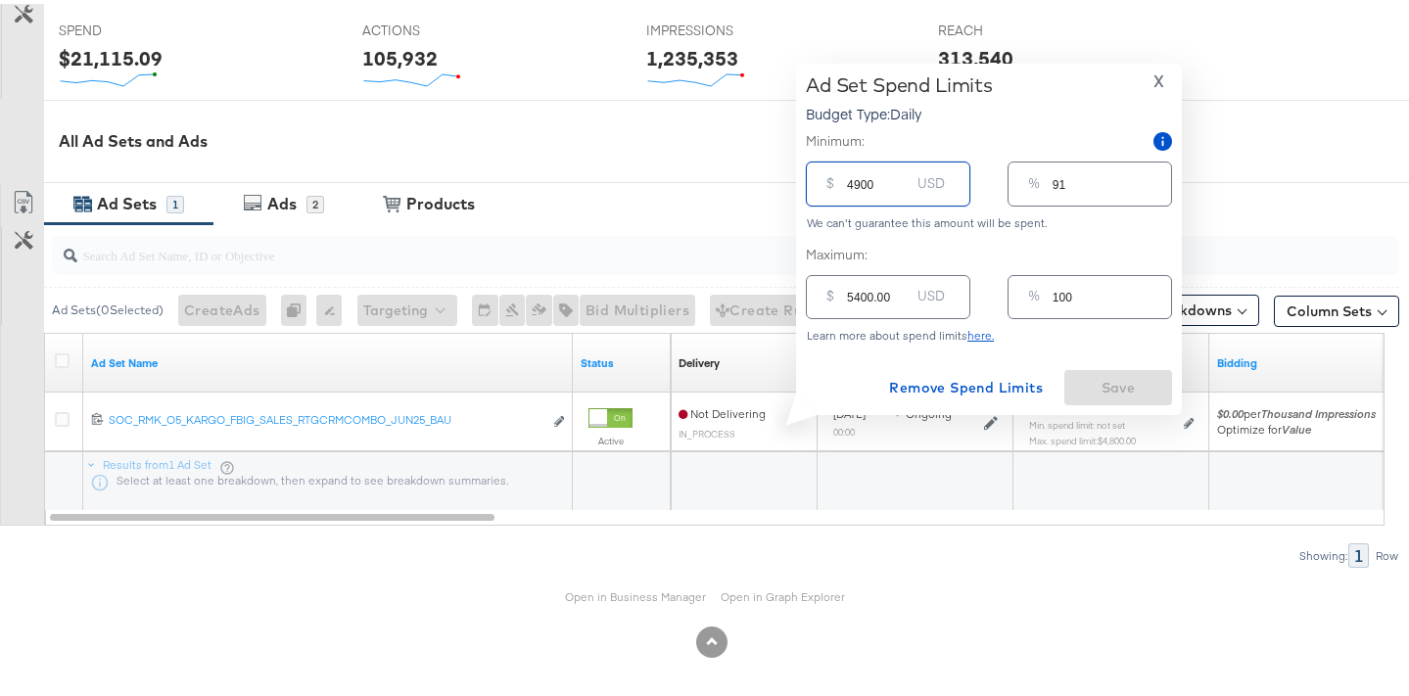
type input "490"
type input "9"
type input "49"
type input "1"
type input "4"
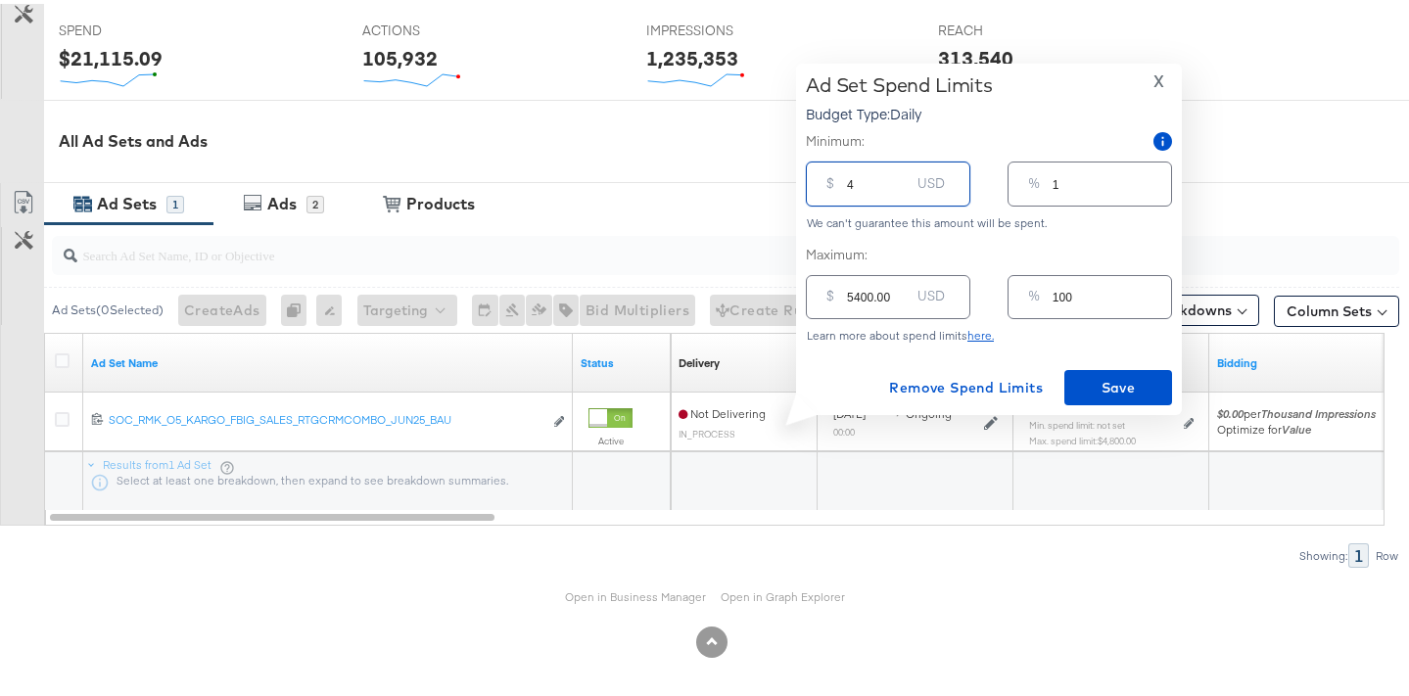
type input "0"
type input "48"
type input "1"
type input "480"
type input "9"
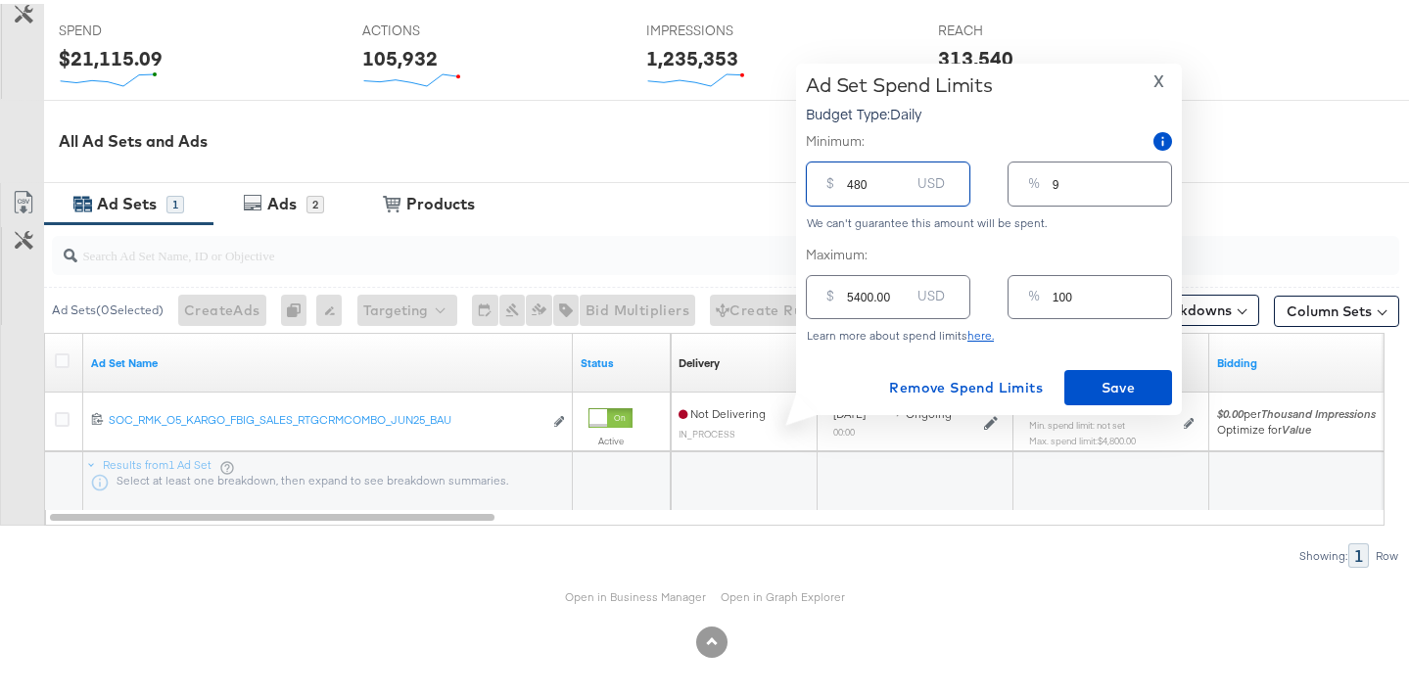
type input "4800"
type input "89"
type input "4800.00"
click at [1099, 383] on span "Save" at bounding box center [1118, 384] width 92 height 24
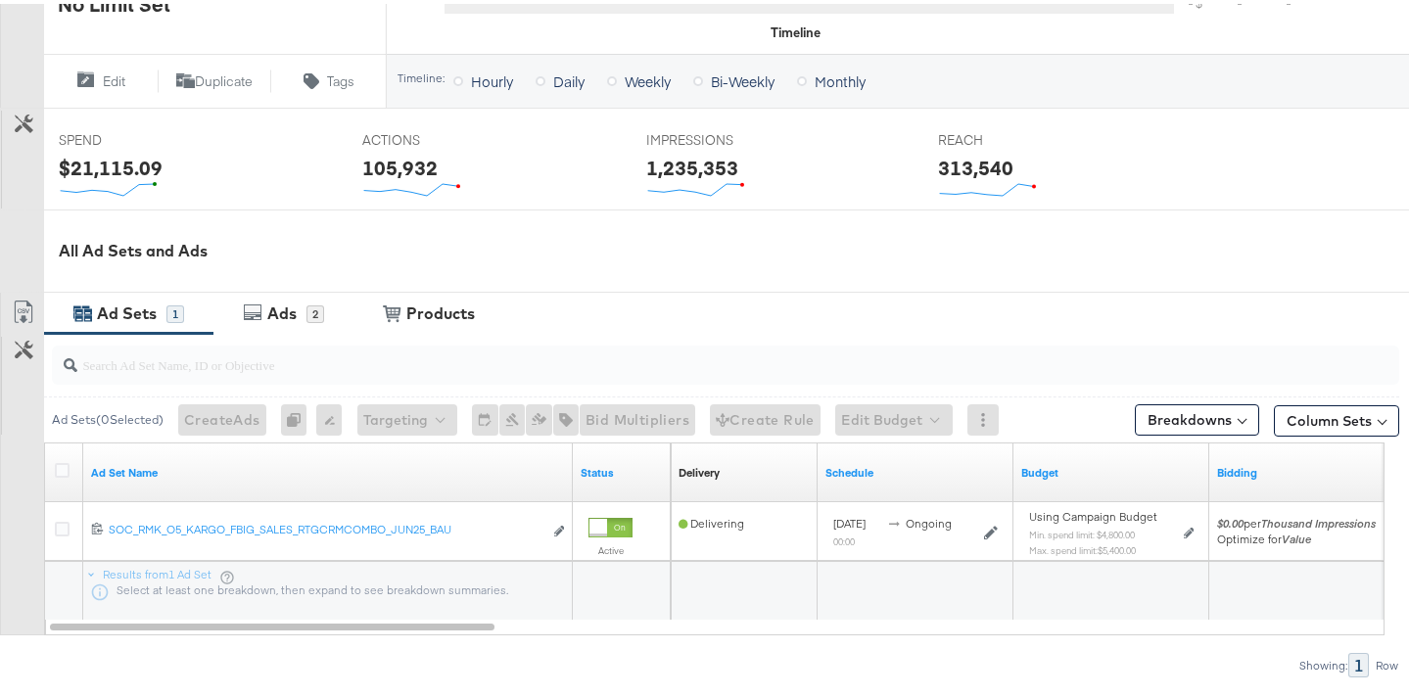
scroll to position [0, 0]
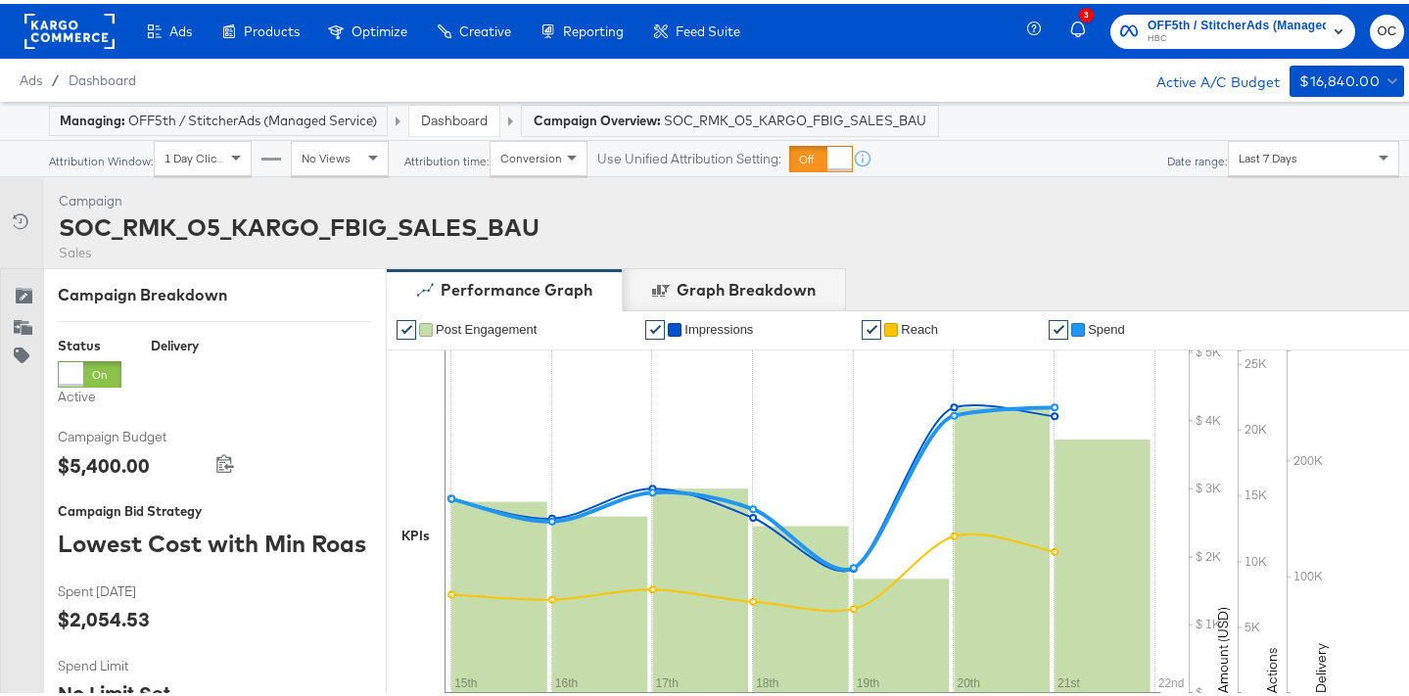
click at [467, 123] on link "Dashboard" at bounding box center [454, 117] width 67 height 18
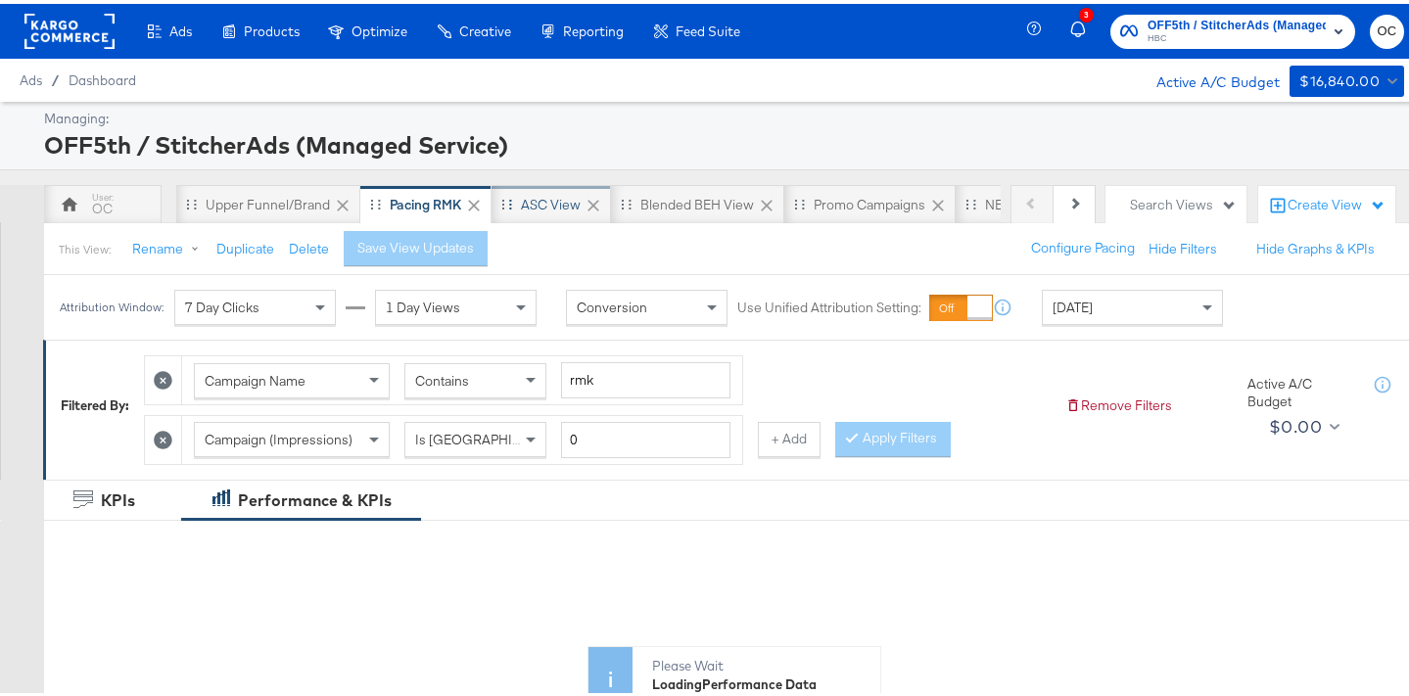
click at [550, 187] on div "ASC View" at bounding box center [551, 200] width 119 height 39
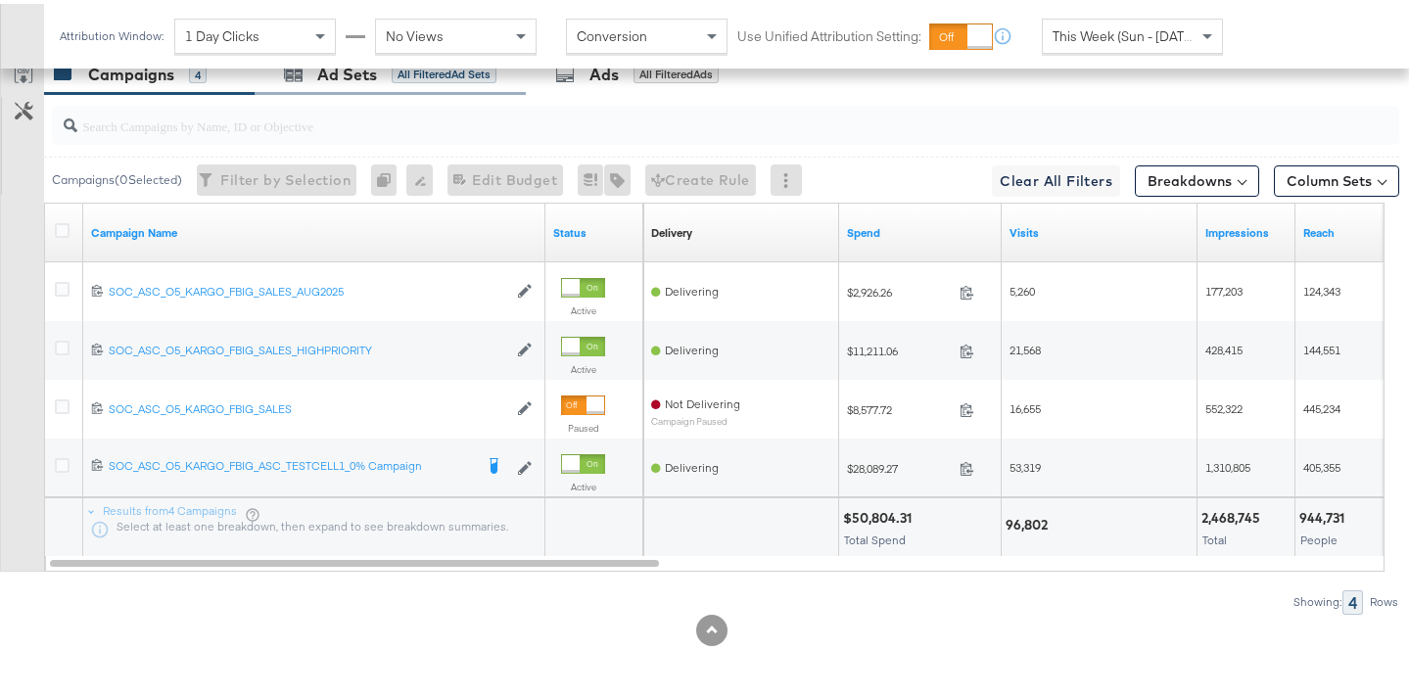
click at [428, 84] on div "Ad Sets All Filtered Ad Sets" at bounding box center [390, 71] width 271 height 42
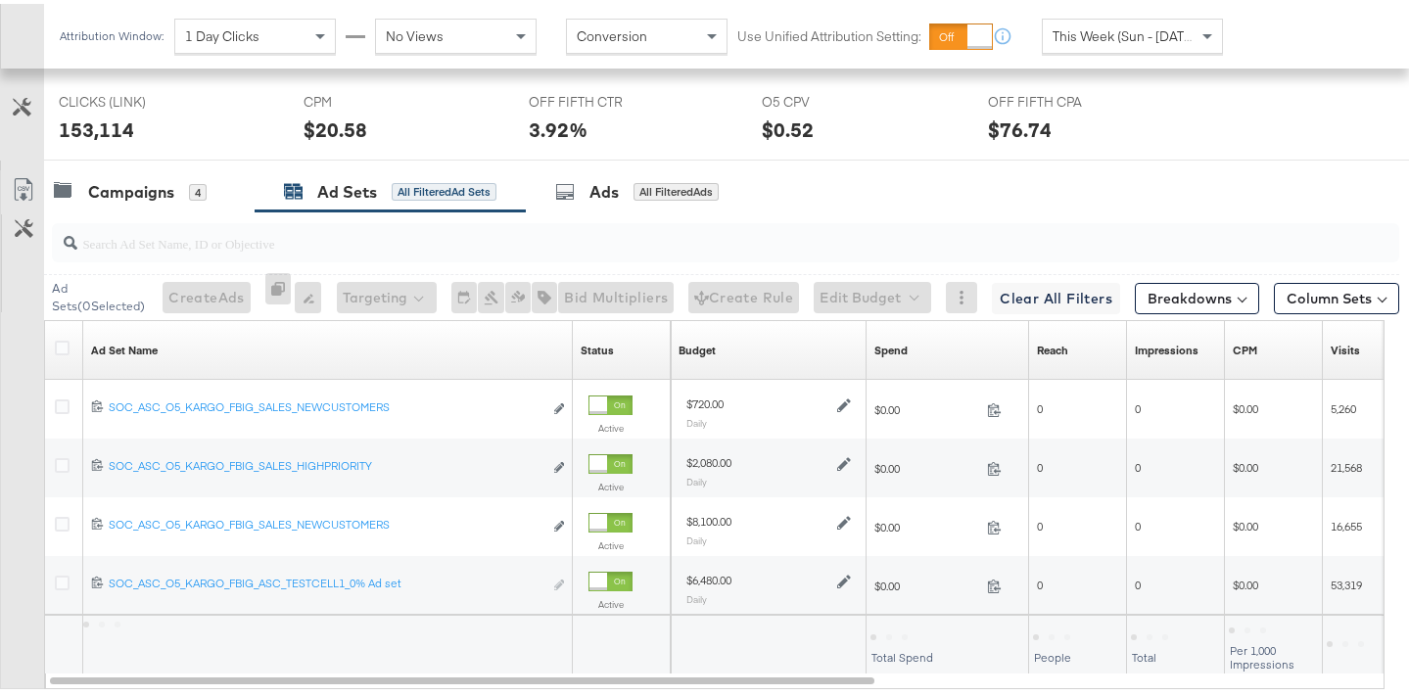
scroll to position [1109, 0]
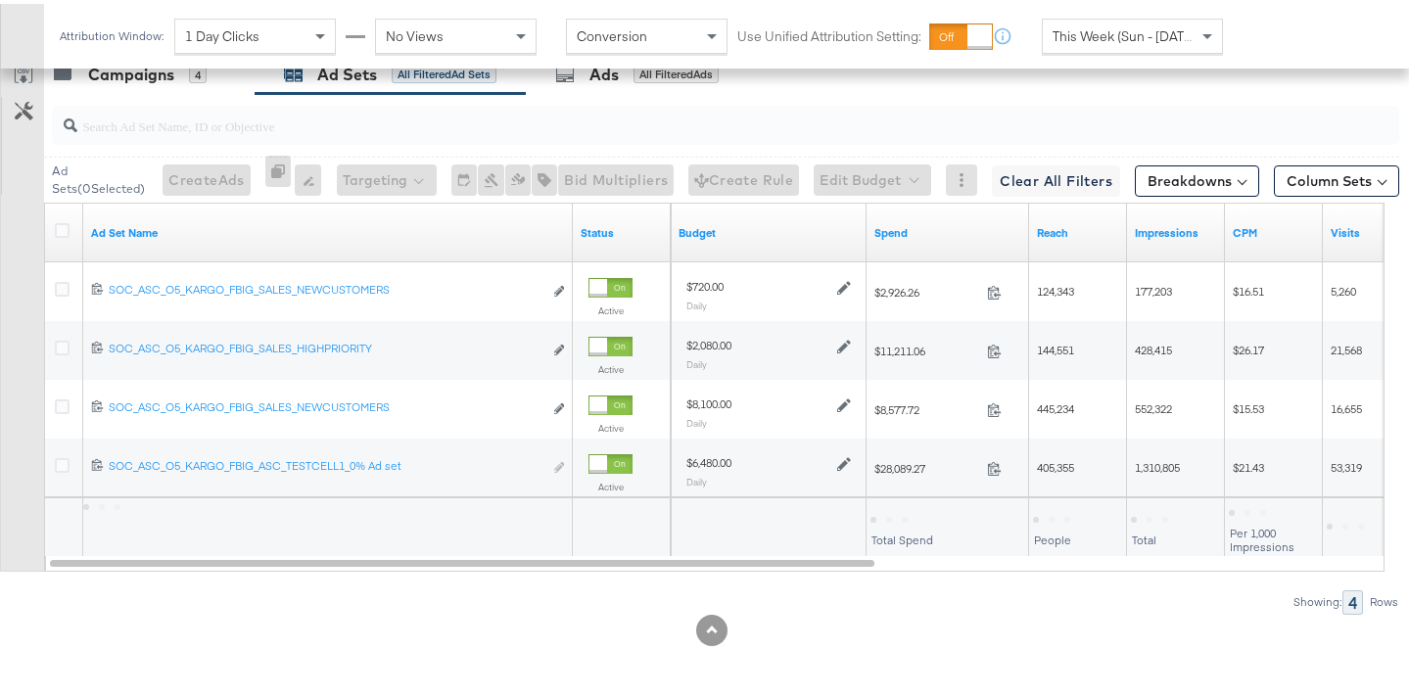
click at [1121, 53] on div "Attribution Window: 1 Day Clicks No Views Conversion Use Unified Attribution Se…" at bounding box center [645, 32] width 1203 height 65
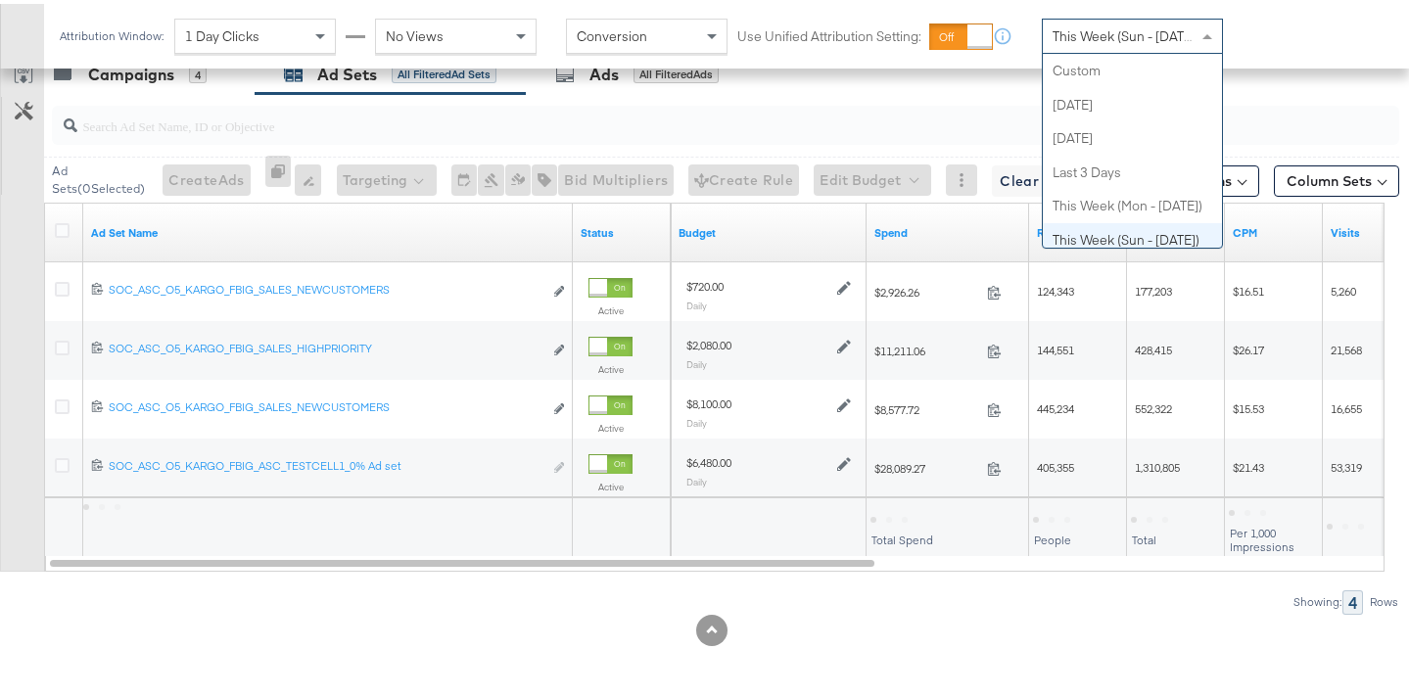
click at [1116, 38] on span "This Week (Sun - [DATE])" at bounding box center [1126, 33] width 147 height 18
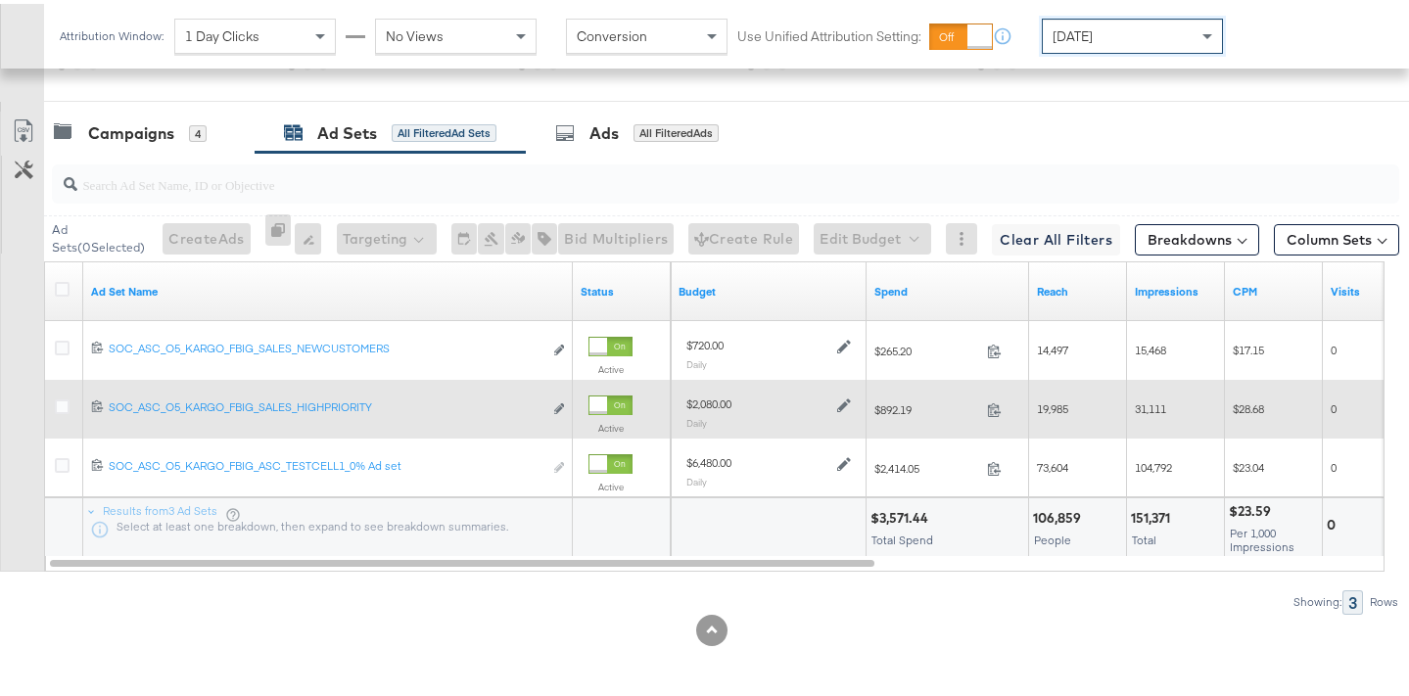
scroll to position [1051, 0]
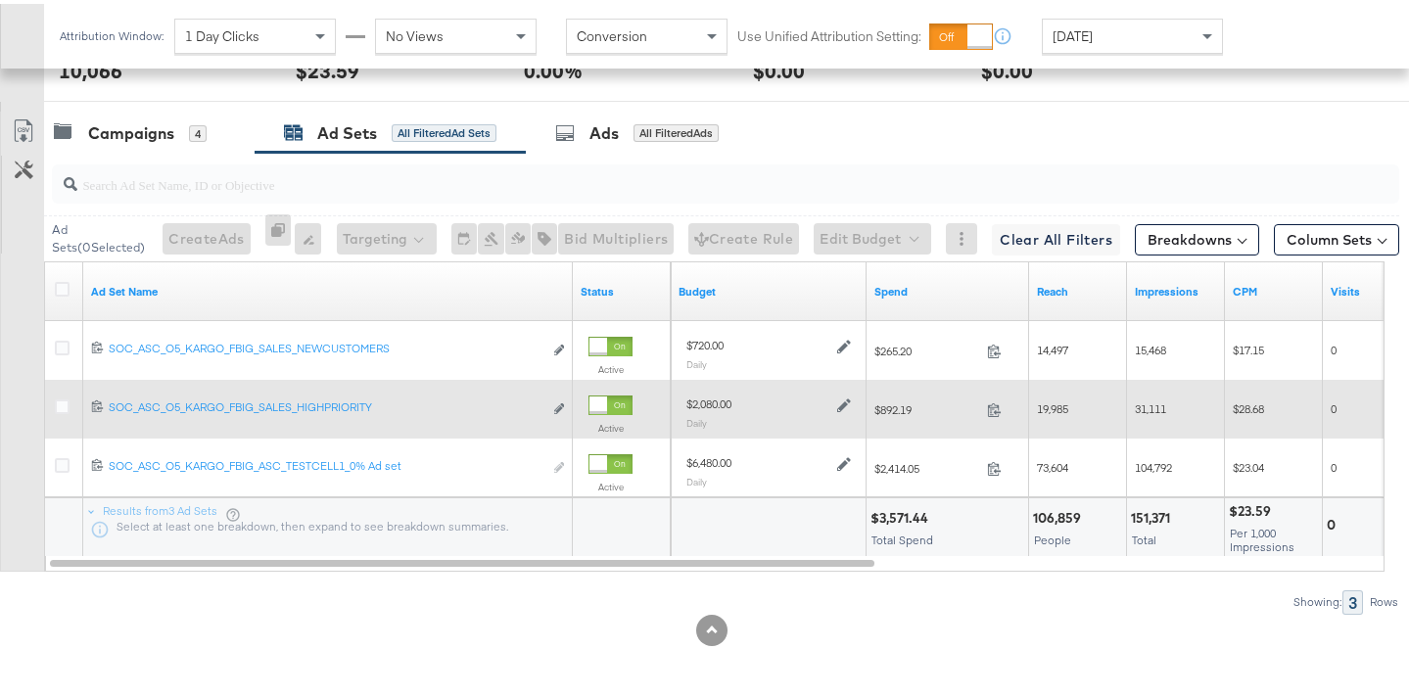
click at [835, 402] on div at bounding box center [841, 400] width 19 height 17
click at [846, 403] on icon at bounding box center [844, 402] width 14 height 14
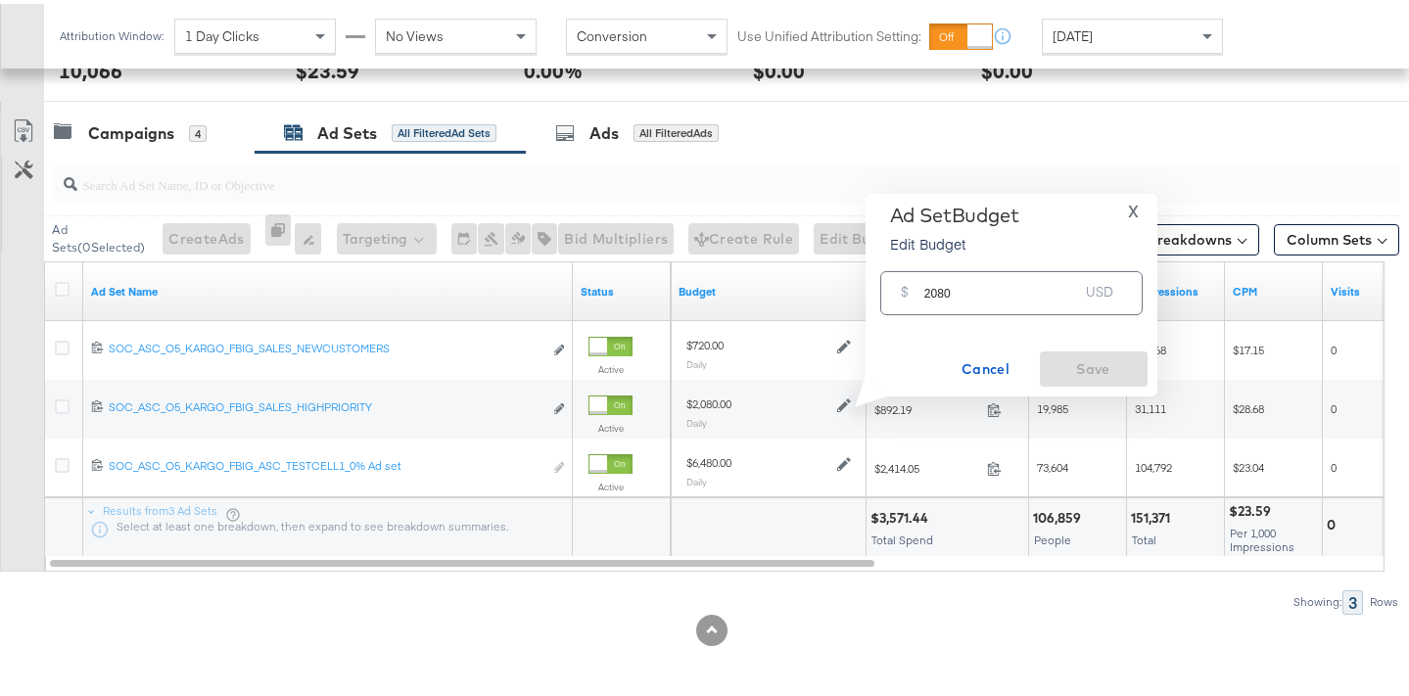
click at [939, 287] on input "2080" at bounding box center [1001, 281] width 155 height 42
type input "2340"
click at [1066, 381] on button "Save" at bounding box center [1094, 365] width 108 height 35
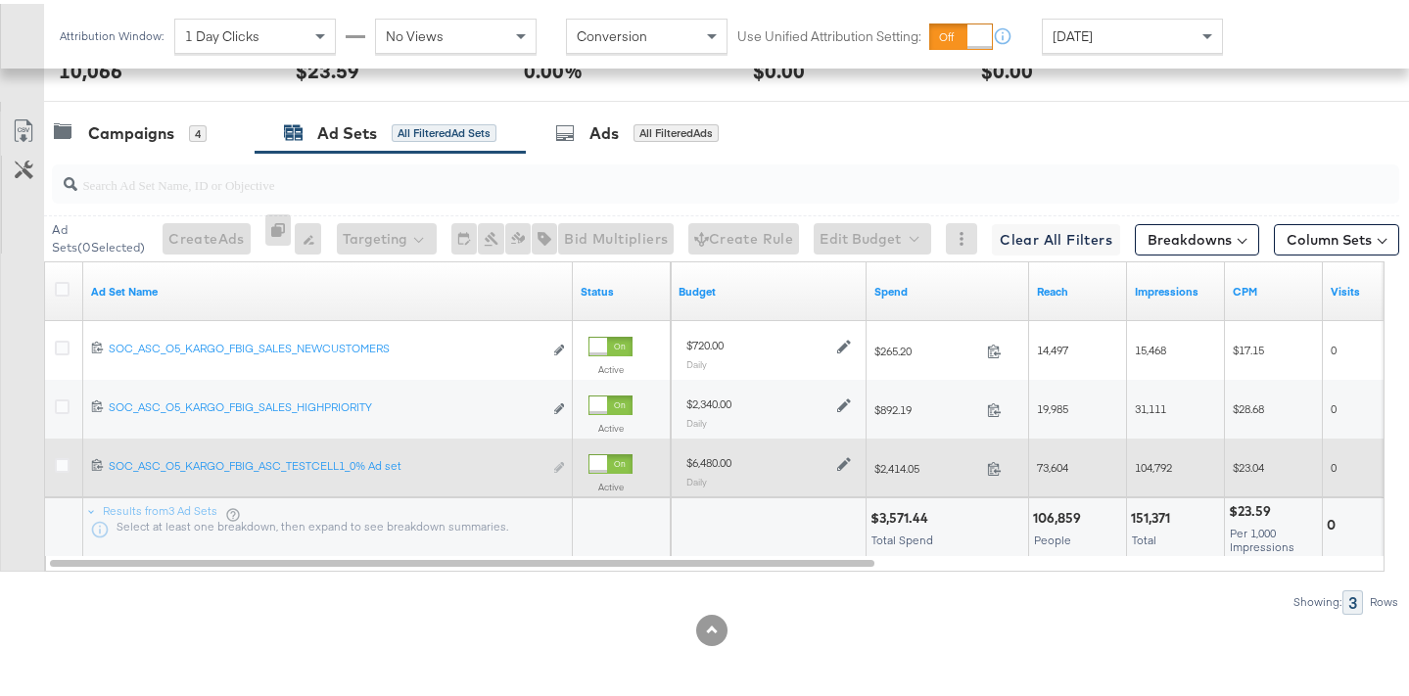
click at [838, 463] on icon at bounding box center [844, 461] width 14 height 14
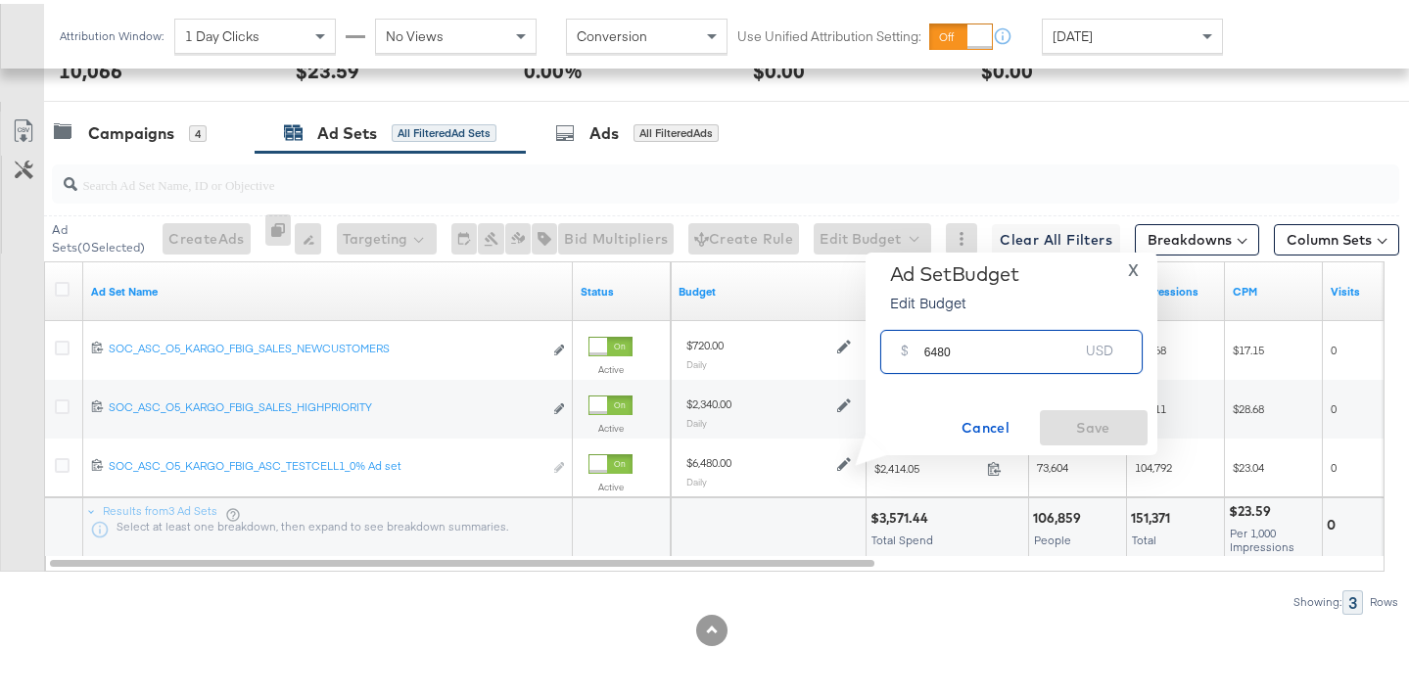
drag, startPoint x: 936, startPoint y: 349, endPoint x: 902, endPoint y: 349, distance: 34.3
click at [902, 349] on div "$ 6480 USD" at bounding box center [1011, 348] width 262 height 44
type input "7290"
click at [1065, 432] on span "Save" at bounding box center [1094, 424] width 92 height 24
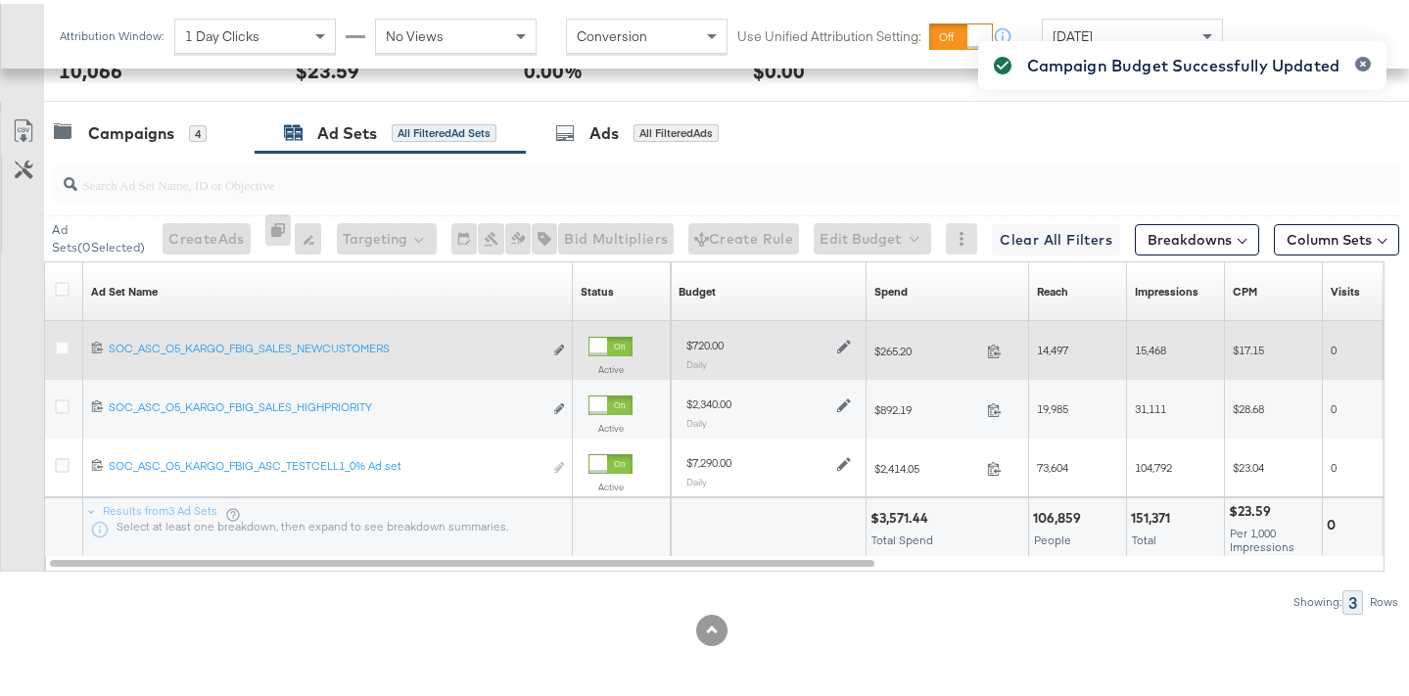
click at [840, 350] on icon at bounding box center [844, 343] width 14 height 14
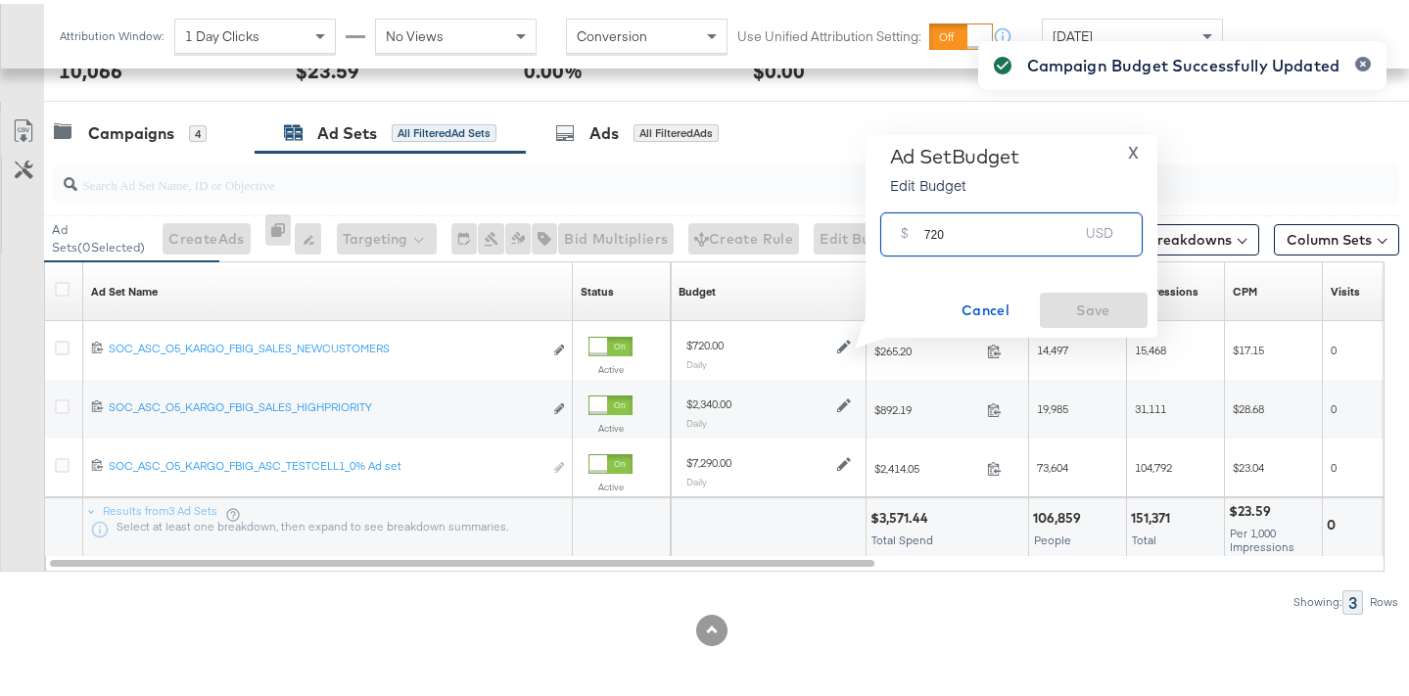
drag, startPoint x: 938, startPoint y: 224, endPoint x: 927, endPoint y: 223, distance: 10.8
click at [927, 223] on input "720" at bounding box center [1001, 223] width 155 height 42
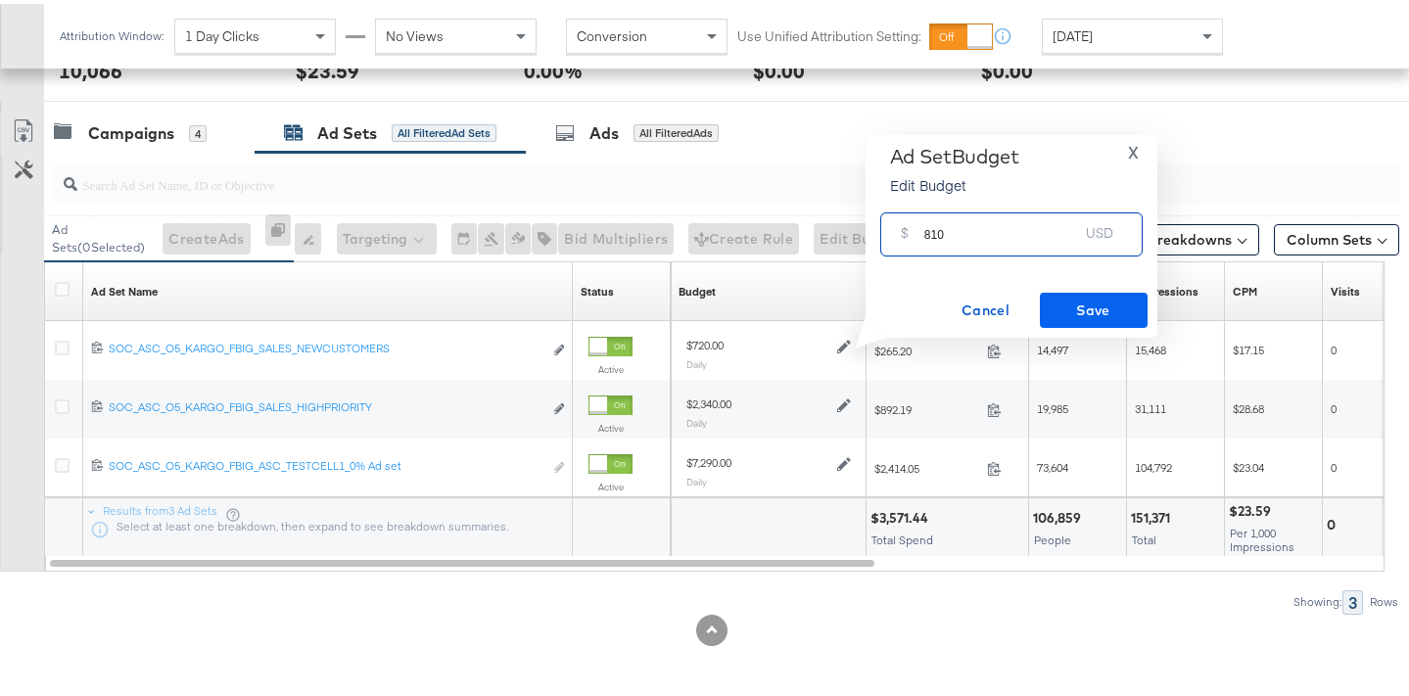
type input "810"
click at [1075, 305] on span "Save" at bounding box center [1094, 307] width 92 height 24
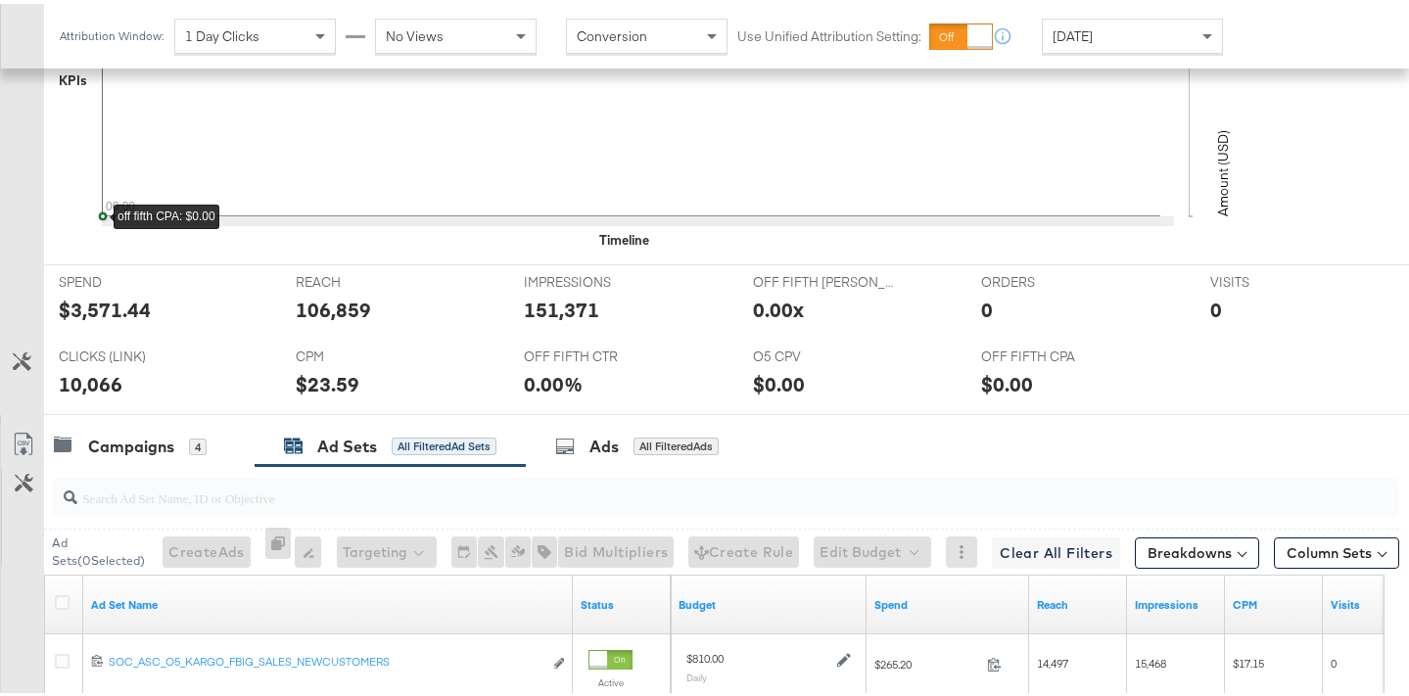
scroll to position [0, 0]
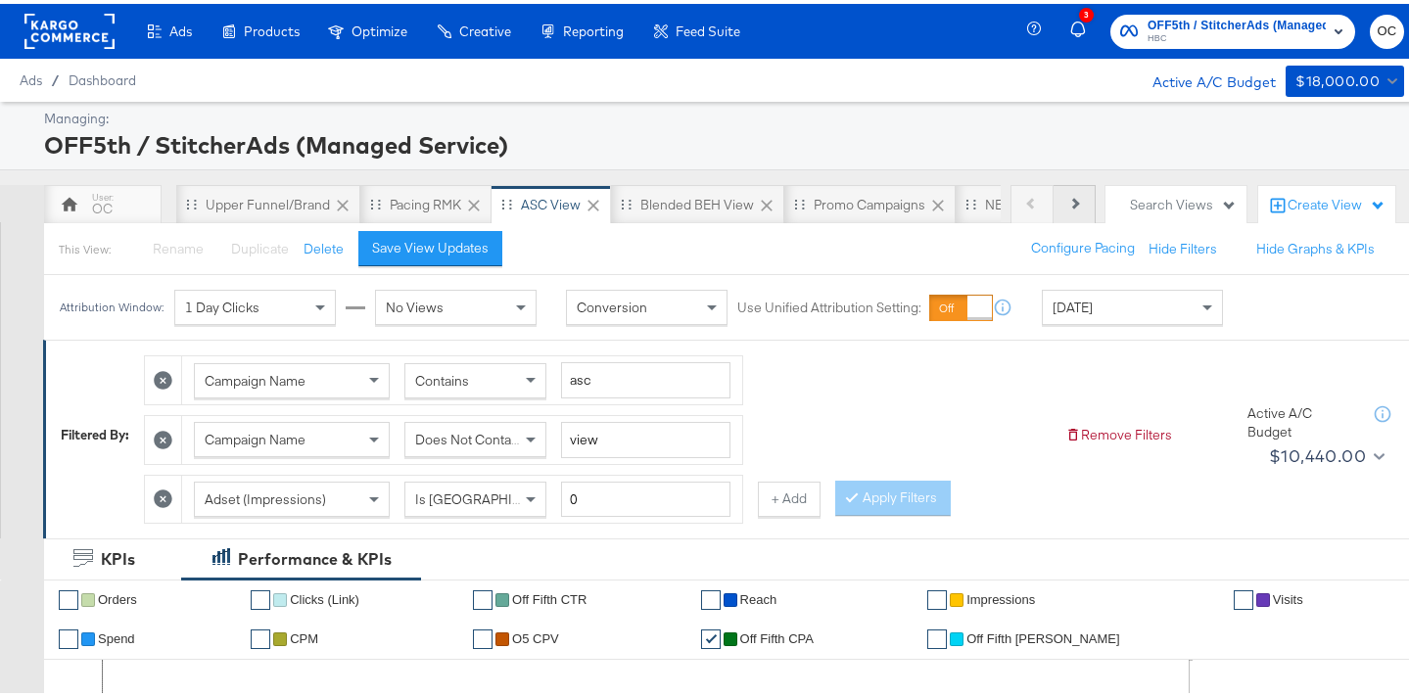
click at [1054, 210] on button "Next" at bounding box center [1075, 200] width 42 height 39
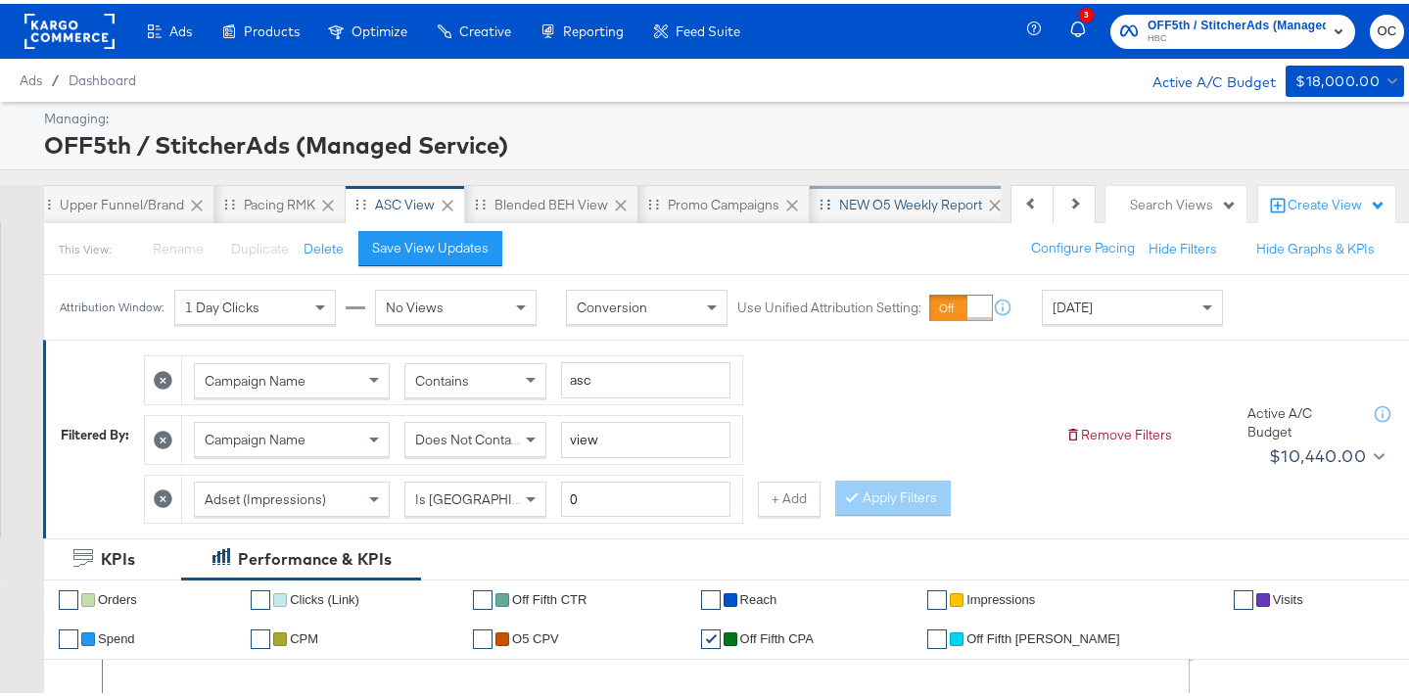
scroll to position [0, 196]
click at [898, 207] on div "NEW O5 Weekly Report" at bounding box center [860, 201] width 143 height 19
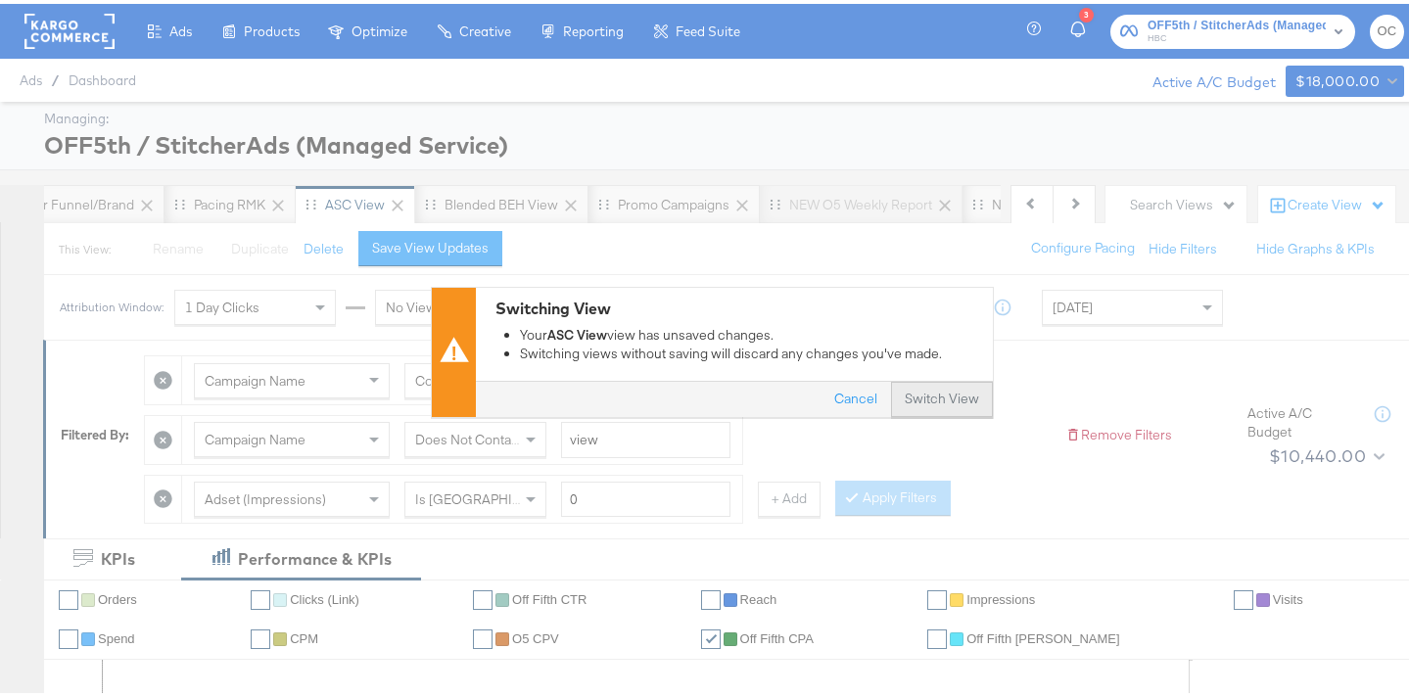
click at [914, 388] on button "Switch View" at bounding box center [942, 395] width 102 height 35
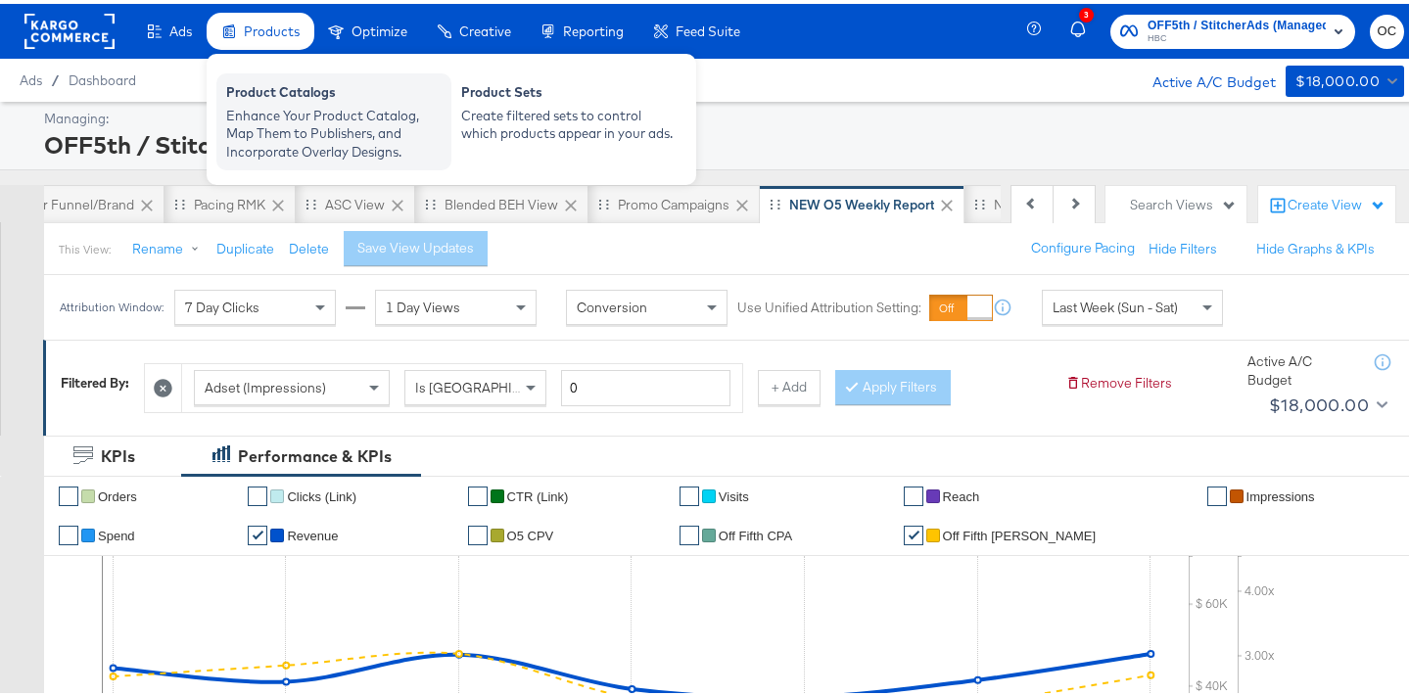
click at [357, 111] on div "Enhance Your Product Catalog, Map Them to Publishers, and Incorporate Overlay D…" at bounding box center [333, 130] width 215 height 55
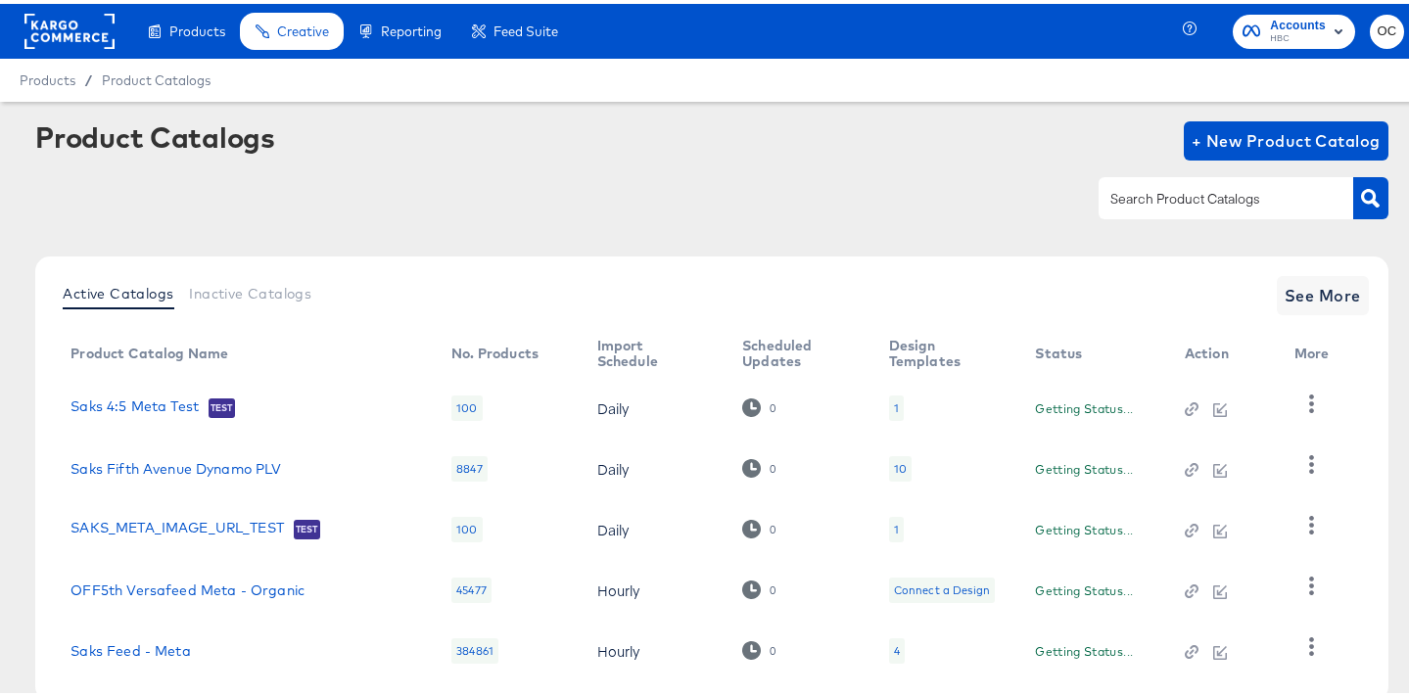
click at [1206, 200] on input "text" at bounding box center [1211, 195] width 209 height 23
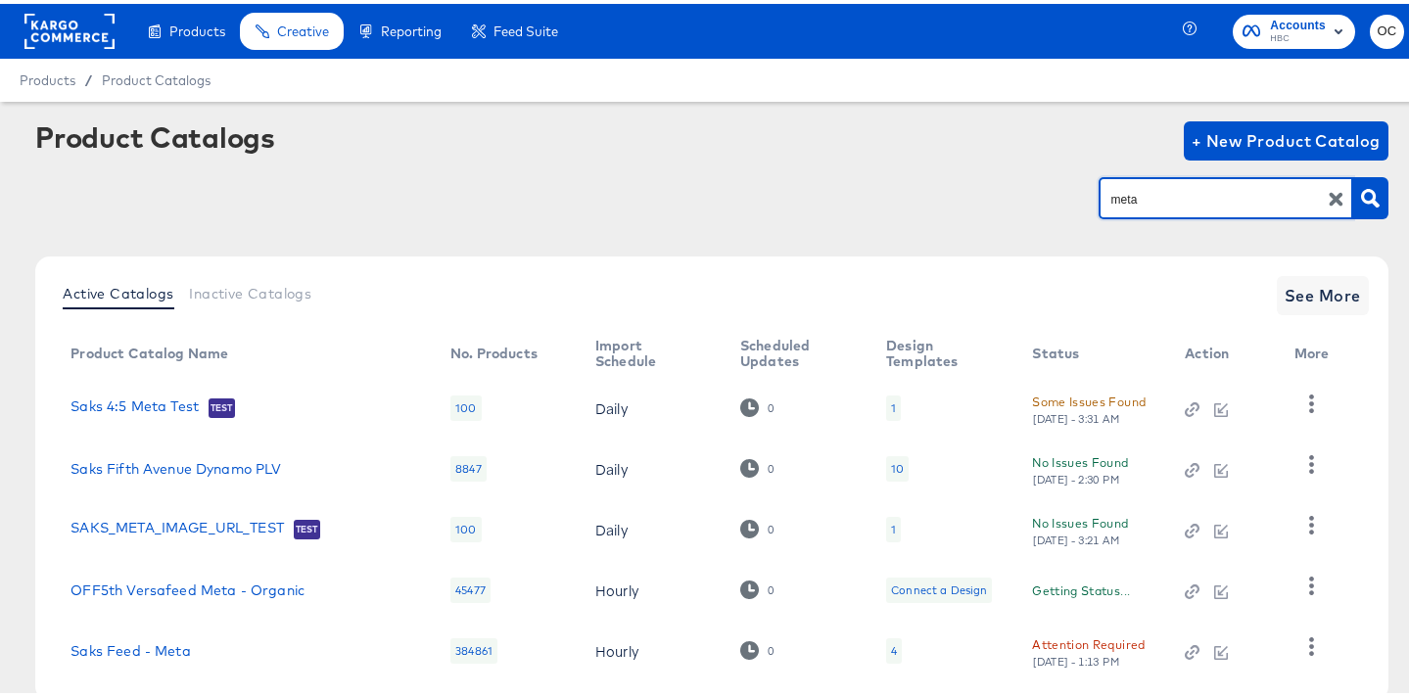
type input "meta"
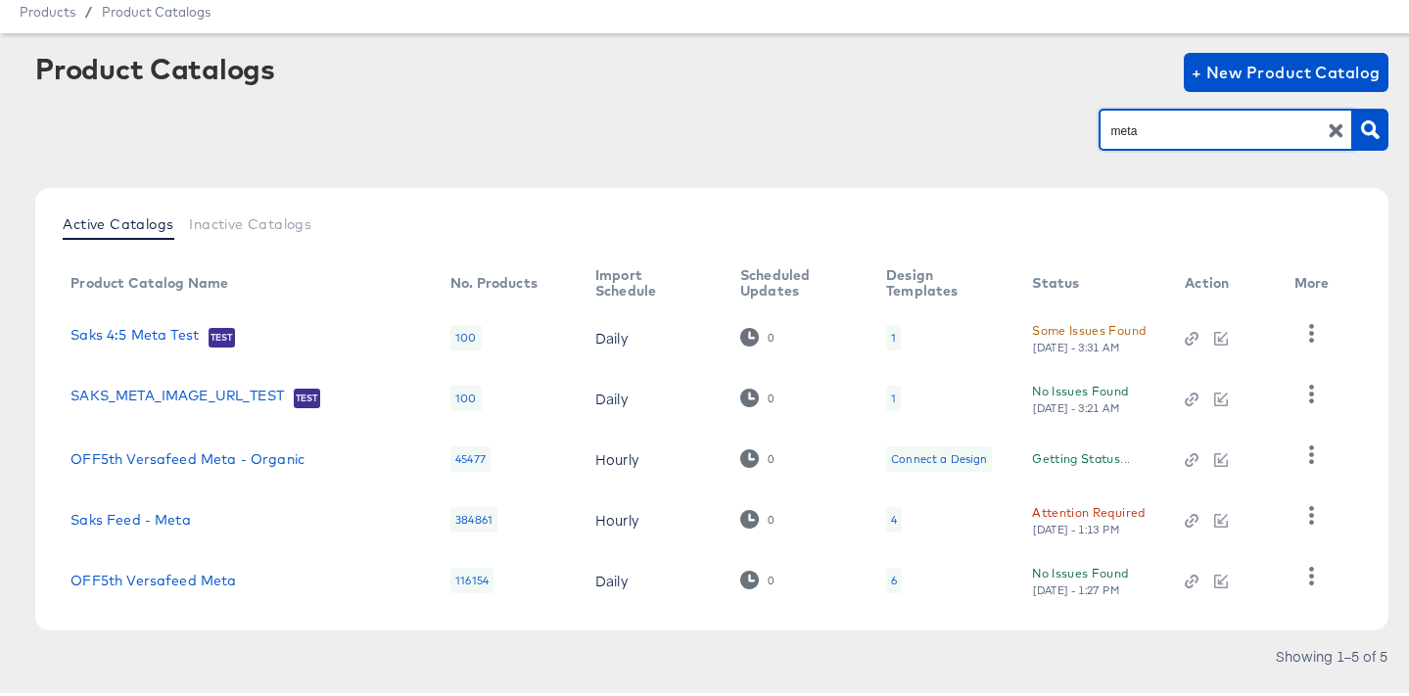
scroll to position [108, 0]
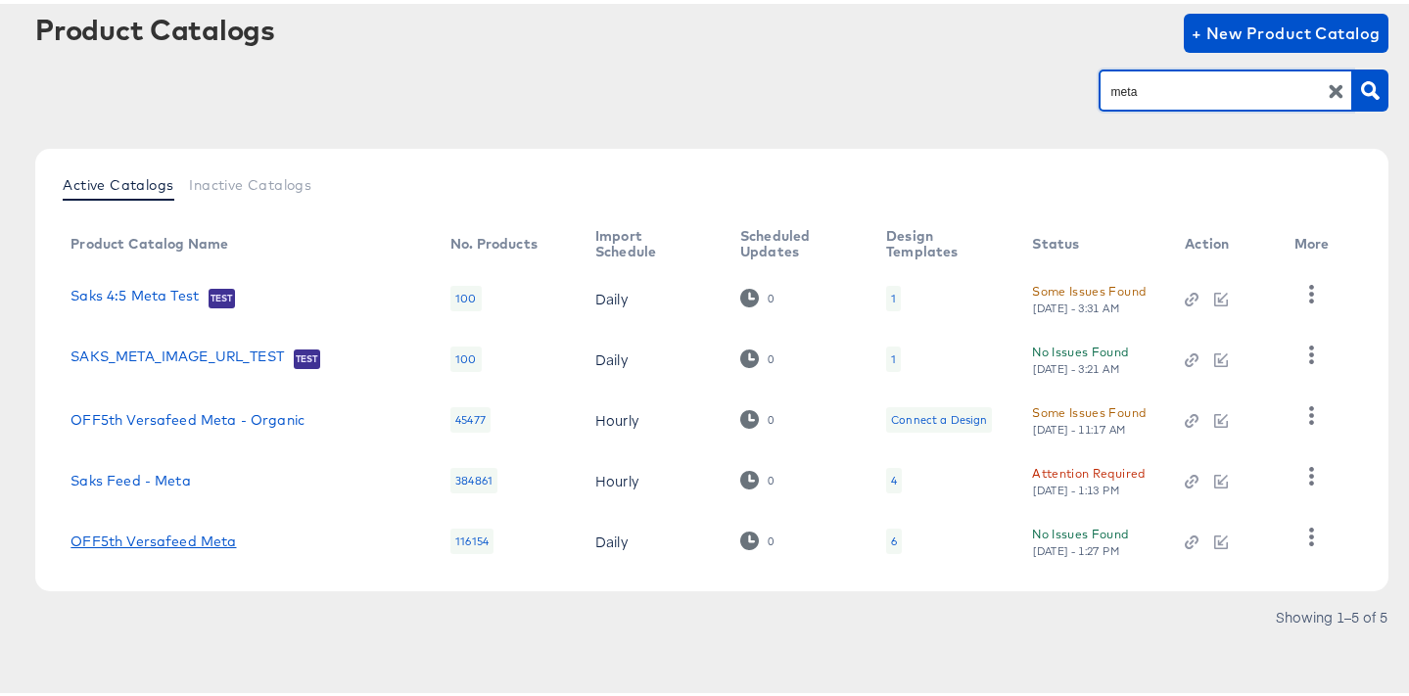
click at [211, 543] on link "OFF5th Versafeed Meta" at bounding box center [153, 538] width 165 height 16
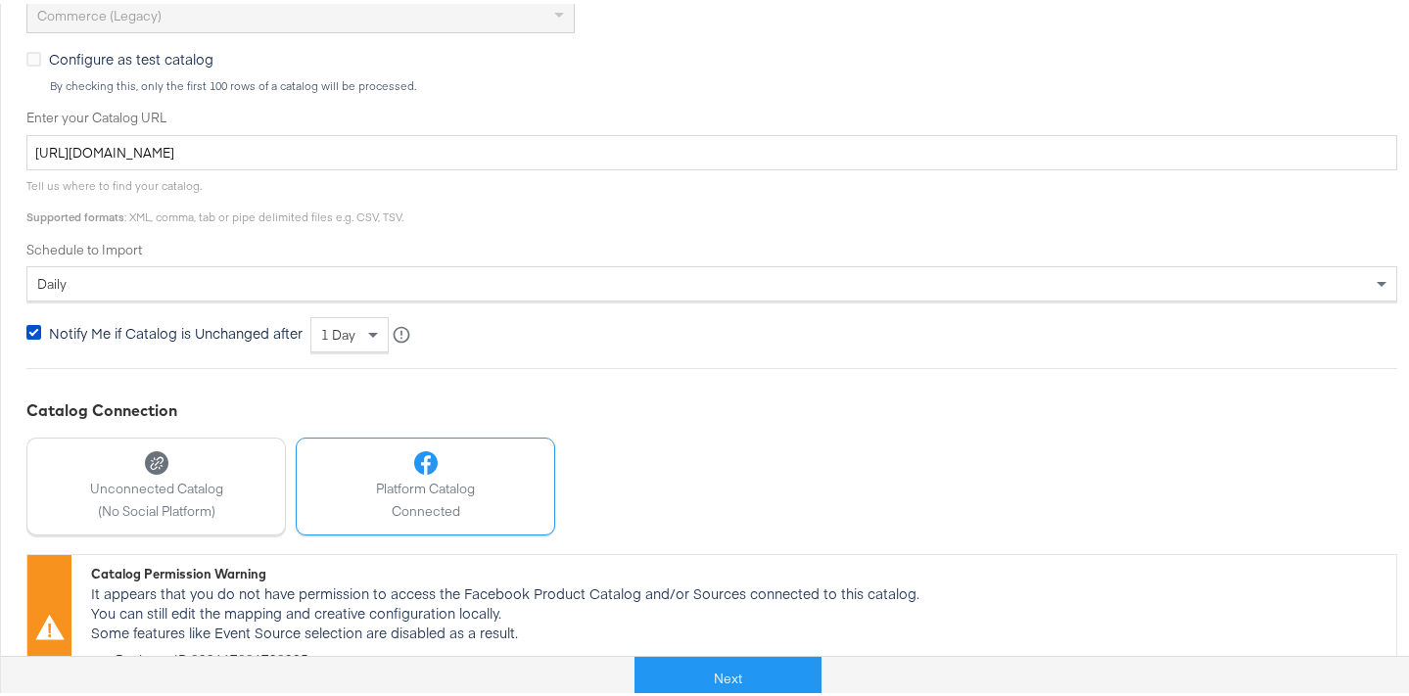
scroll to position [677, 0]
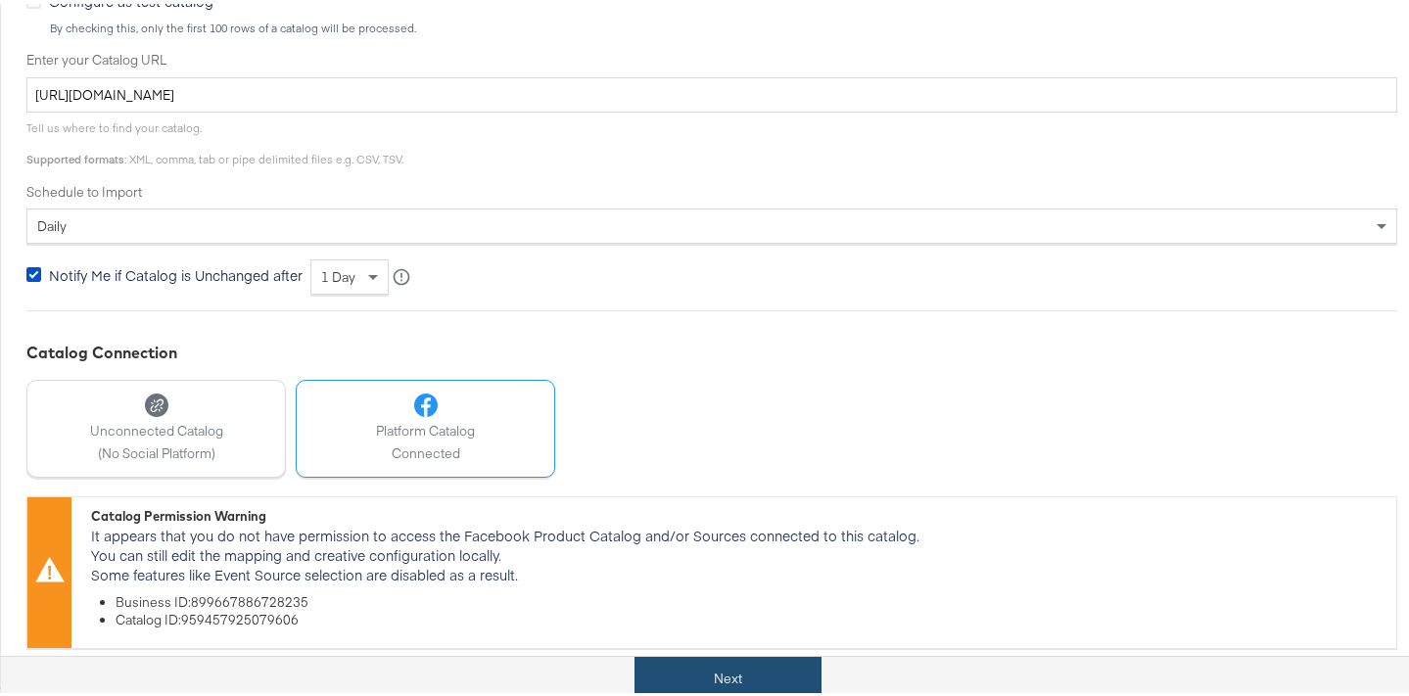
click at [748, 656] on button "Next" at bounding box center [728, 675] width 187 height 44
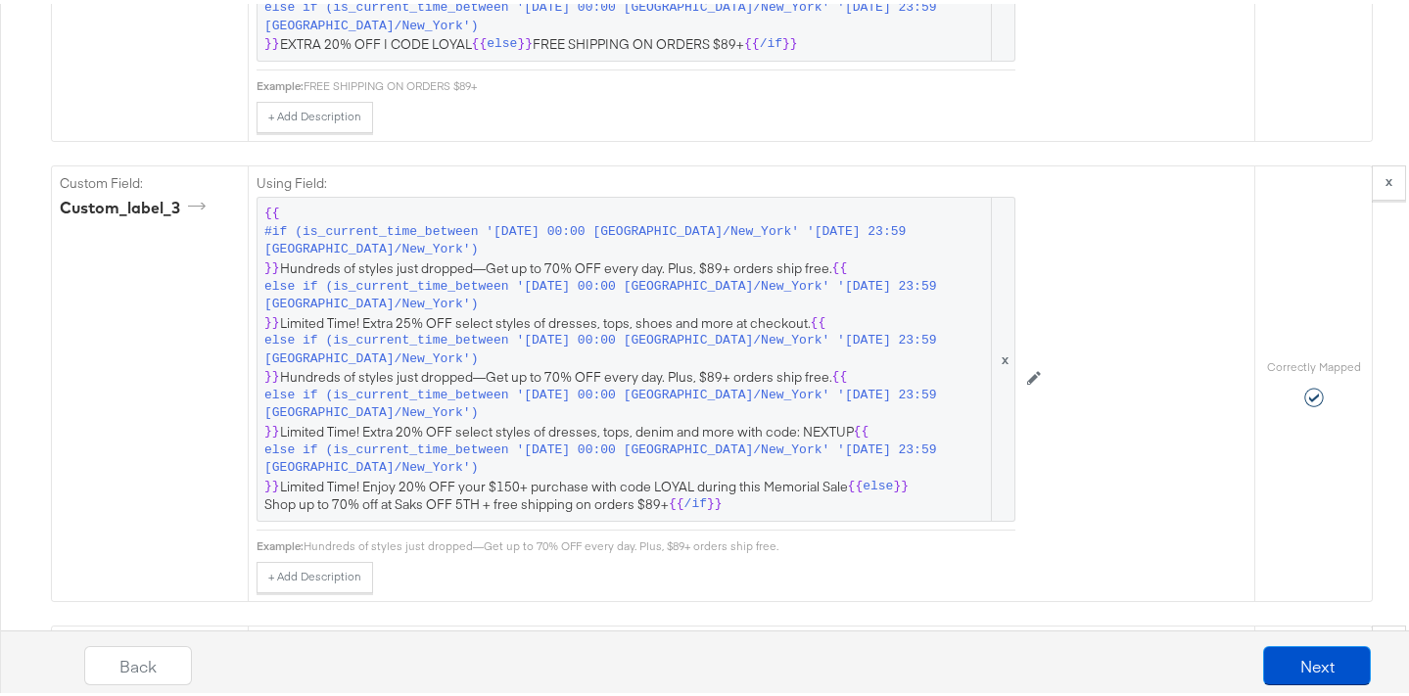
scroll to position [2938, 0]
